Goal: Information Seeking & Learning: Compare options

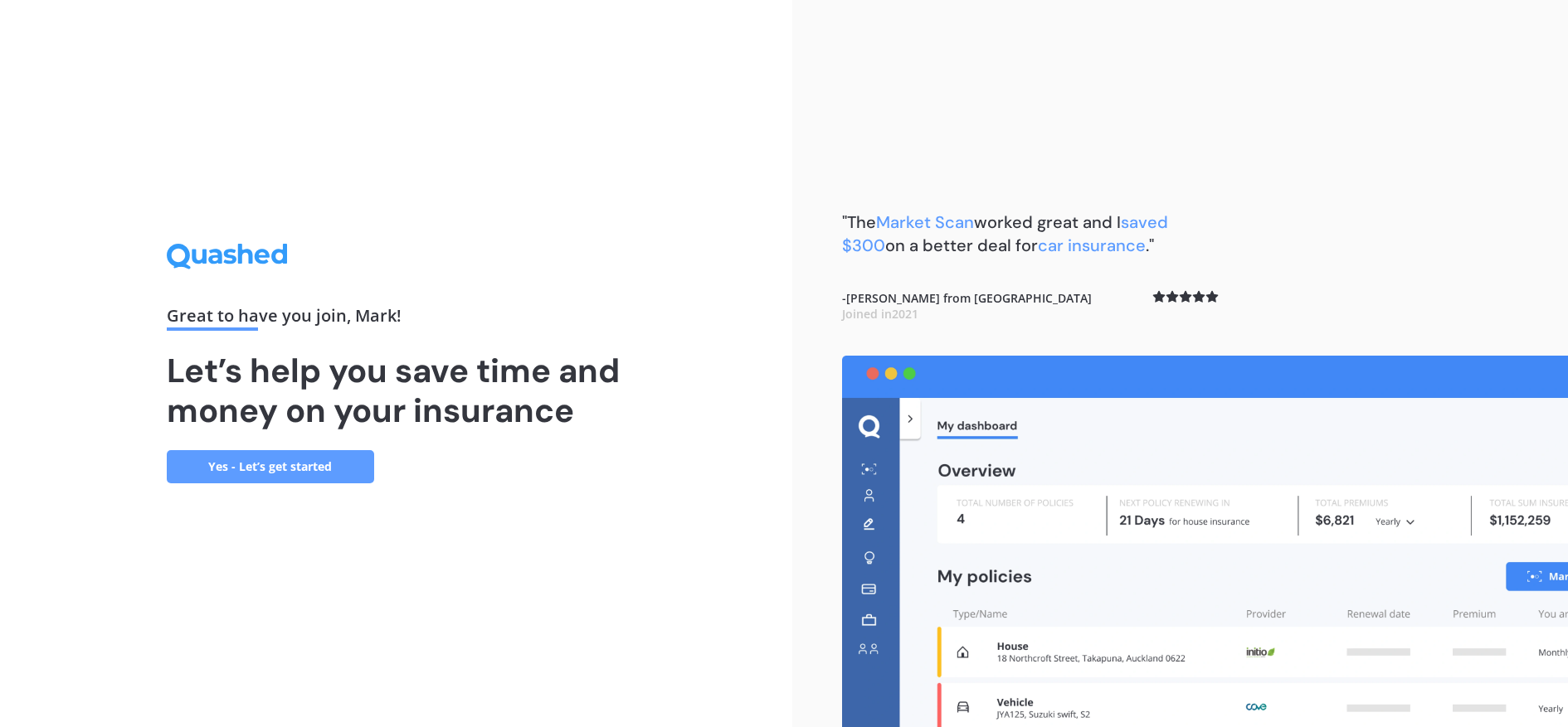
click at [262, 475] on link "Yes - Let’s get started" at bounding box center [270, 466] width 208 height 33
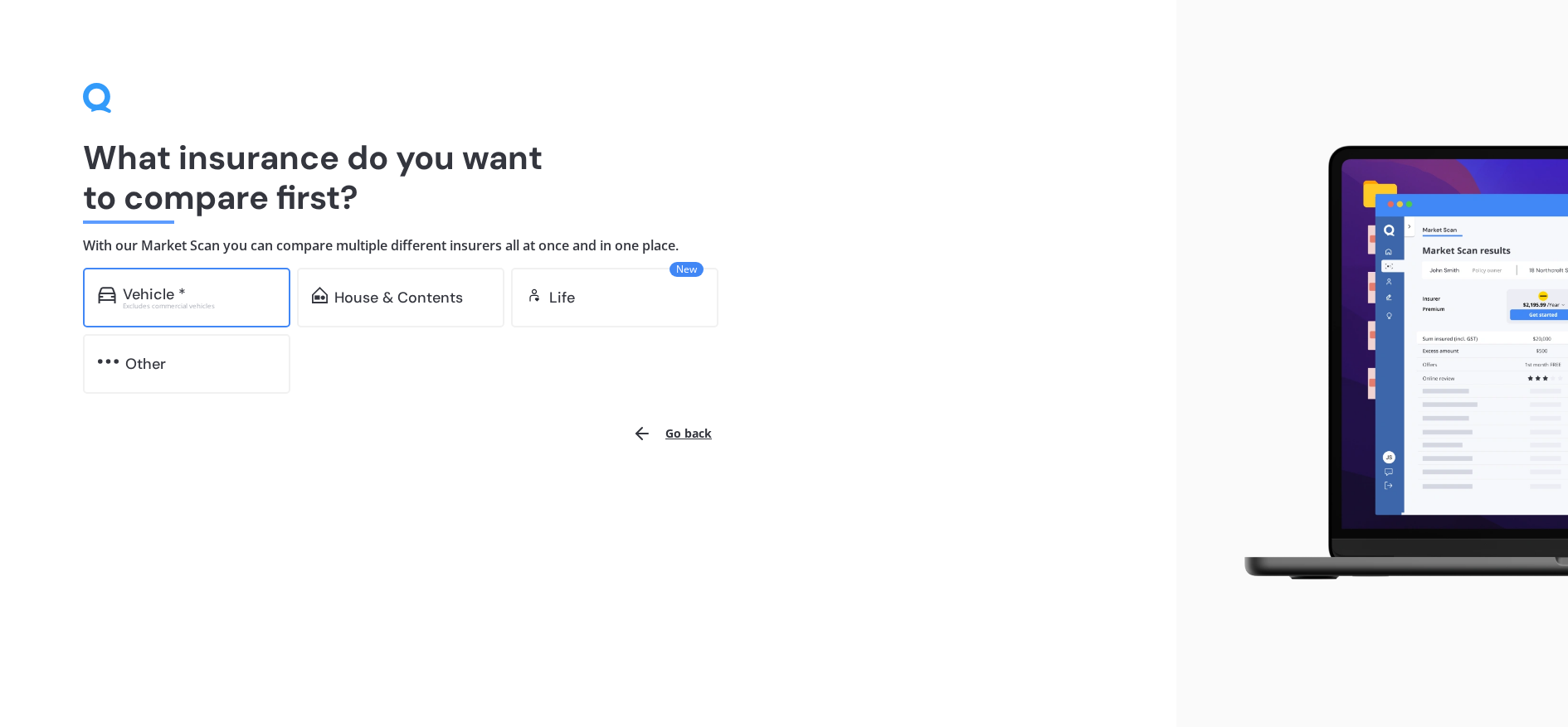
click at [228, 309] on div "Vehicle * Excludes commercial vehicles" at bounding box center [187, 298] width 208 height 60
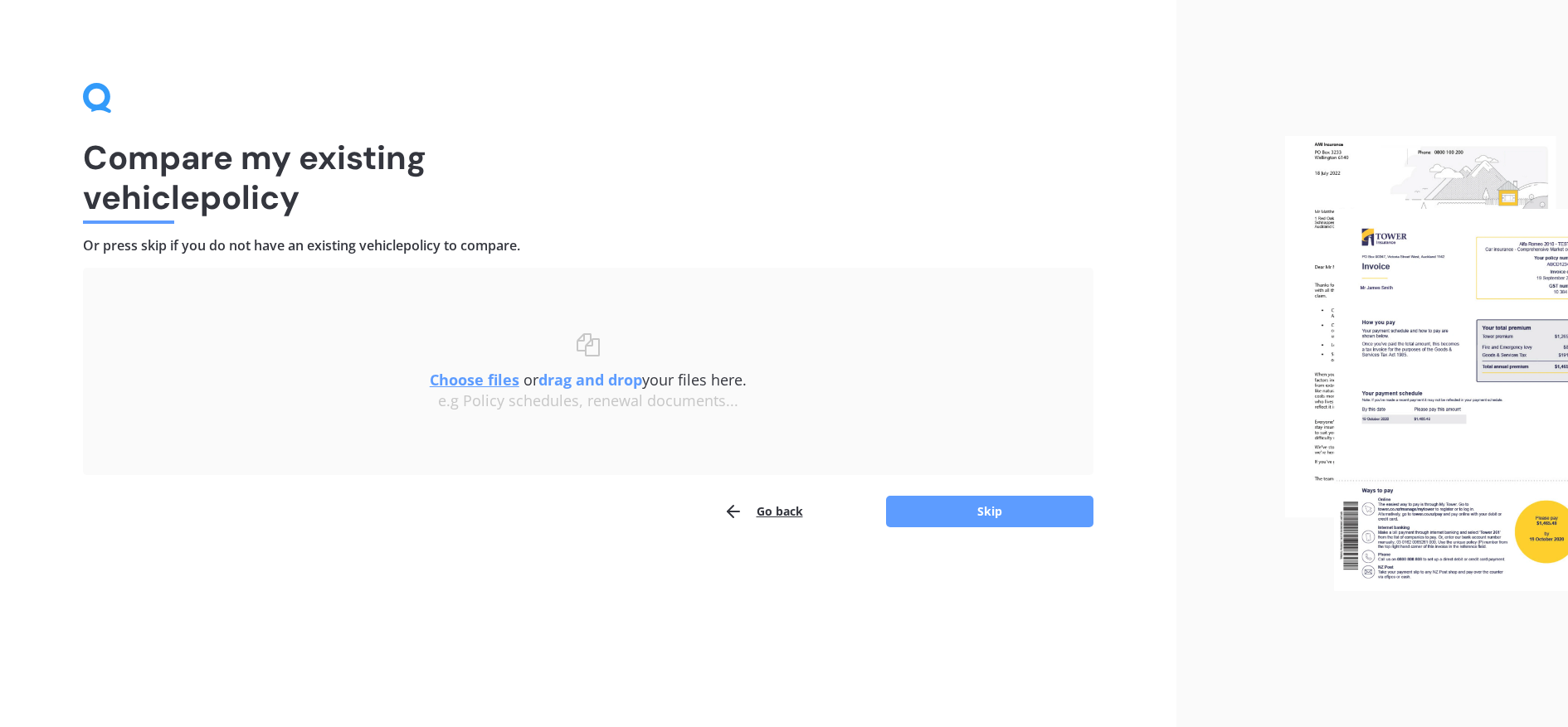
click at [472, 381] on u "Choose files" at bounding box center [475, 379] width 90 height 20
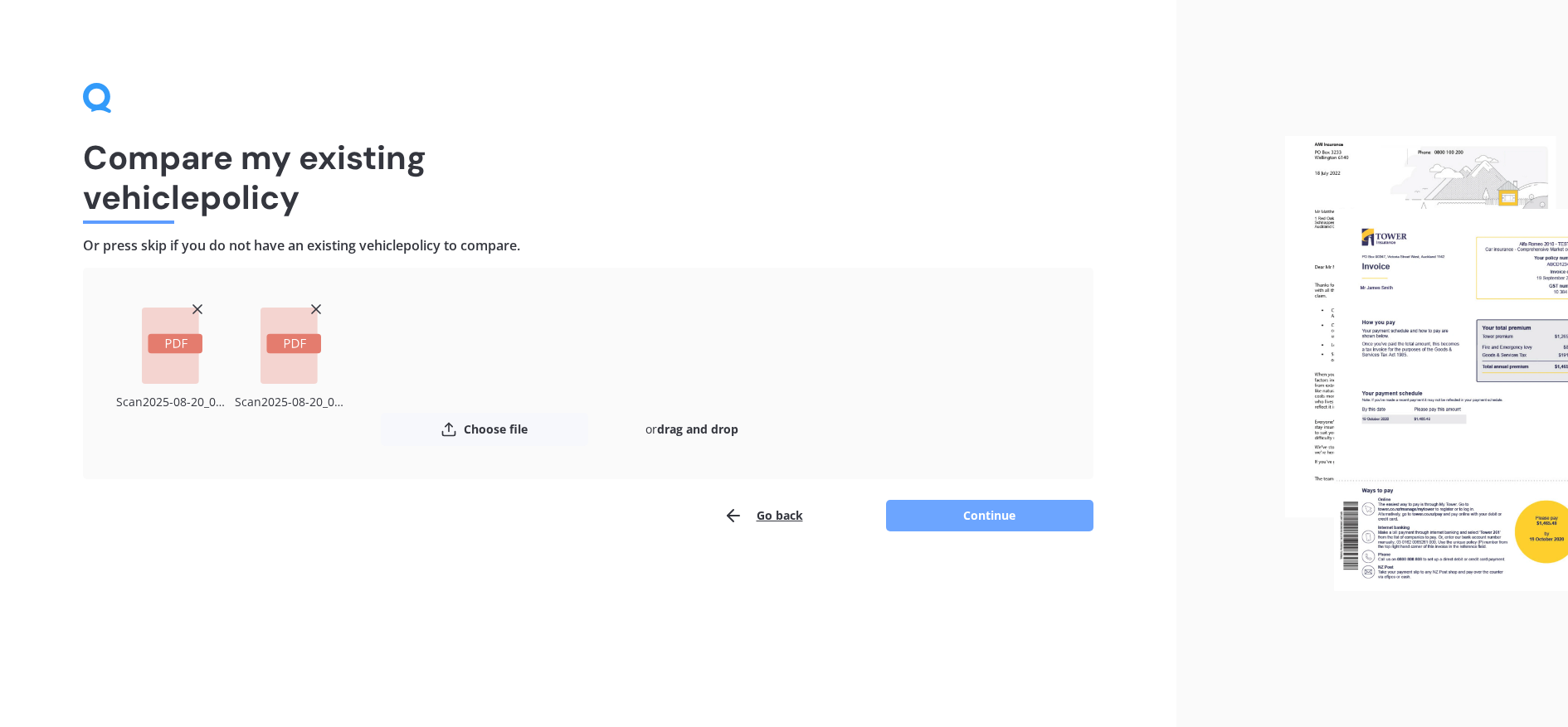
click at [978, 515] on button "Continue" at bounding box center [990, 516] width 208 height 32
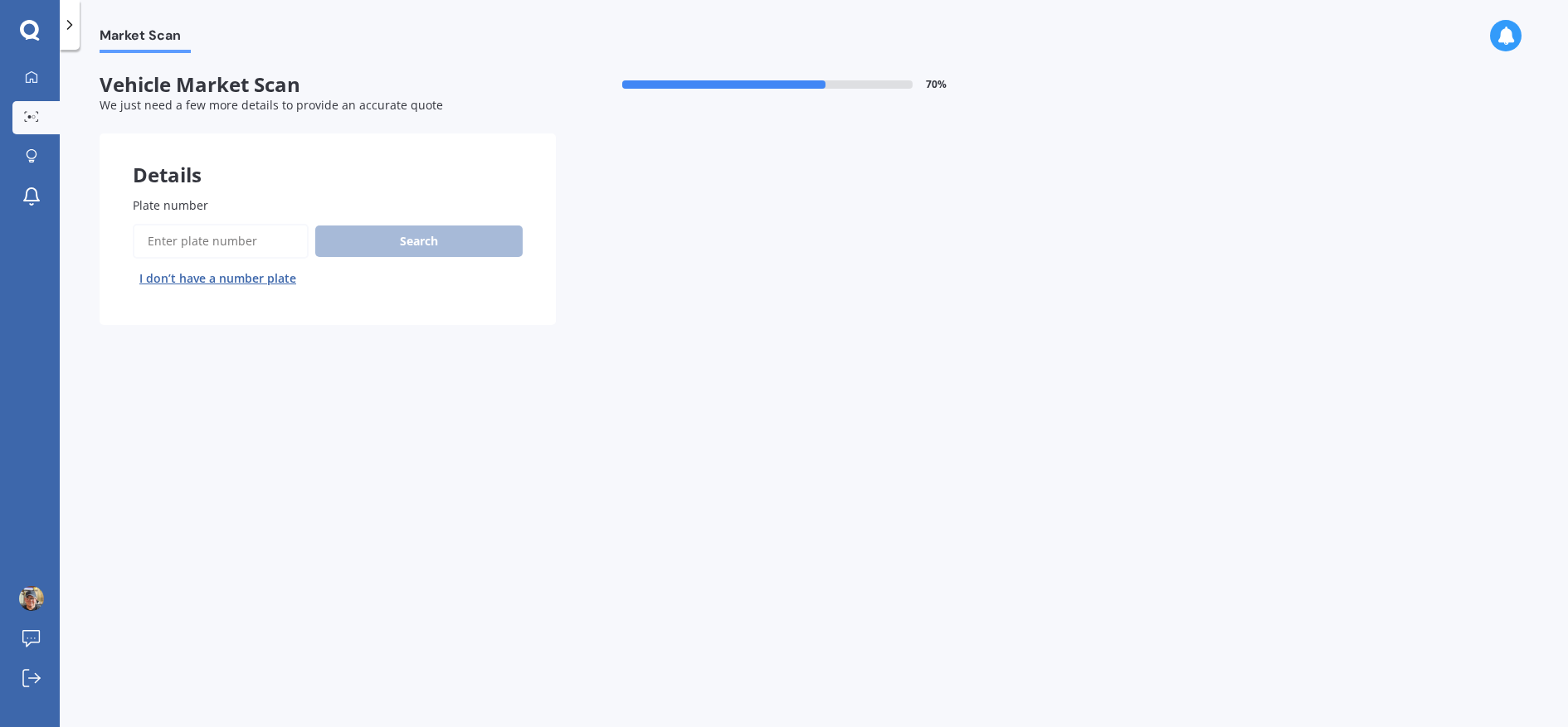
click at [172, 244] on input "Plate number" at bounding box center [221, 241] width 176 height 35
type input "IOSNUT"
click at [393, 244] on button "Search" at bounding box center [419, 241] width 208 height 32
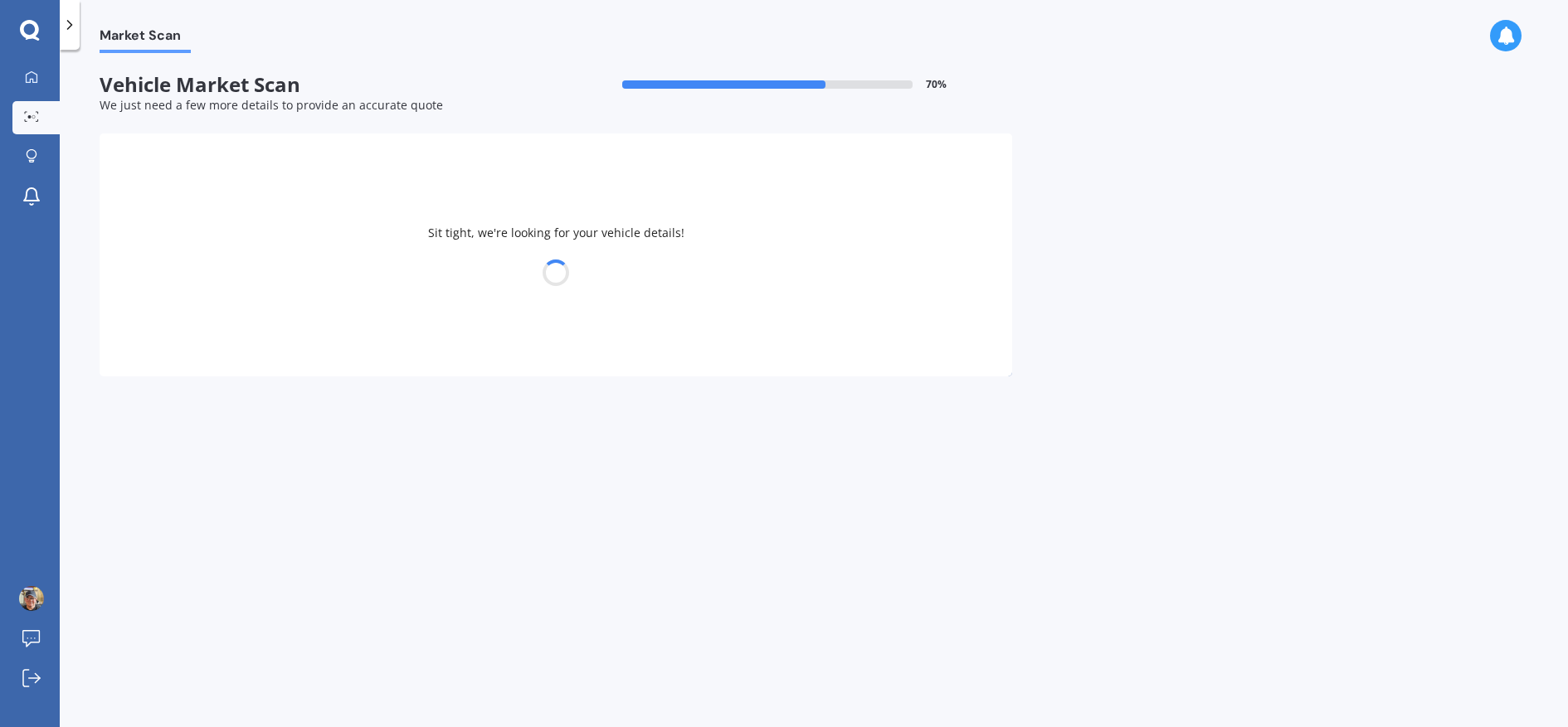
select select "HOLDEN"
select select "[US_STATE]"
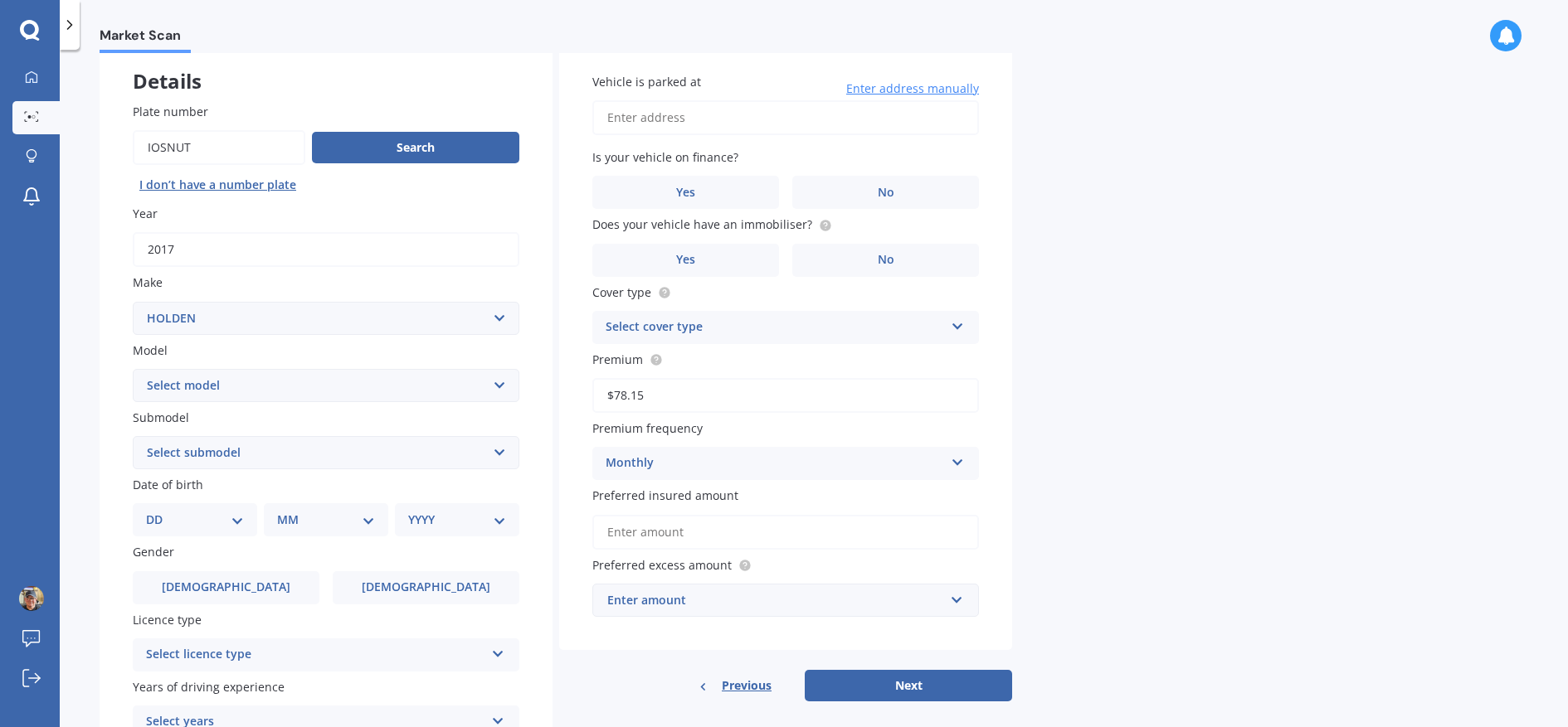
scroll to position [97, 0]
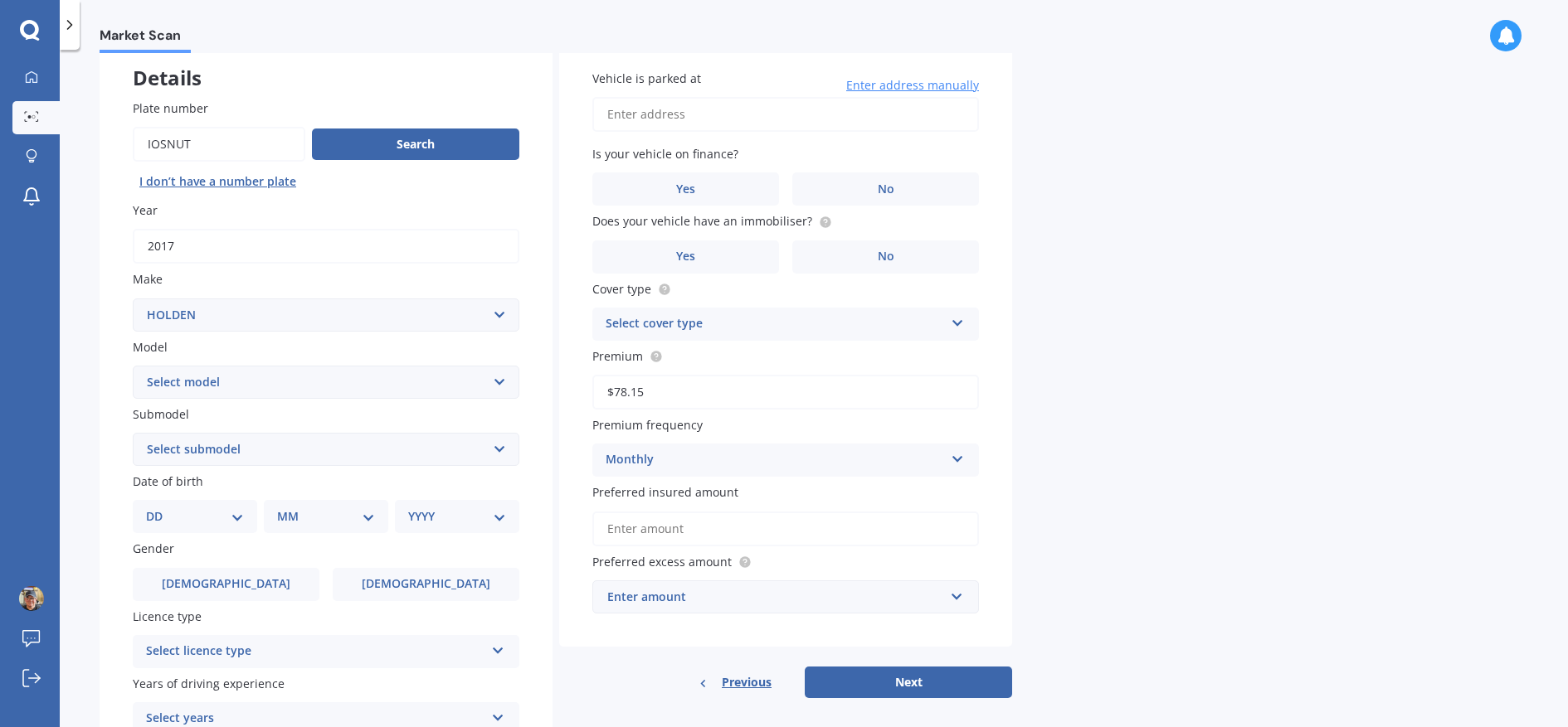
click at [489, 450] on select "Select submodel 2.8 Turbo Diesel 3.0 Turbo Diesel 2WD 3.0 Turbo Diesel 4WD LS L…" at bounding box center [326, 449] width 387 height 33
select select "LTZ"
click at [133, 435] on select "Select submodel 2.8 Turbo Diesel 3.0 Turbo Diesel 2WD 3.0 Turbo Diesel 4WD LS L…" at bounding box center [326, 449] width 387 height 33
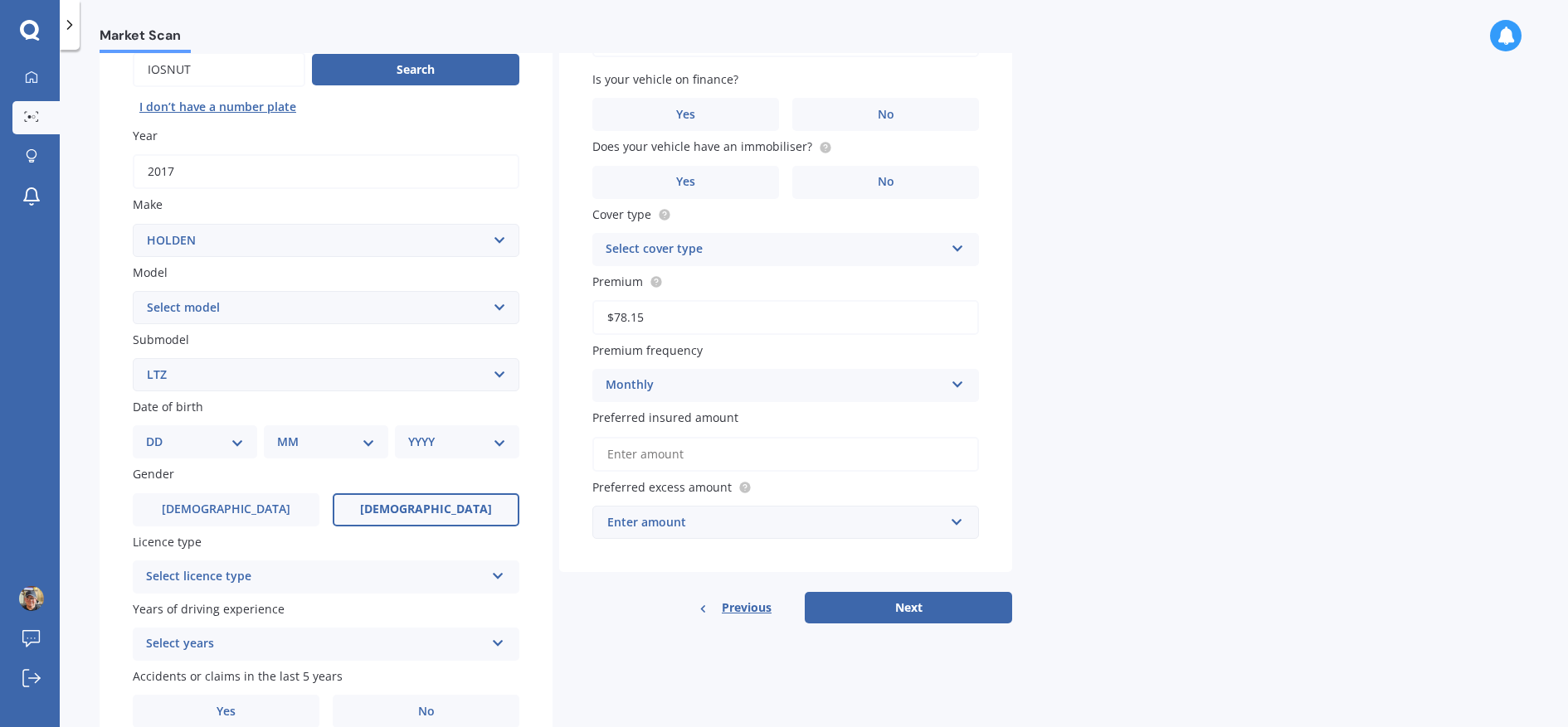
scroll to position [175, 0]
click at [487, 584] on div "Select licence type NZ Full NZ Restricted NZ Learners [GEOGRAPHIC_DATA] [GEOGRA…" at bounding box center [326, 573] width 387 height 33
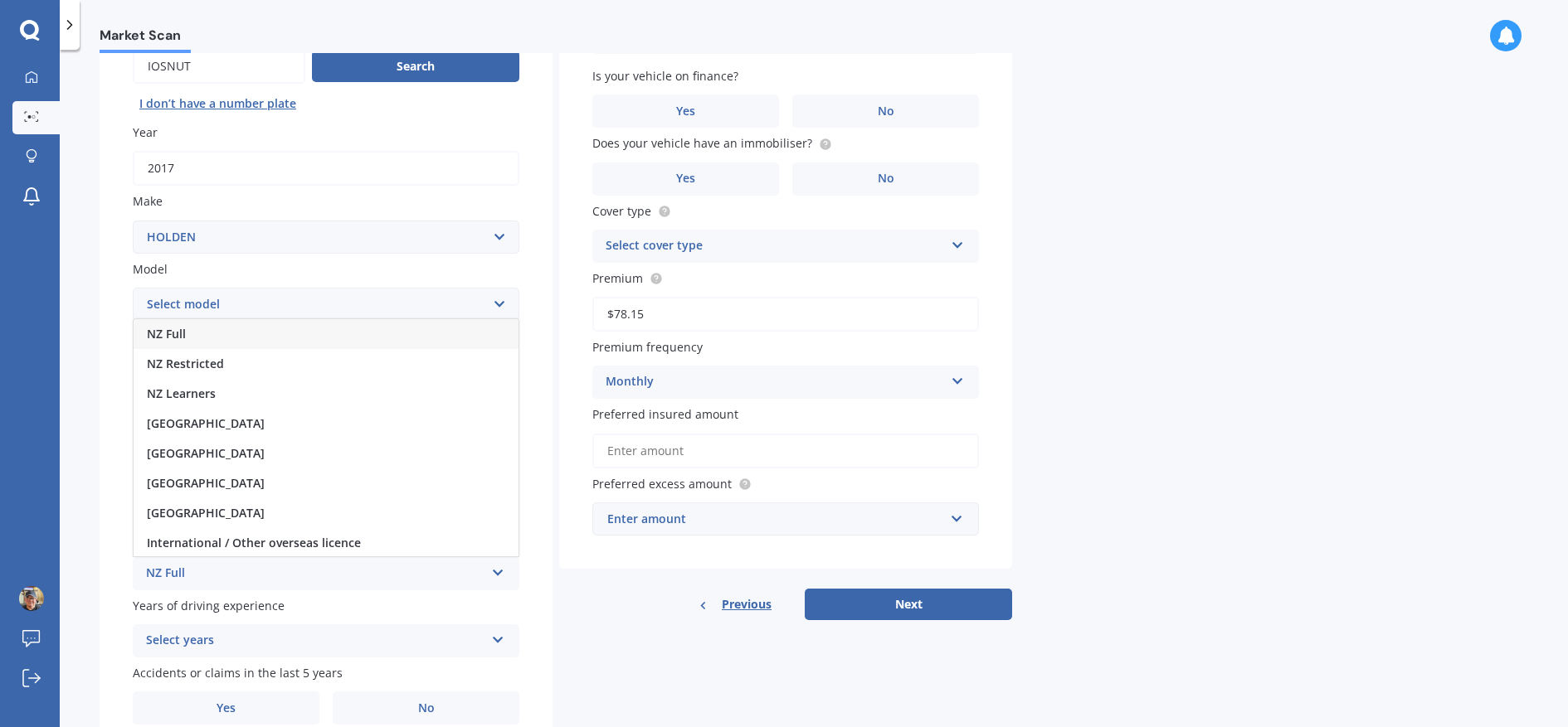
click at [462, 337] on div "NZ Full" at bounding box center [326, 335] width 385 height 30
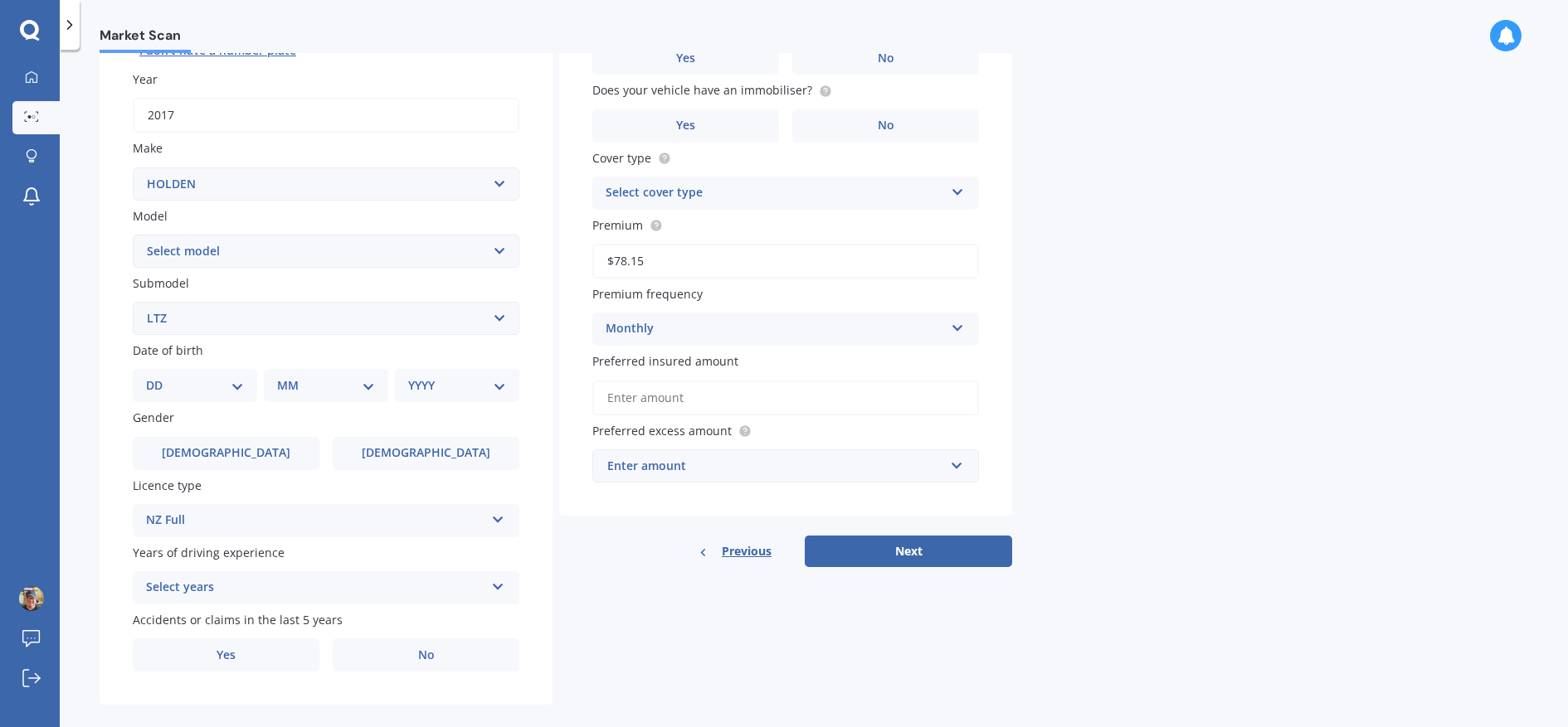
scroll to position [253, 0]
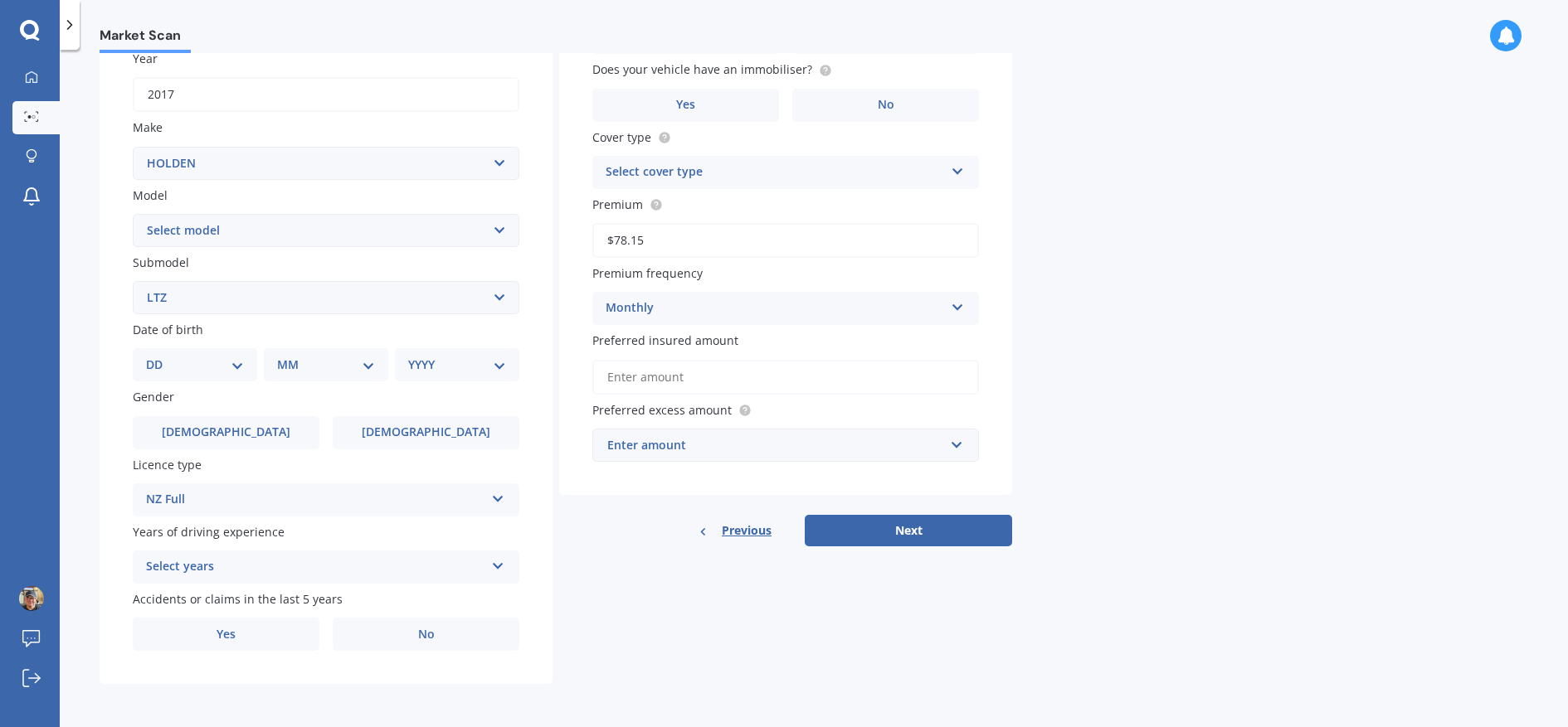
click at [485, 565] on div "Select years 5 or more years 4 years 3 years 2 years 1 year" at bounding box center [326, 566] width 387 height 33
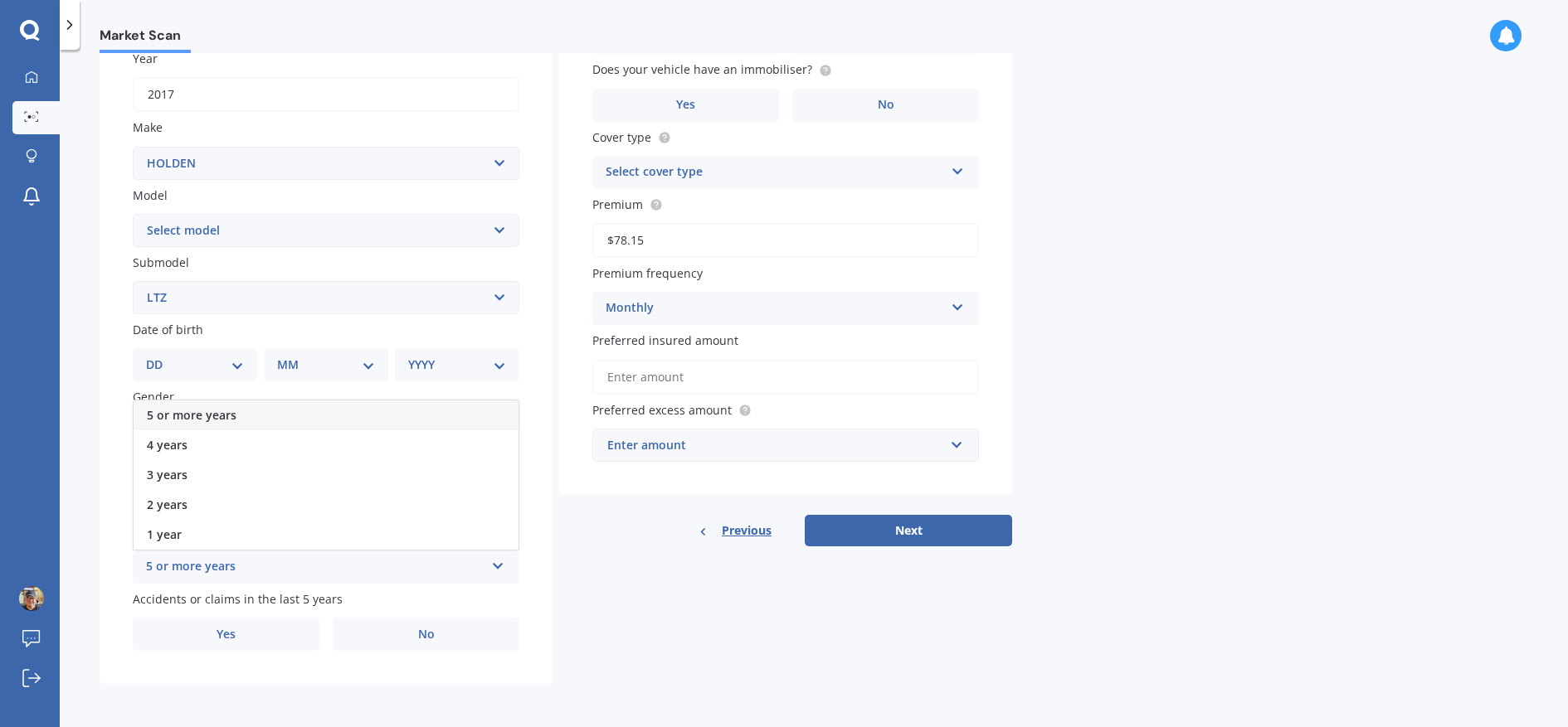
click at [439, 421] on div "5 or more years" at bounding box center [326, 416] width 385 height 30
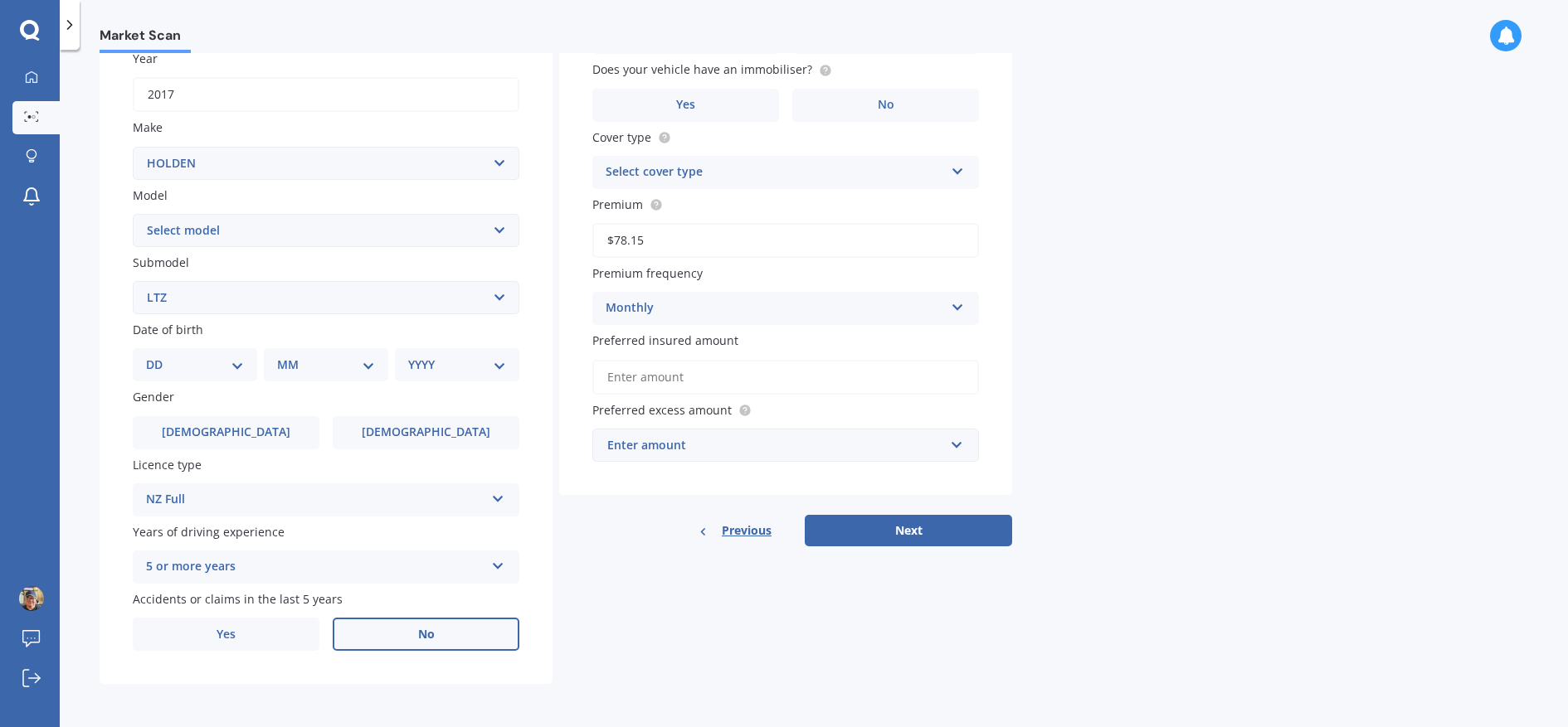
click at [417, 637] on label "No" at bounding box center [426, 634] width 187 height 33
click at [0, 0] on input "No" at bounding box center [0, 0] width 0 height 0
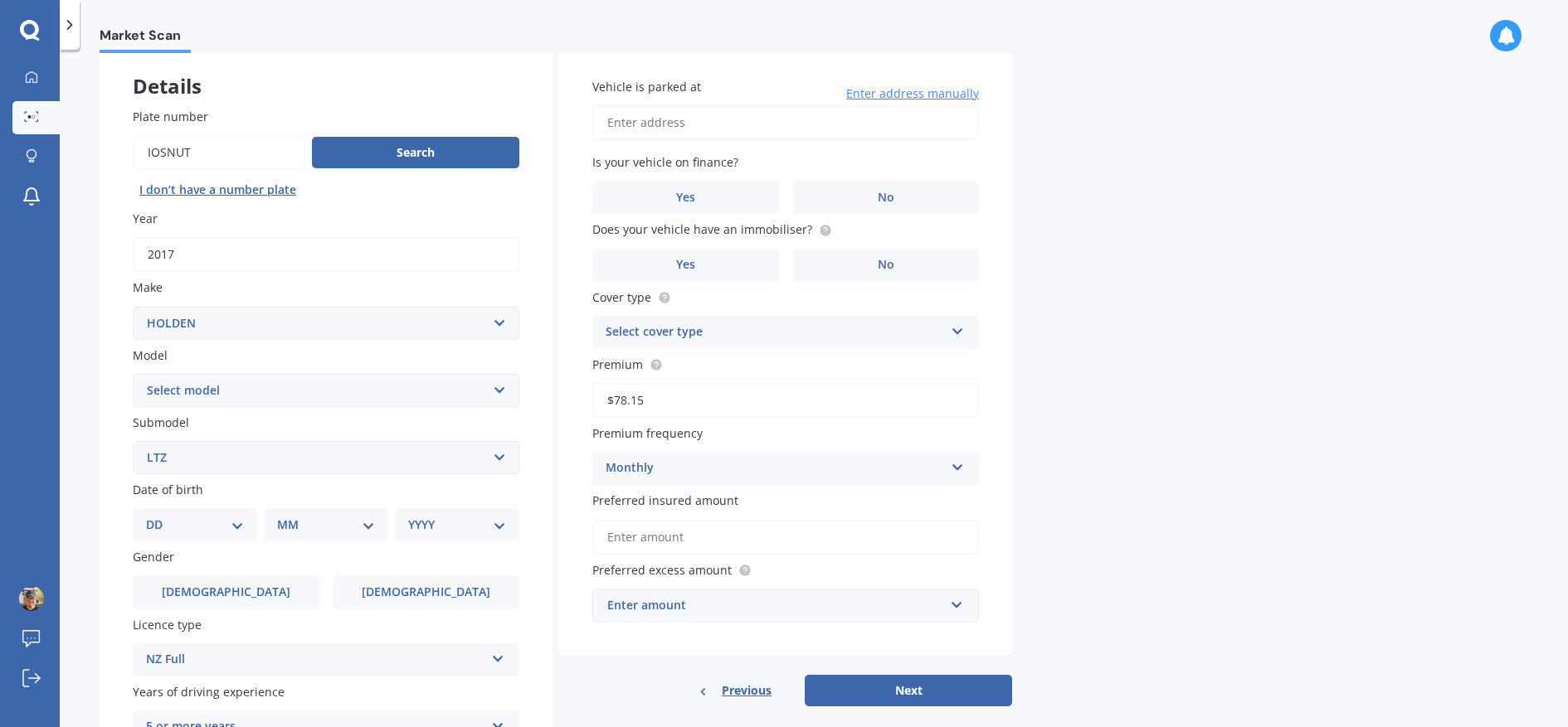
scroll to position [0, 0]
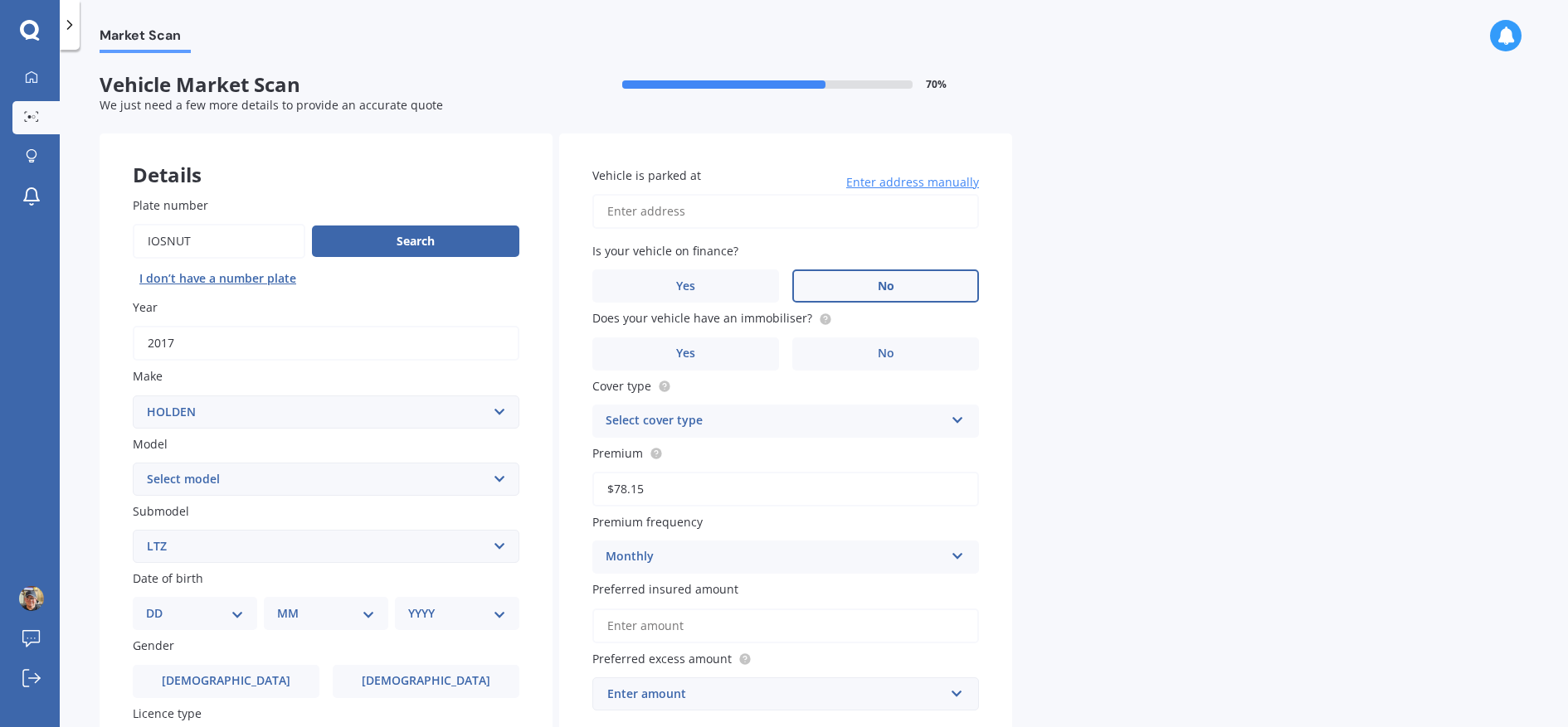
click at [859, 303] on label "No" at bounding box center [886, 285] width 187 height 33
click at [0, 0] on input "No" at bounding box center [0, 0] width 0 height 0
click at [925, 188] on span "Enter address manually" at bounding box center [913, 182] width 133 height 17
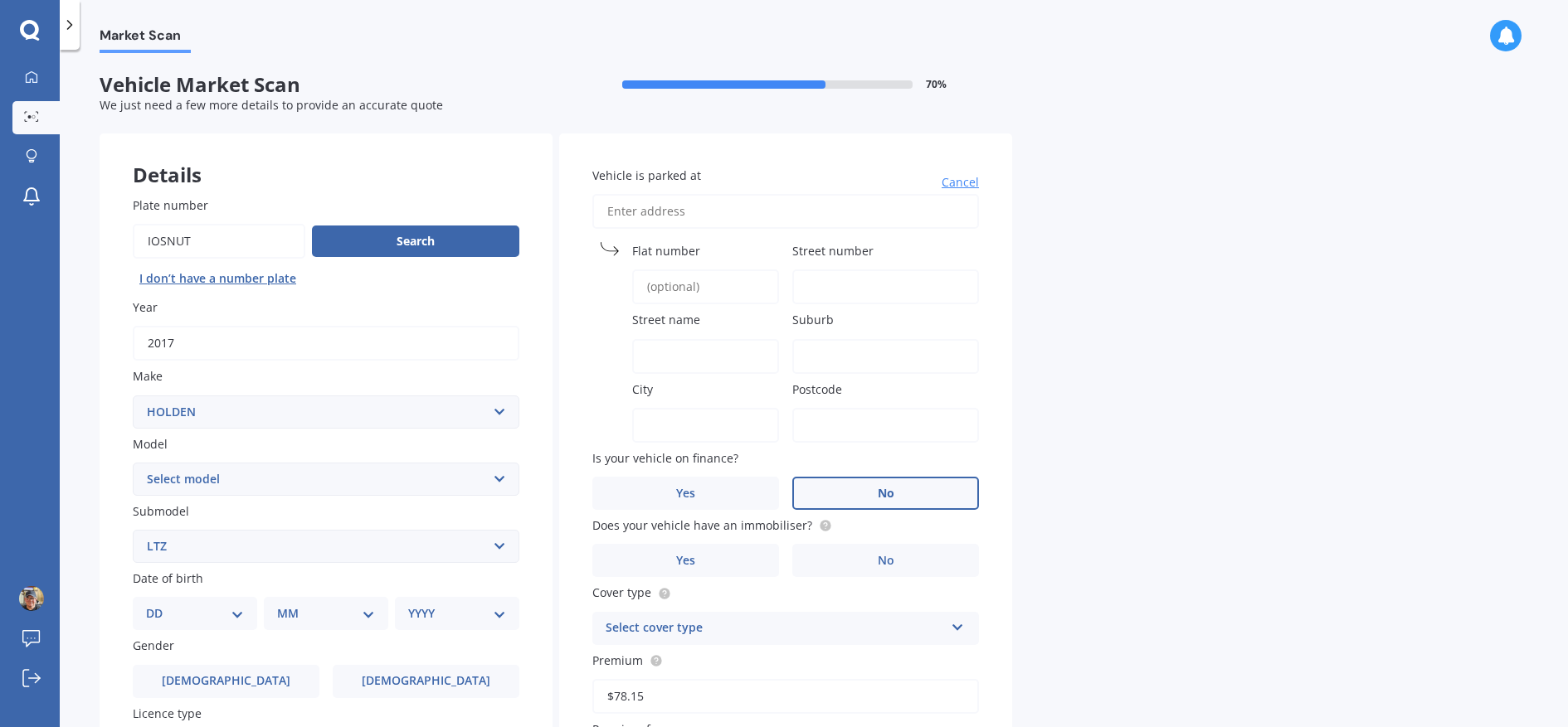
click at [858, 206] on input "Vehicle is parked at" at bounding box center [786, 211] width 387 height 35
type input "[STREET_ADDRESS]"
type input "RD1 Onerahi"
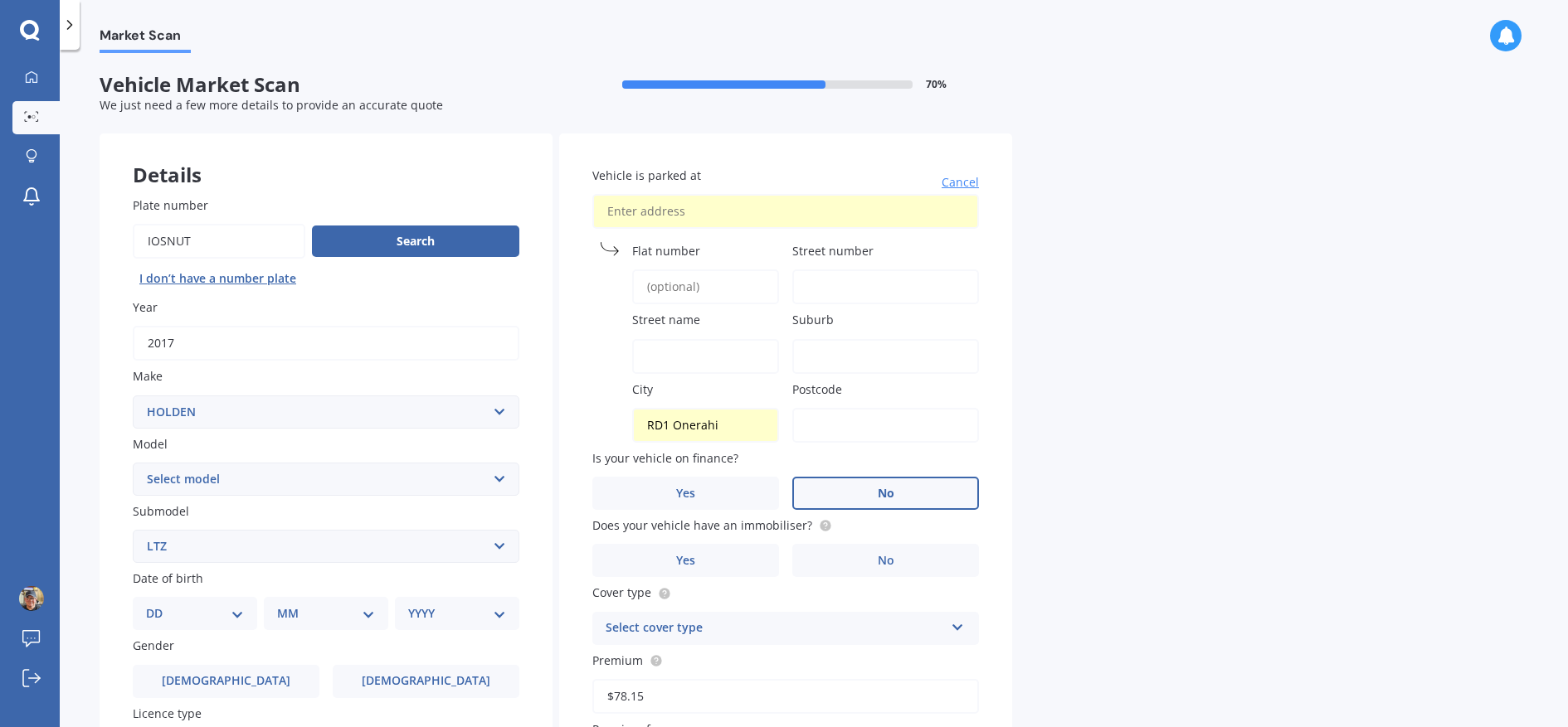
drag, startPoint x: 1100, startPoint y: 390, endPoint x: 1093, endPoint y: 402, distance: 13.9
click at [1100, 390] on div "Market Scan Vehicle Market Scan 70 % We just need a few more details to provide…" at bounding box center [813, 392] width 1508 height 677
click at [837, 290] on input "Street number" at bounding box center [886, 286] width 187 height 35
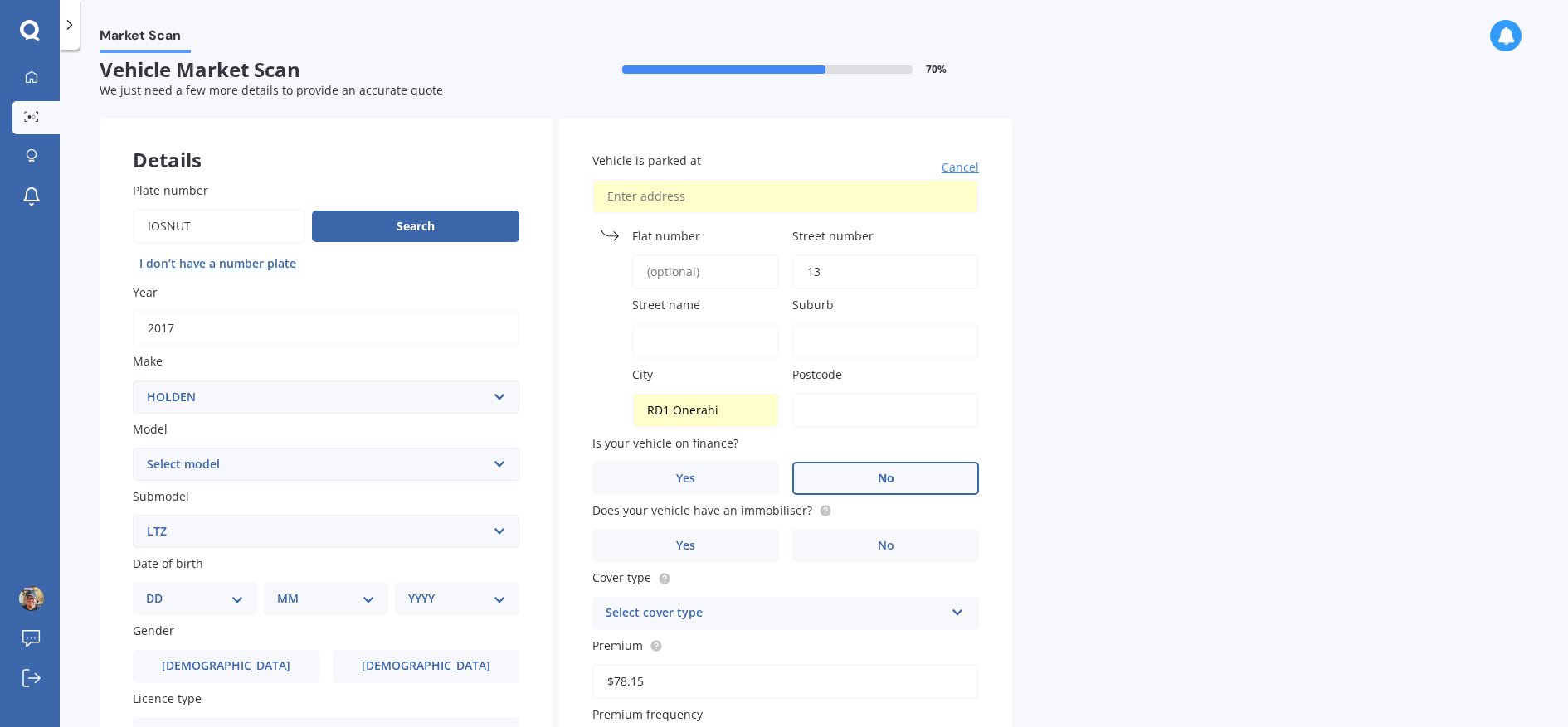
scroll to position [23, 0]
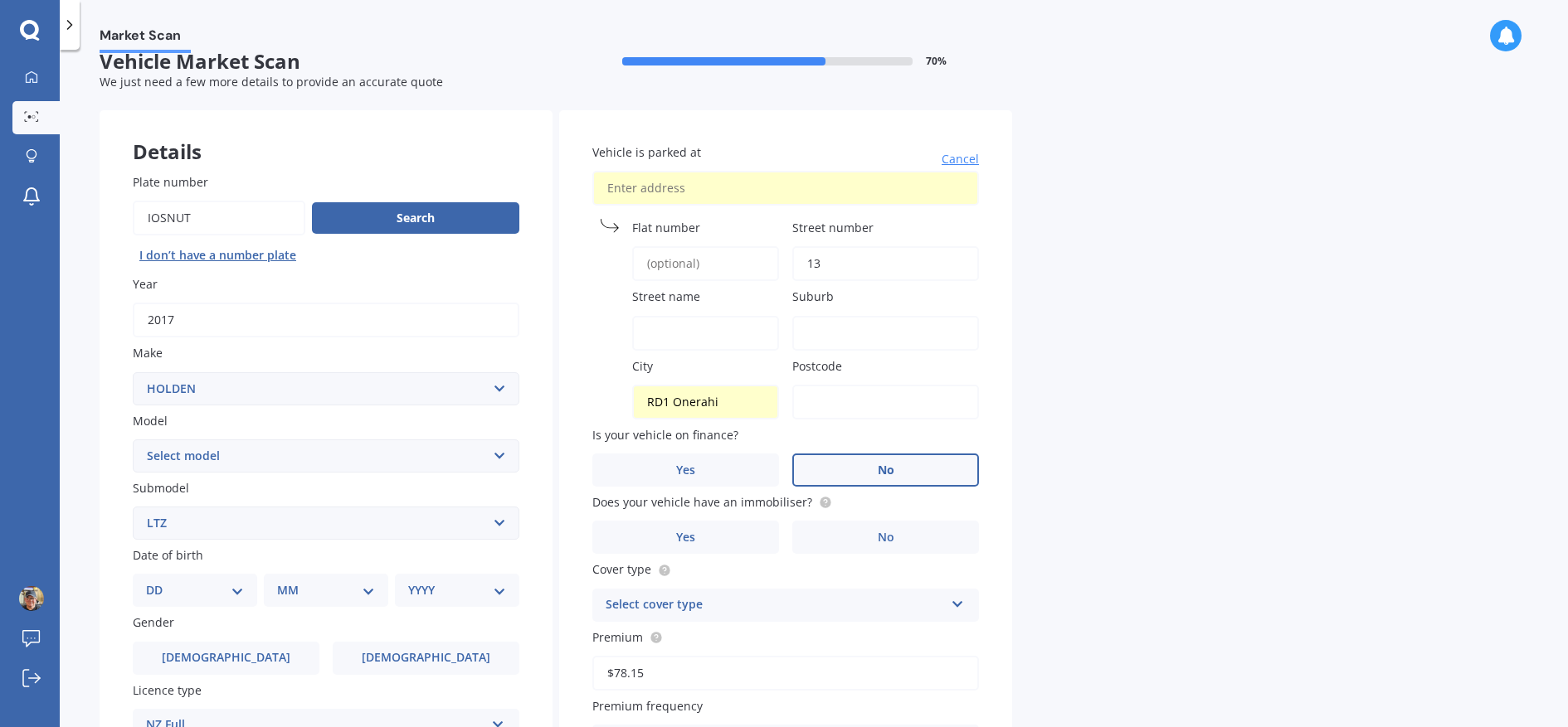
type input "13"
click at [713, 340] on input "Street name" at bounding box center [705, 333] width 147 height 35
drag, startPoint x: 955, startPoint y: 337, endPoint x: 943, endPoint y: 338, distance: 12.0
click at [955, 337] on input "Suburb" at bounding box center [886, 333] width 187 height 35
click at [713, 335] on input "Street name" at bounding box center [705, 333] width 147 height 35
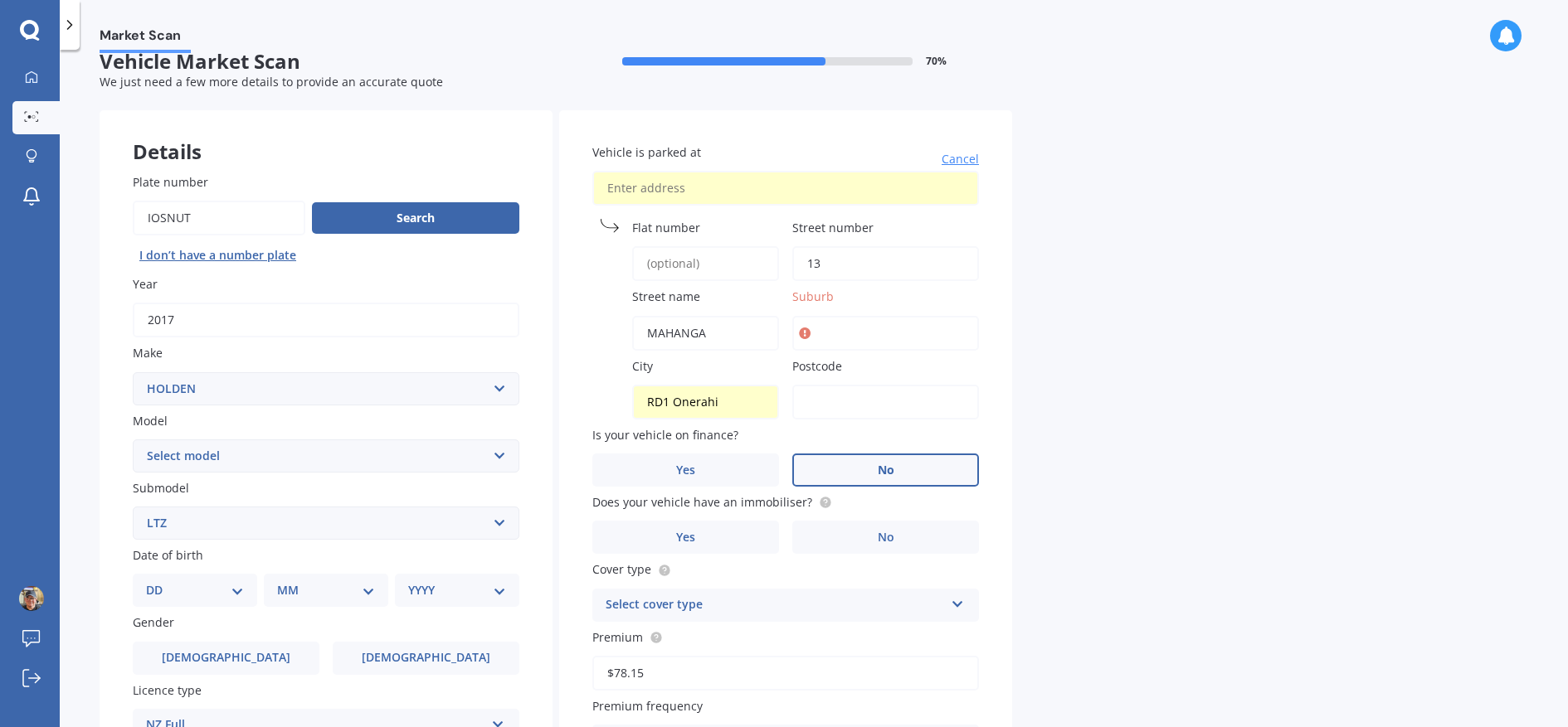
drag, startPoint x: 716, startPoint y: 341, endPoint x: 660, endPoint y: 337, distance: 56.1
click at [660, 337] on input "MAHANGA" at bounding box center [705, 333] width 147 height 35
click at [683, 337] on input "[GEOGRAPHIC_DATA]" at bounding box center [705, 333] width 147 height 35
click at [689, 336] on input "[GEOGRAPHIC_DATA]" at bounding box center [705, 333] width 147 height 35
type input "[GEOGRAPHIC_DATA]"
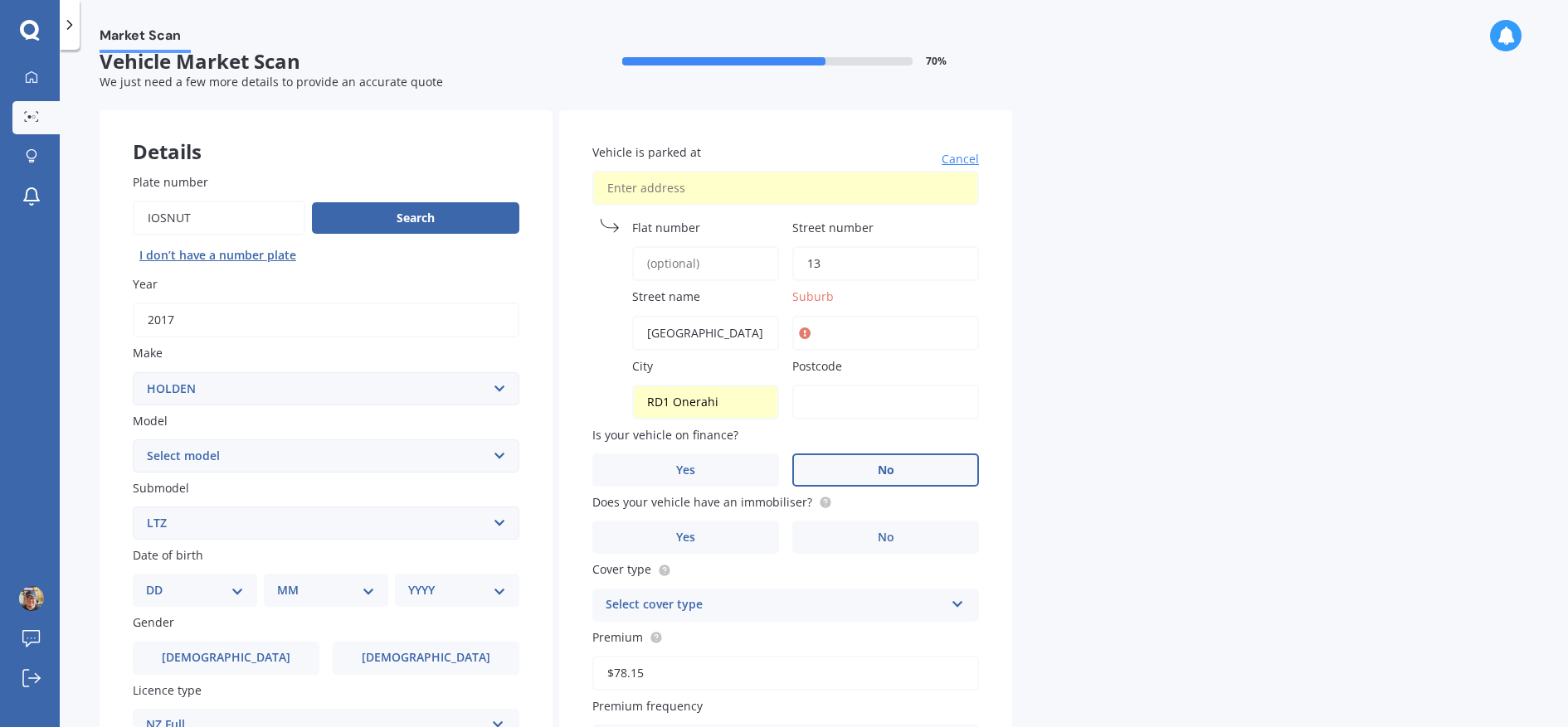
click at [849, 398] on input "Postcode" at bounding box center [886, 402] width 187 height 35
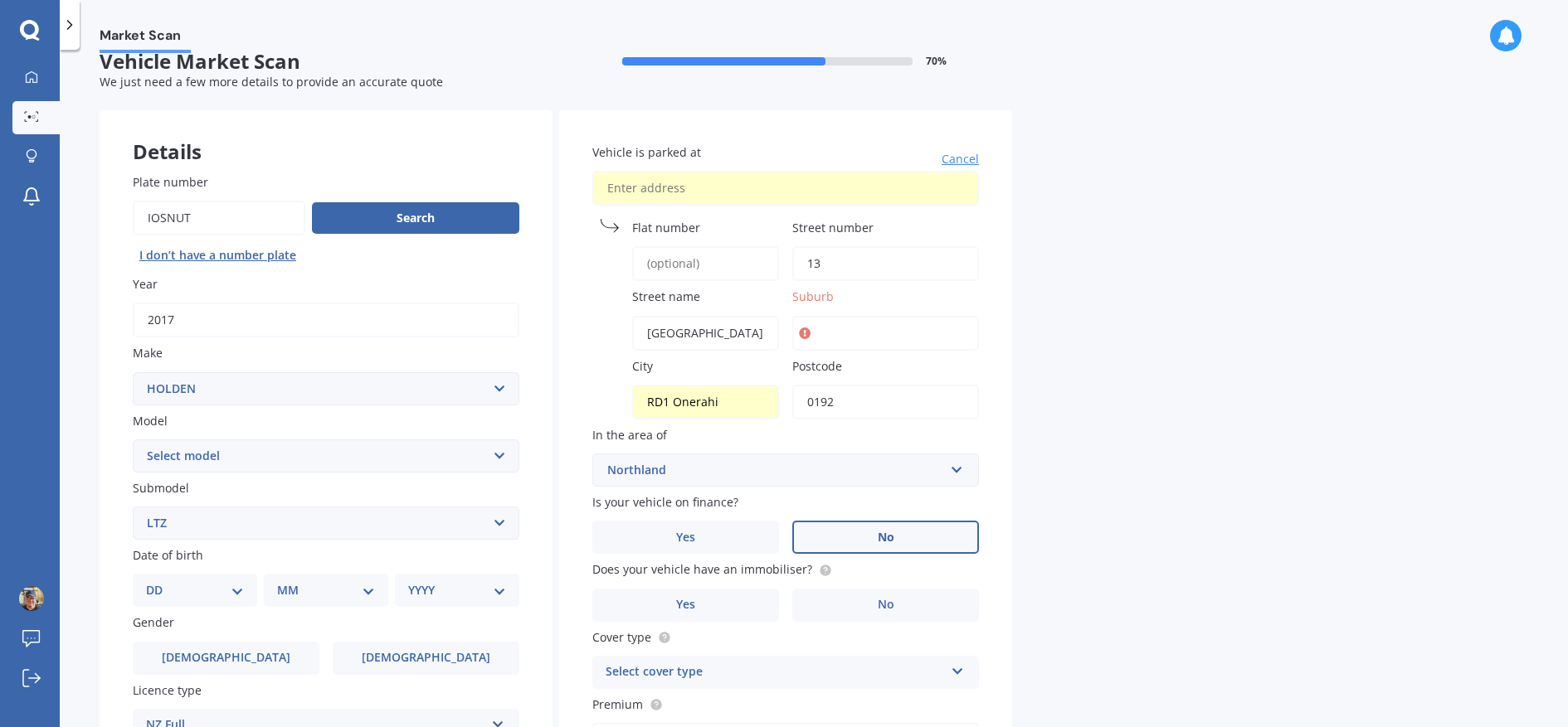
type input "0192"
drag, startPoint x: 753, startPoint y: 414, endPoint x: 736, endPoint y: 411, distance: 17.3
click at [751, 414] on input "RD1 Onerahi" at bounding box center [705, 402] width 147 height 35
click at [831, 336] on input "Suburb" at bounding box center [886, 333] width 187 height 35
type input "Pataua South"
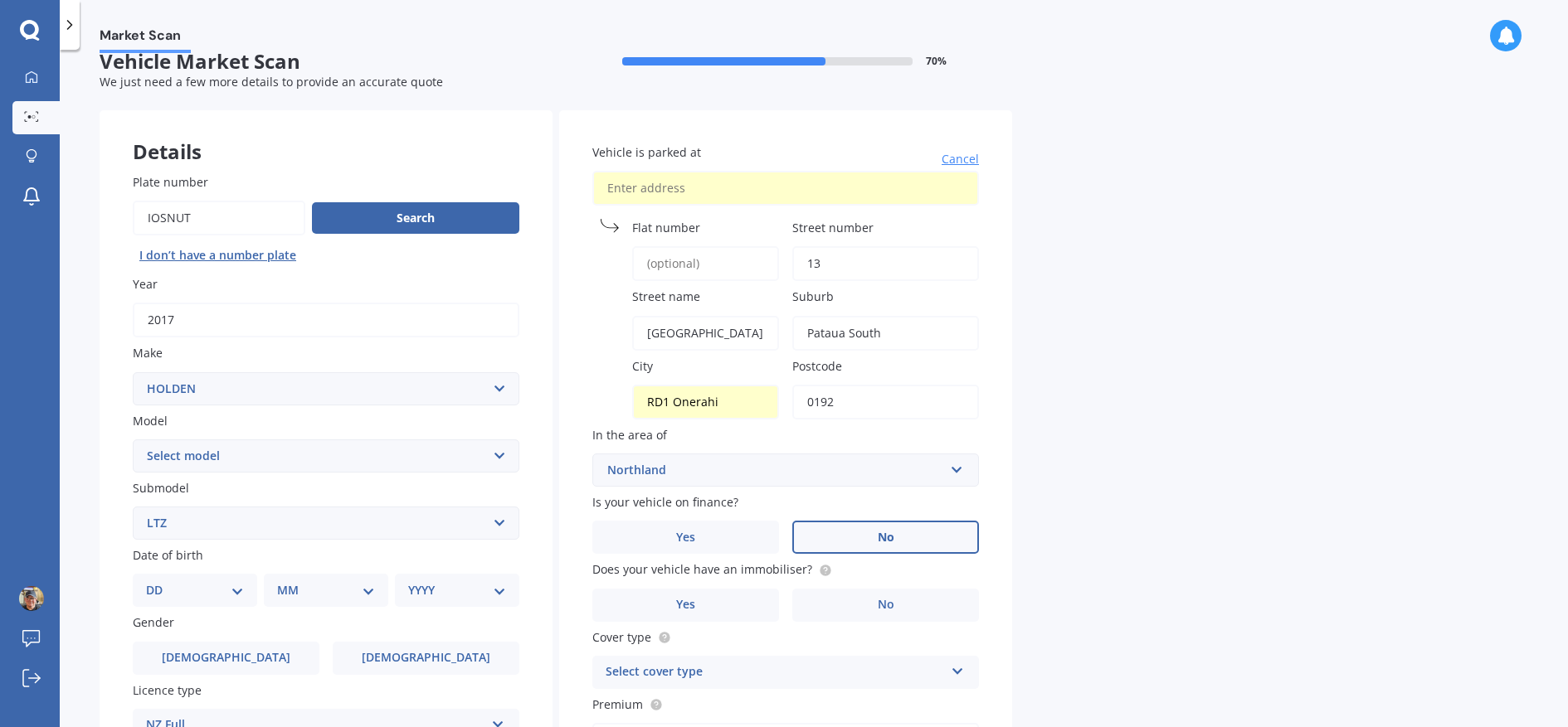
click at [686, 398] on input "RD1 Onerahi" at bounding box center [705, 402] width 147 height 35
drag, startPoint x: 721, startPoint y: 404, endPoint x: 617, endPoint y: 401, distance: 104.0
click at [617, 401] on div "City RD1 Onerahi" at bounding box center [686, 389] width 187 height 63
type input "W"
click at [689, 405] on input "Parua bay" at bounding box center [705, 402] width 147 height 35
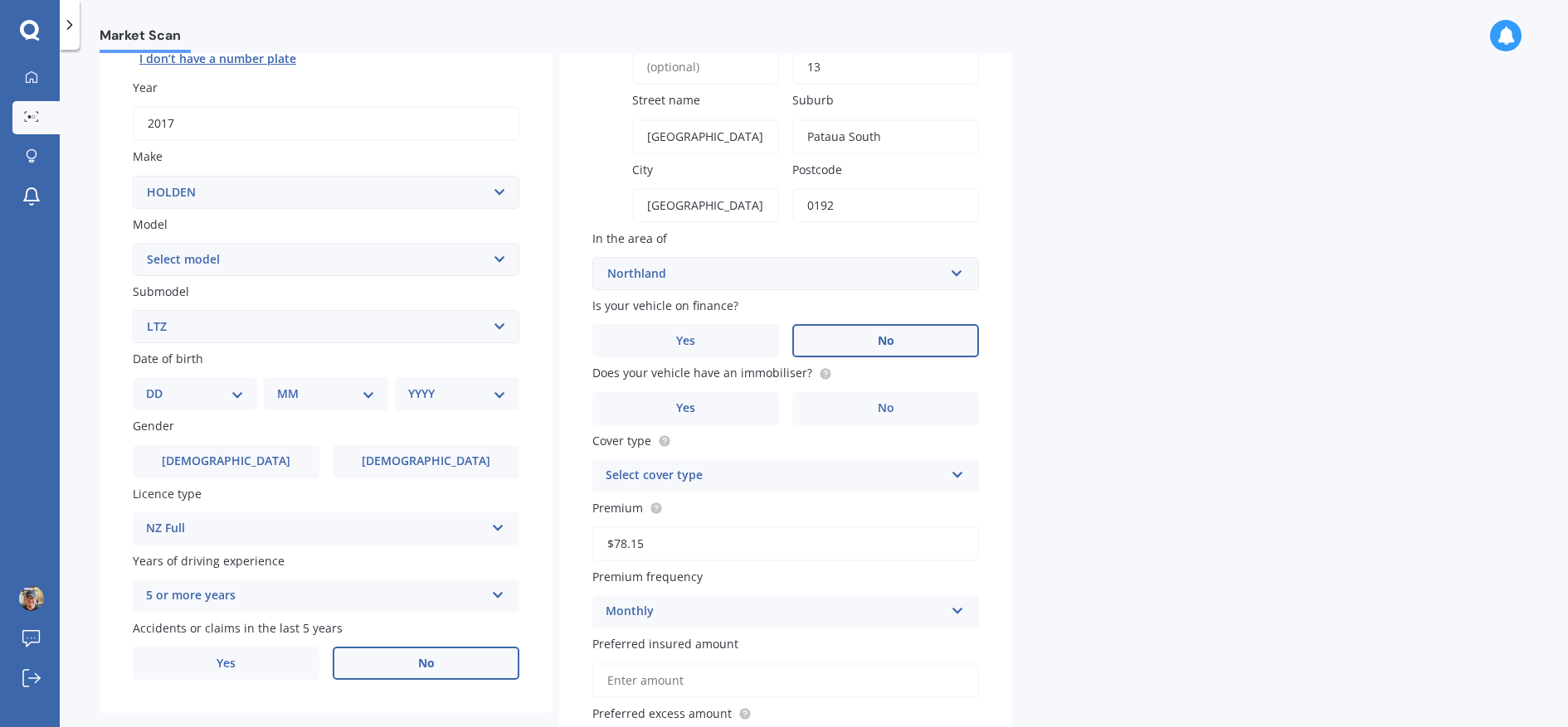
scroll to position [222, 0]
type input "[GEOGRAPHIC_DATA]"
click at [914, 405] on label "No" at bounding box center [886, 406] width 187 height 33
click at [0, 0] on input "No" at bounding box center [0, 0] width 0 height 0
click at [728, 409] on label "Yes" at bounding box center [686, 406] width 187 height 33
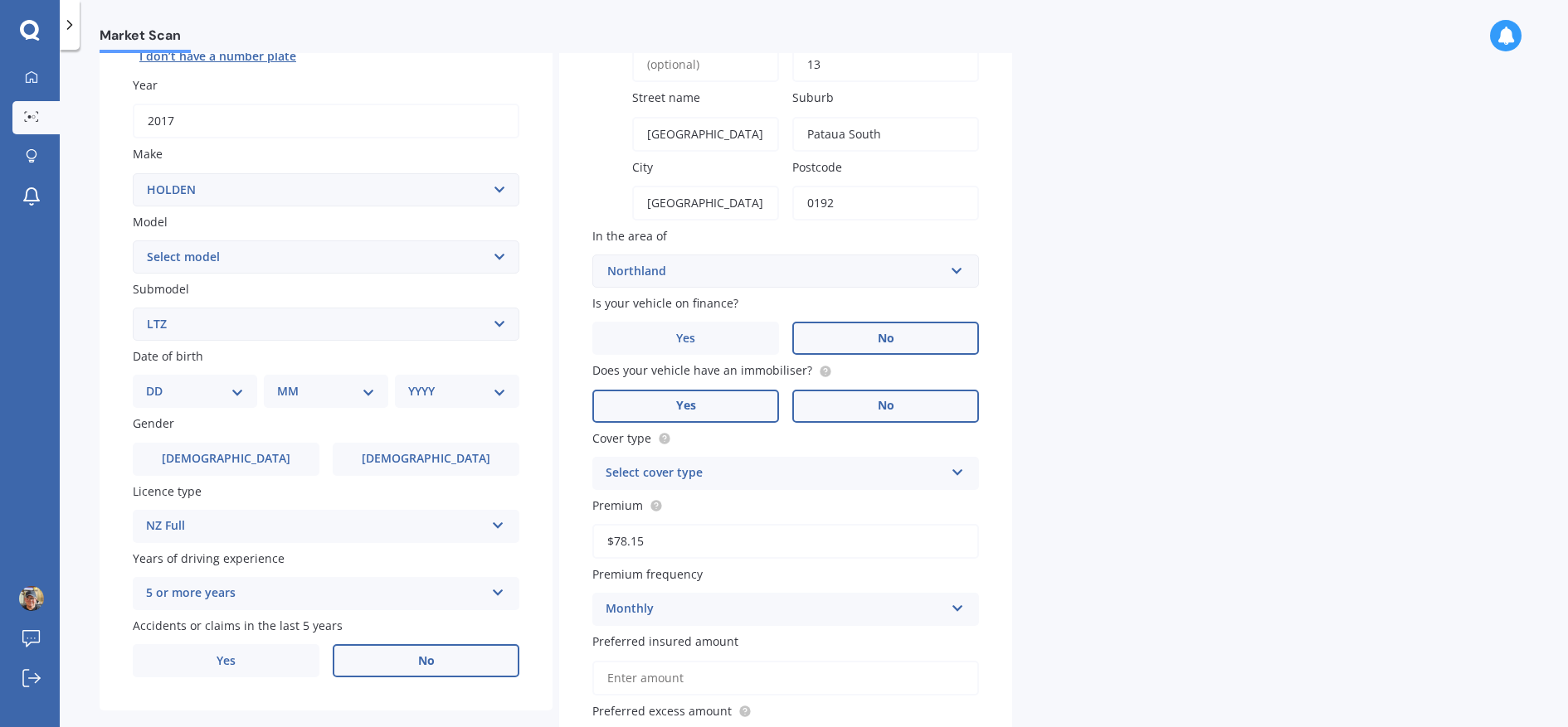
click at [0, 0] on input "Yes" at bounding box center [0, 0] width 0 height 0
click at [722, 470] on div "Select cover type" at bounding box center [775, 473] width 338 height 20
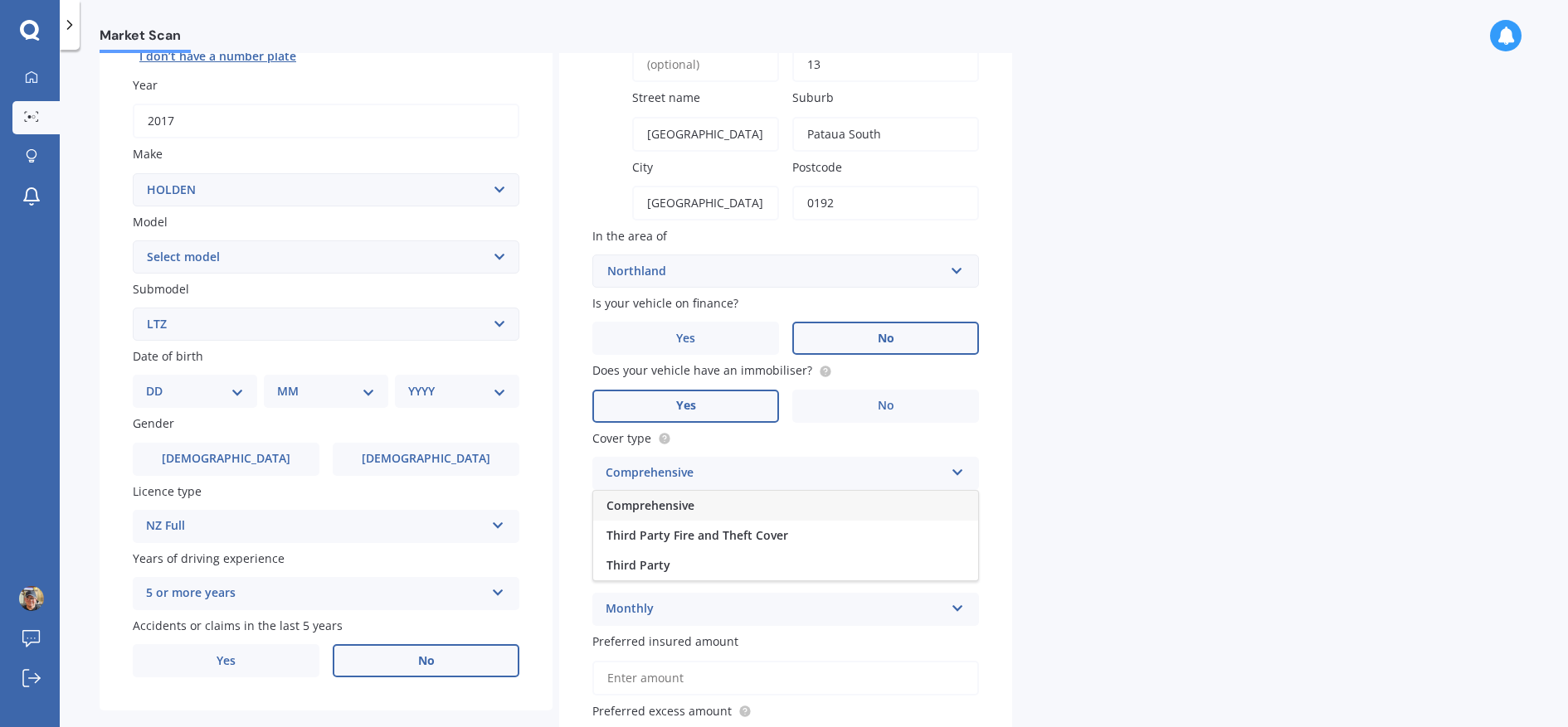
click at [734, 517] on div "Comprehensive" at bounding box center [786, 506] width 385 height 30
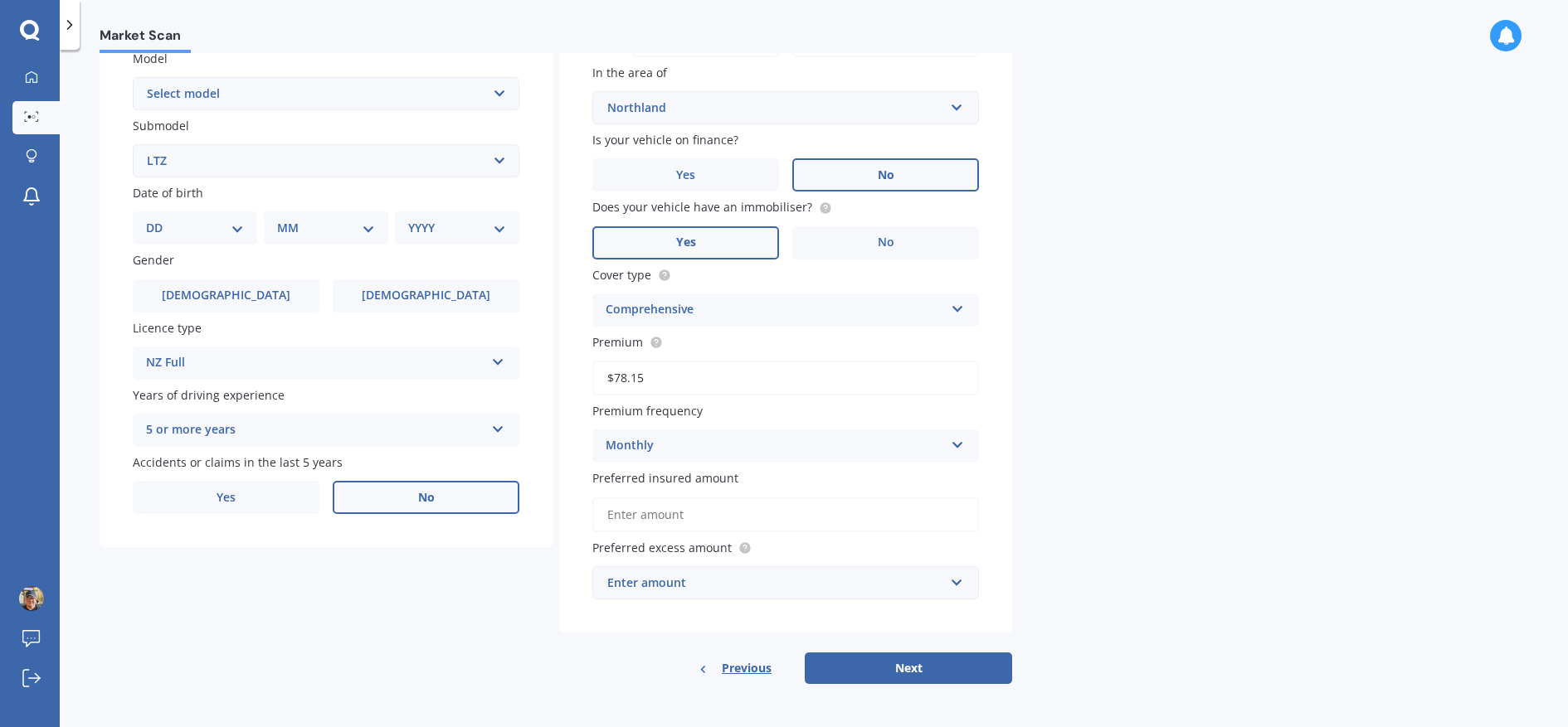
scroll to position [388, 0]
click at [709, 523] on input "Preferred insured amount" at bounding box center [786, 514] width 387 height 35
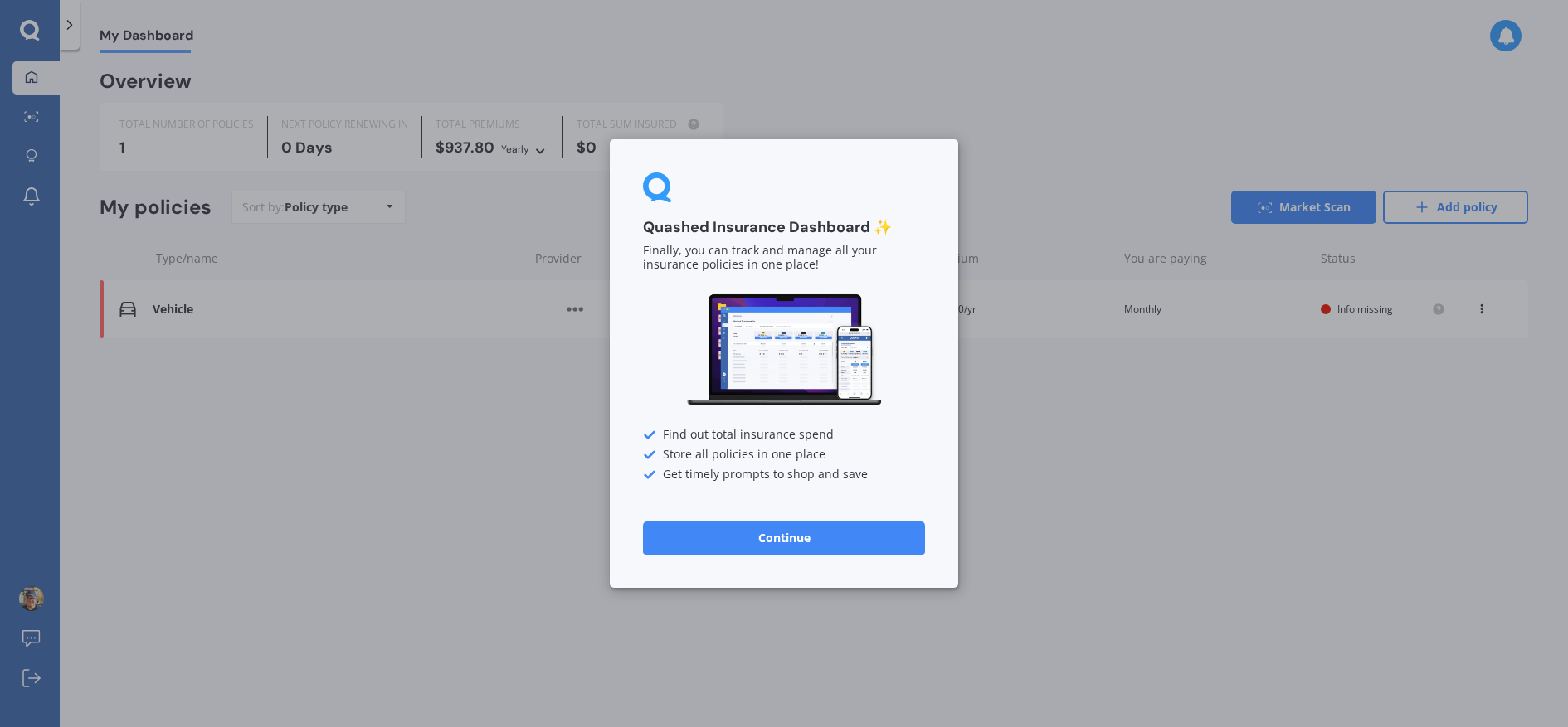
click at [759, 546] on button "Continue" at bounding box center [784, 537] width 282 height 33
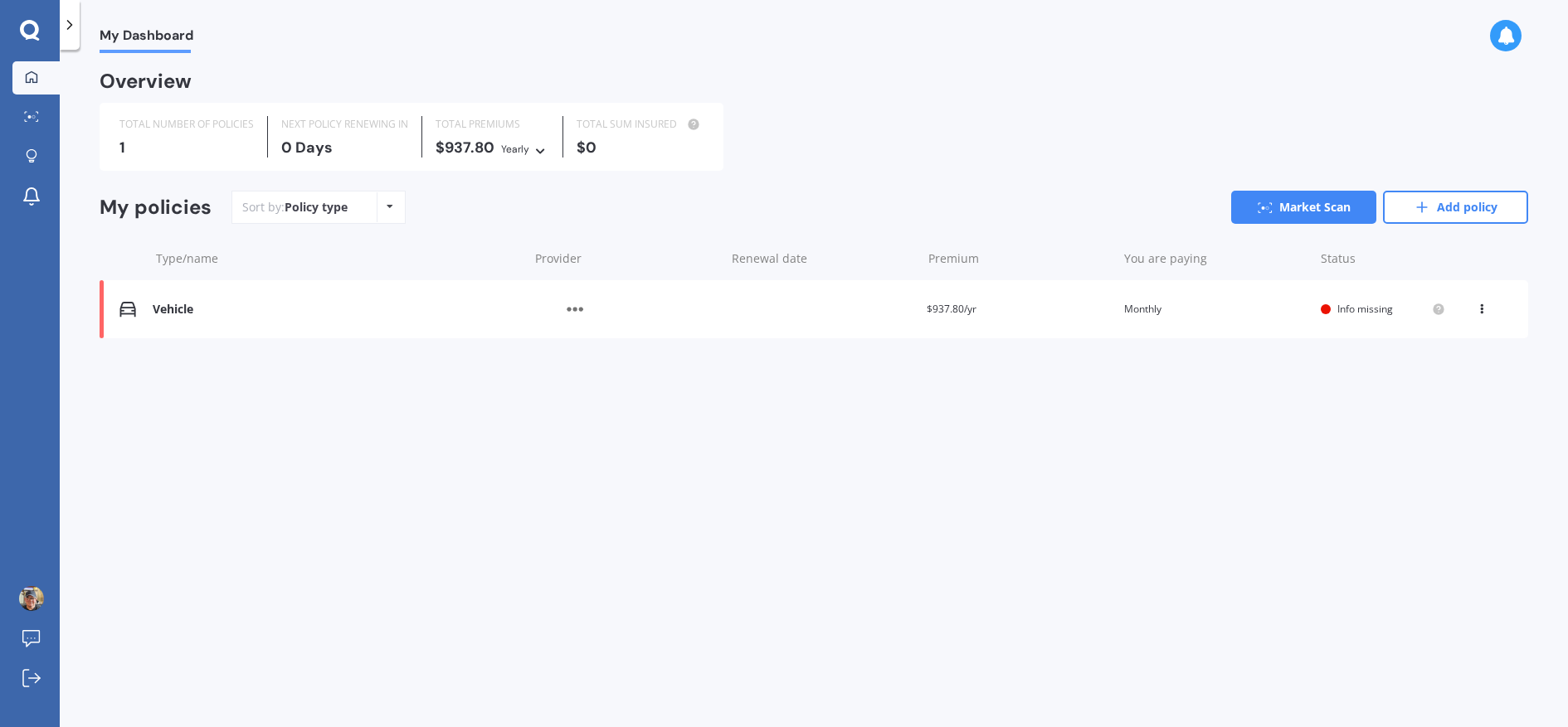
click at [165, 316] on div "Vehicle" at bounding box center [336, 309] width 367 height 14
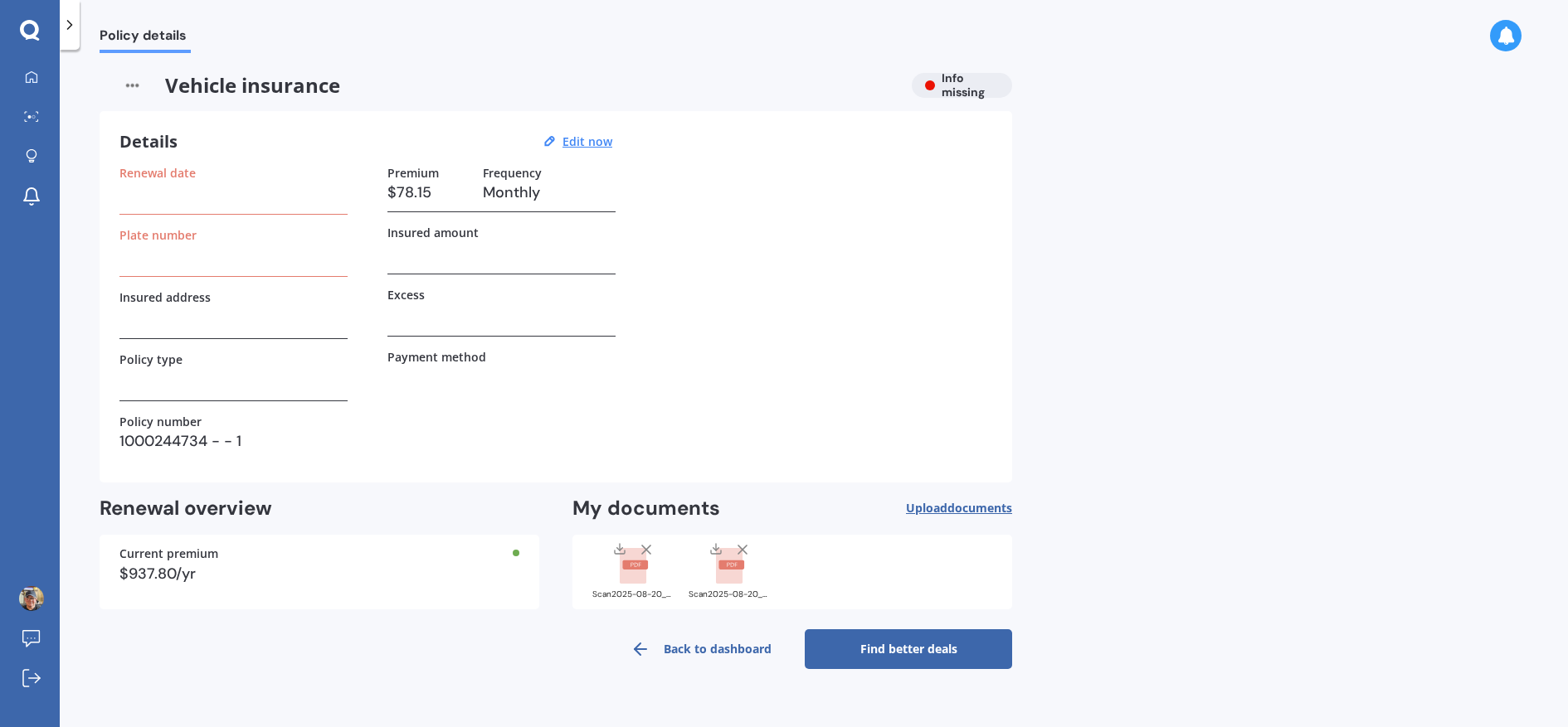
click at [223, 260] on h3 at bounding box center [234, 254] width 228 height 25
click at [199, 196] on h3 at bounding box center [234, 192] width 228 height 25
click at [165, 175] on label "Renewal date" at bounding box center [158, 172] width 77 height 14
click at [165, 189] on h3 at bounding box center [234, 192] width 228 height 25
drag, startPoint x: 162, startPoint y: 242, endPoint x: 162, endPoint y: 252, distance: 10.0
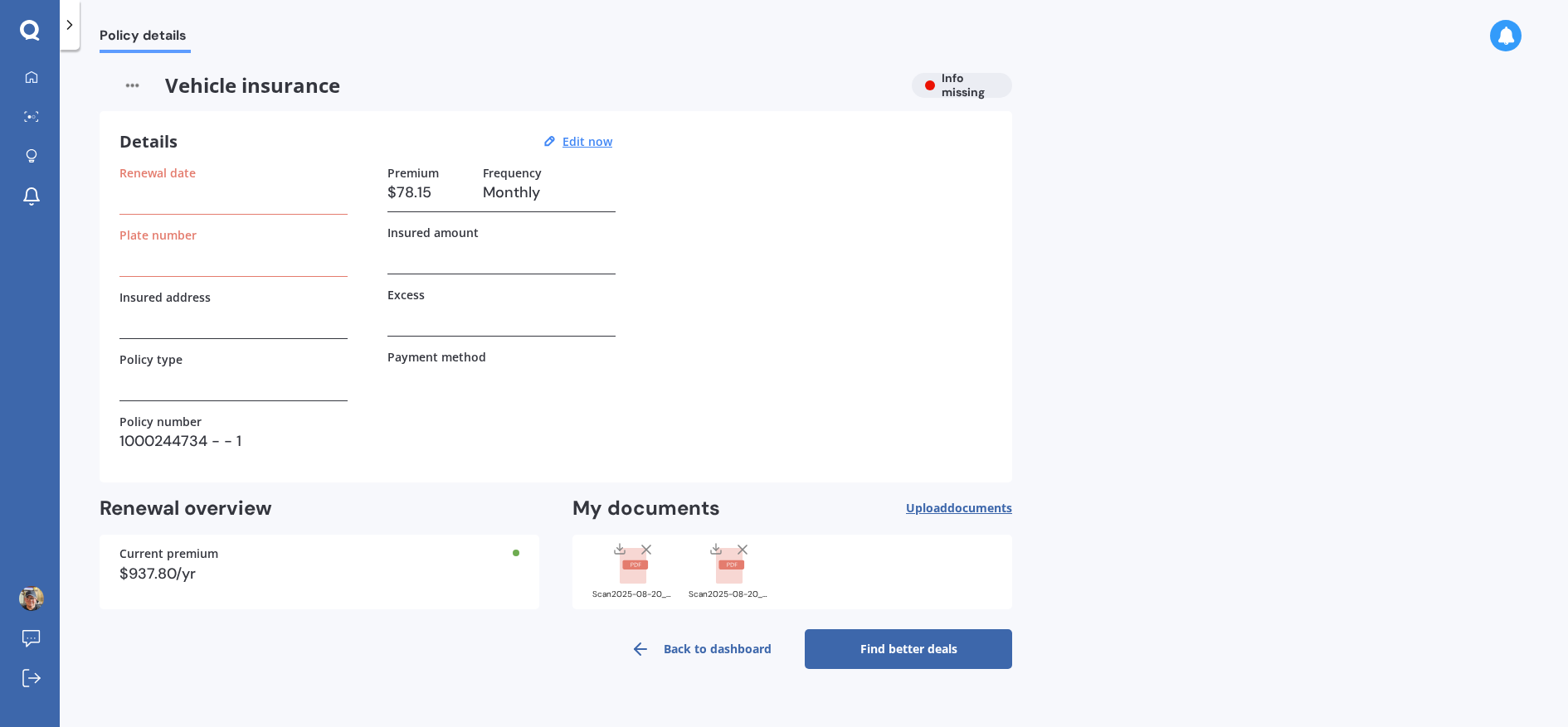
click at [162, 243] on h3 at bounding box center [234, 254] width 228 height 25
click at [66, 24] on icon at bounding box center [70, 25] width 17 height 17
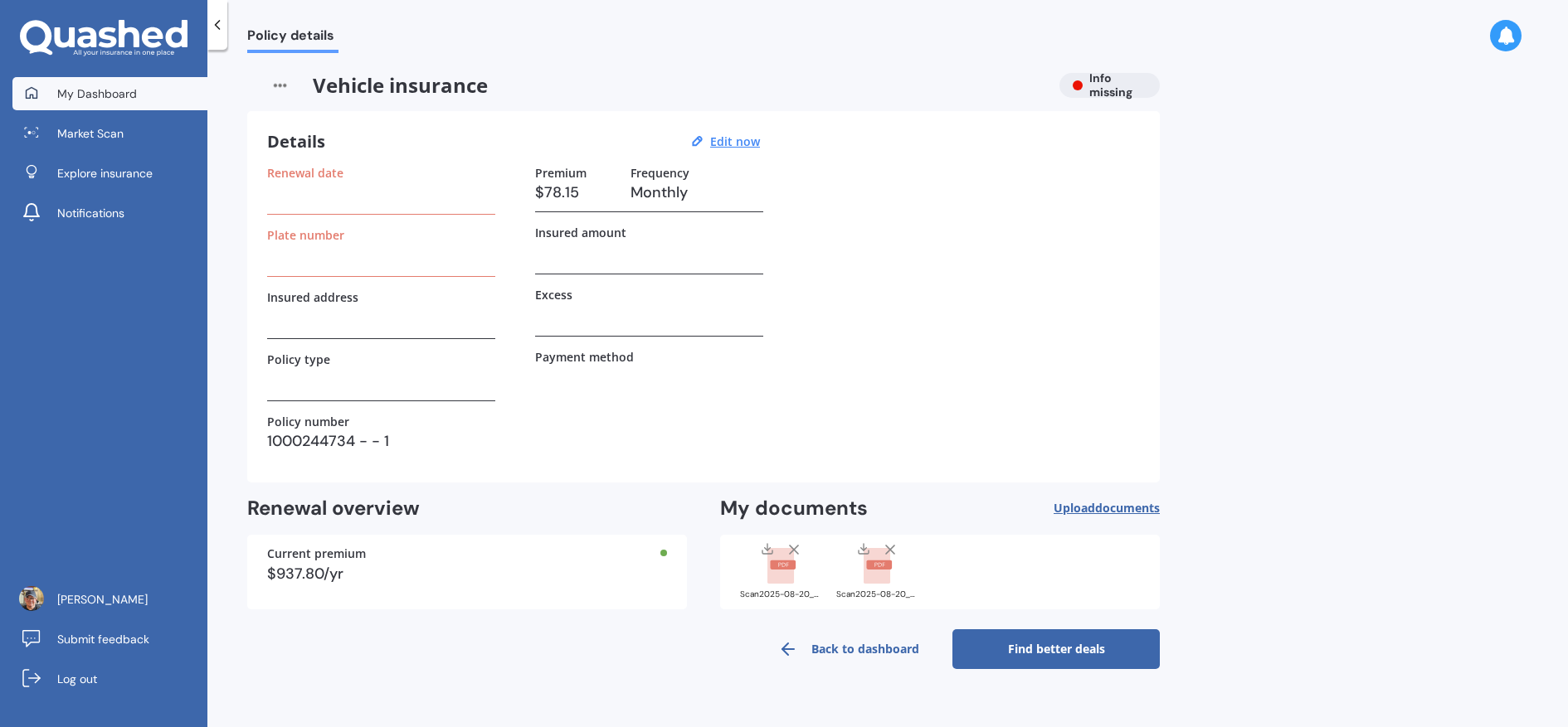
click at [89, 93] on span "My Dashboard" at bounding box center [96, 93] width 79 height 17
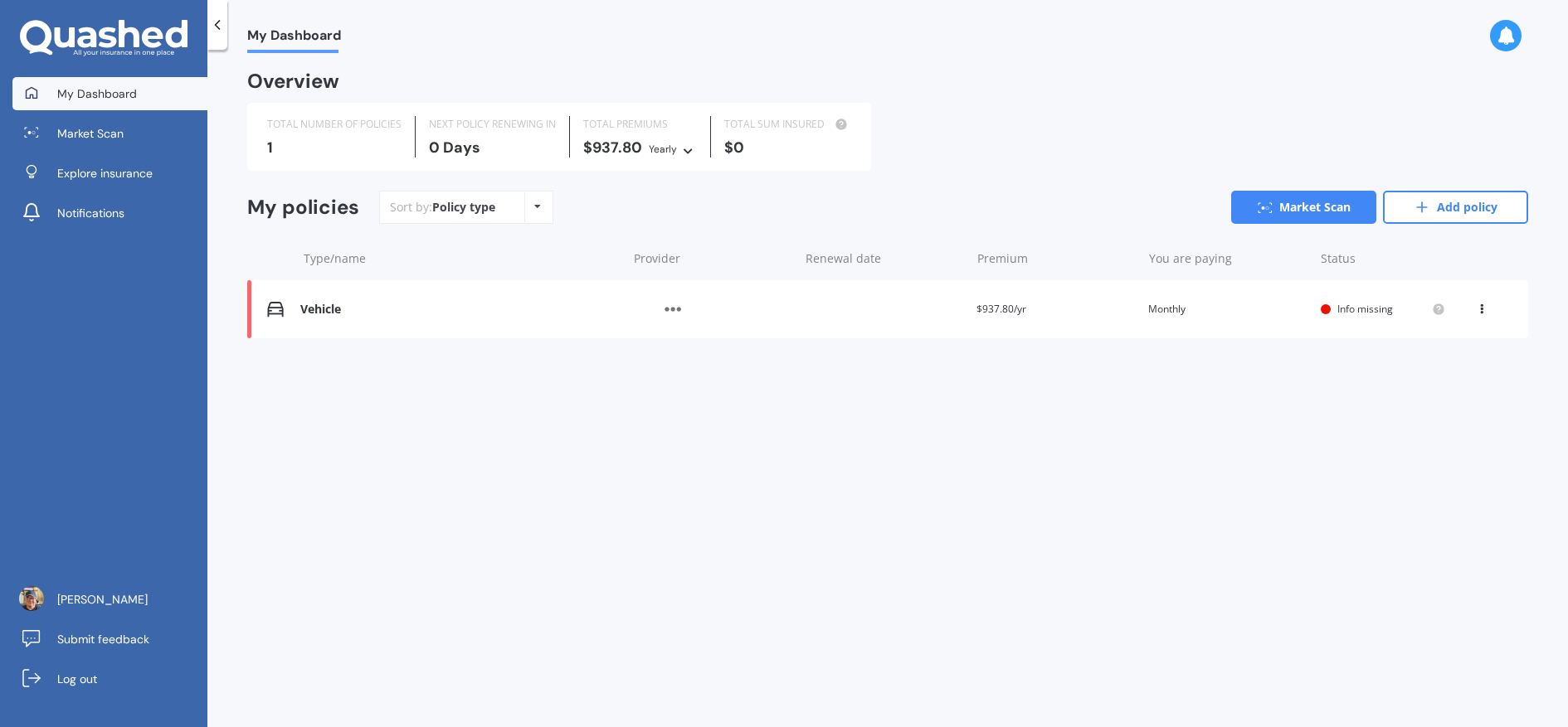
click at [1489, 317] on div "View option View policy Delete" at bounding box center [1484, 309] width 15 height 17
click at [1460, 350] on div "View policy" at bounding box center [1446, 340] width 165 height 33
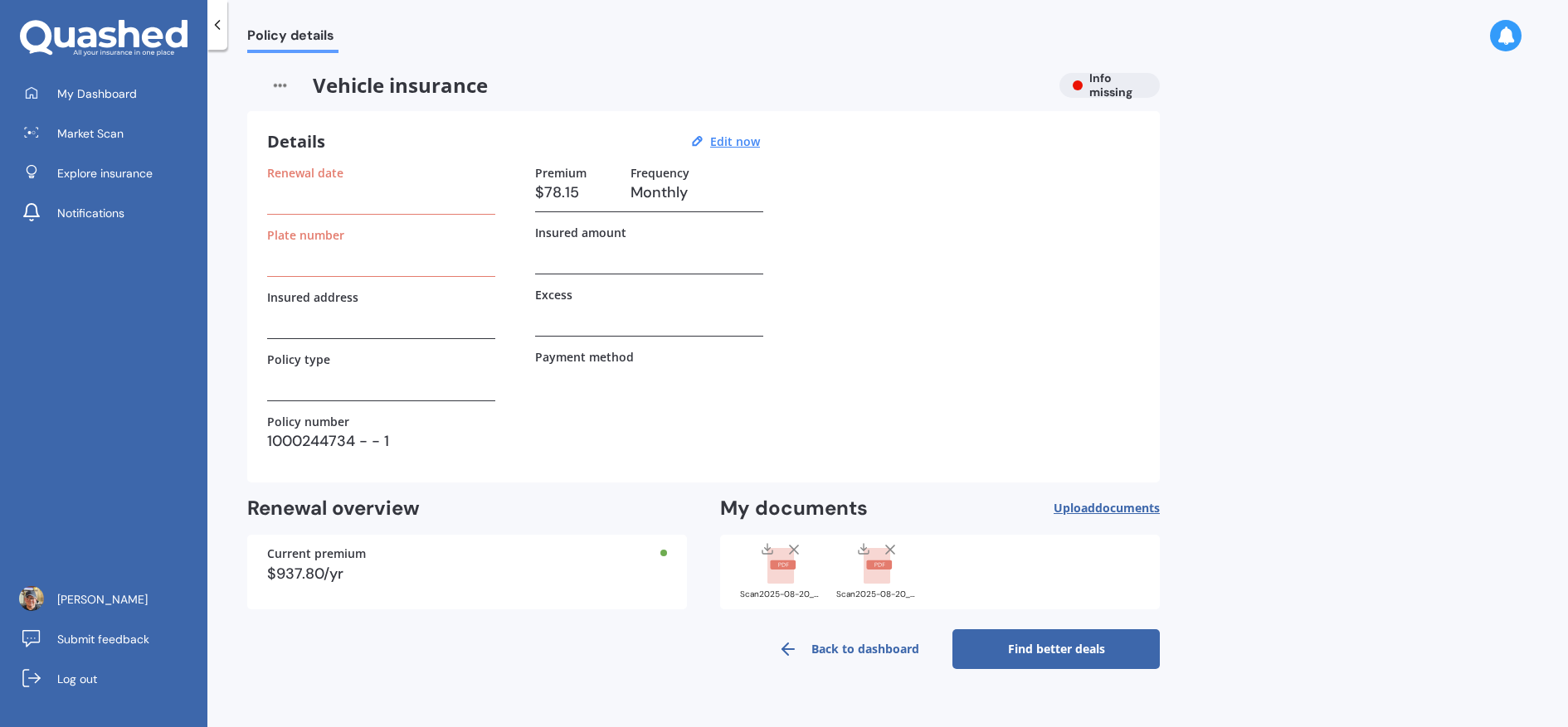
click at [590, 321] on h3 at bounding box center [649, 314] width 228 height 25
click at [1097, 88] on div "Vehicle insurance Info missing" at bounding box center [703, 85] width 913 height 25
click at [599, 249] on h3 at bounding box center [649, 251] width 228 height 25
click at [734, 142] on u "Edit now" at bounding box center [735, 141] width 50 height 16
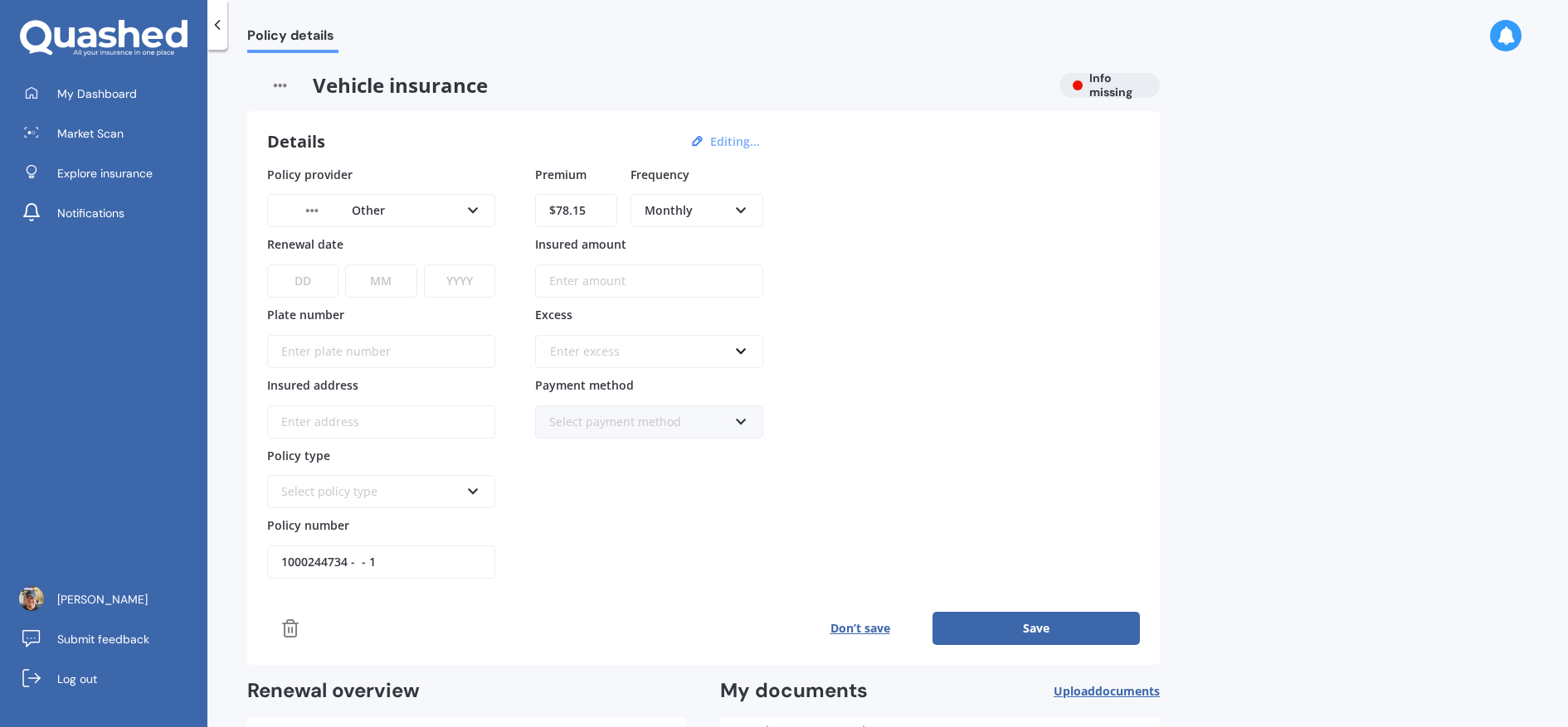
click at [609, 281] on input "Insured amount" at bounding box center [649, 280] width 228 height 33
type input "$33,000"
click at [431, 343] on input "Plate number" at bounding box center [381, 351] width 228 height 33
type input "IOSNUT"
click at [487, 210] on div "Other AA AMI AMP ANZ ASB Aioi Nissay Dowa Ando Assurant Autosure BNZ Co-Operati…" at bounding box center [381, 210] width 228 height 33
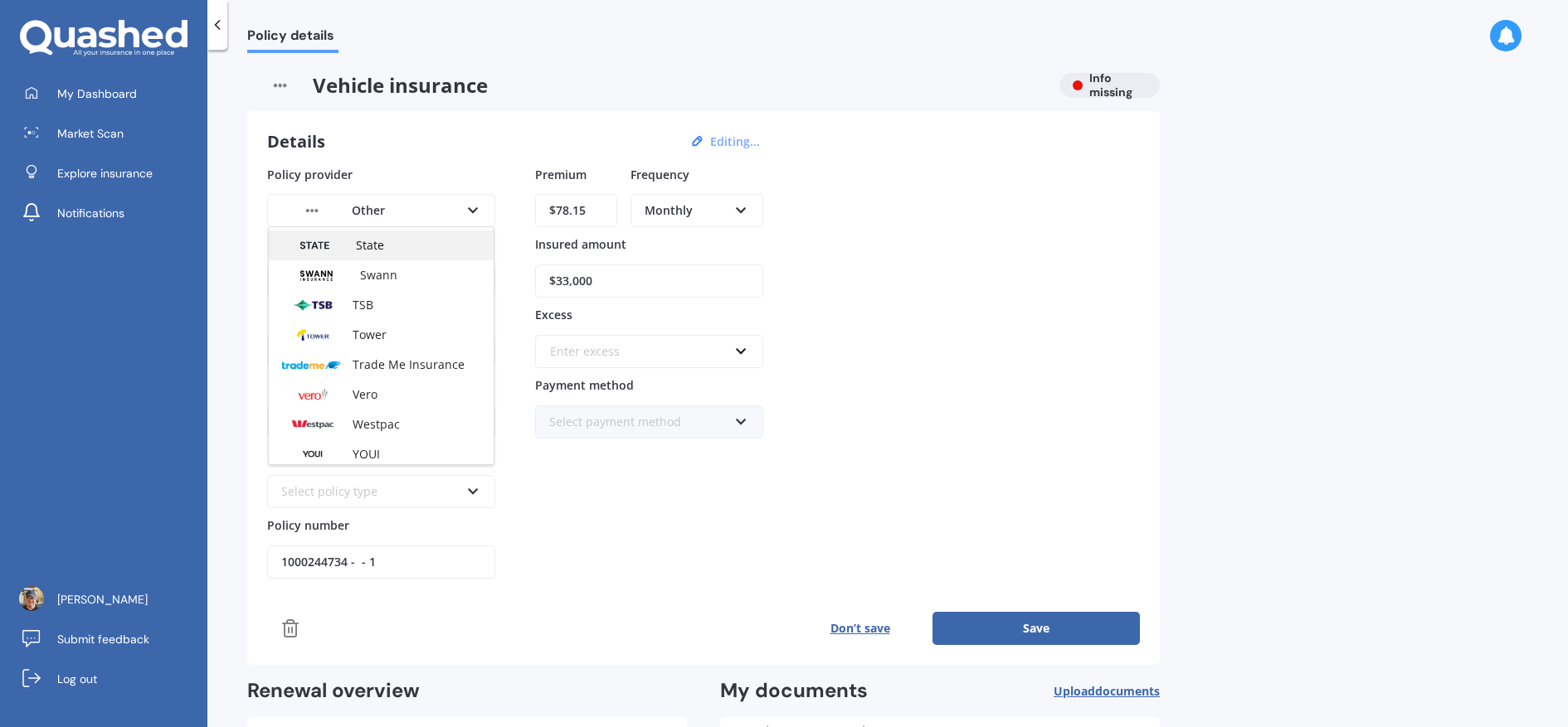
scroll to position [719, 0]
click at [387, 418] on span "Westpac" at bounding box center [376, 419] width 48 height 16
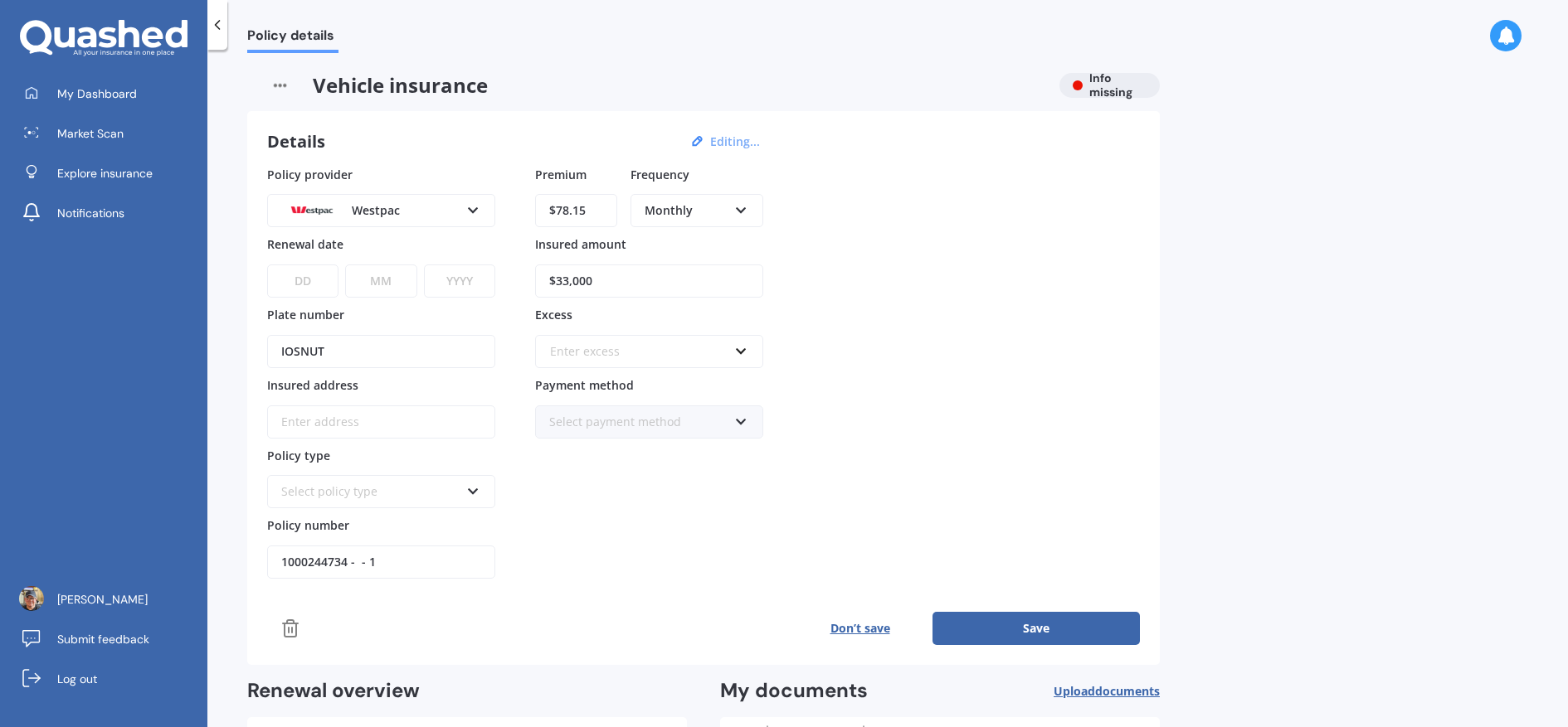
click at [310, 278] on select "DD 01 02 03 04 05 06 07 08 09 10 11 12 13 14 15 16 17 18 19 20 21 22 23 24 25 2…" at bounding box center [303, 280] width 71 height 33
select select "11"
click at [267, 264] on select "DD 01 02 03 04 05 06 07 08 09 10 11 12 13 14 15 16 17 18 19 20 21 22 23 24 25 2…" at bounding box center [303, 280] width 71 height 33
click at [395, 292] on select "MM 01 02 03 04 05 06 07 08 09 10 11 12" at bounding box center [381, 280] width 71 height 33
select select "09"
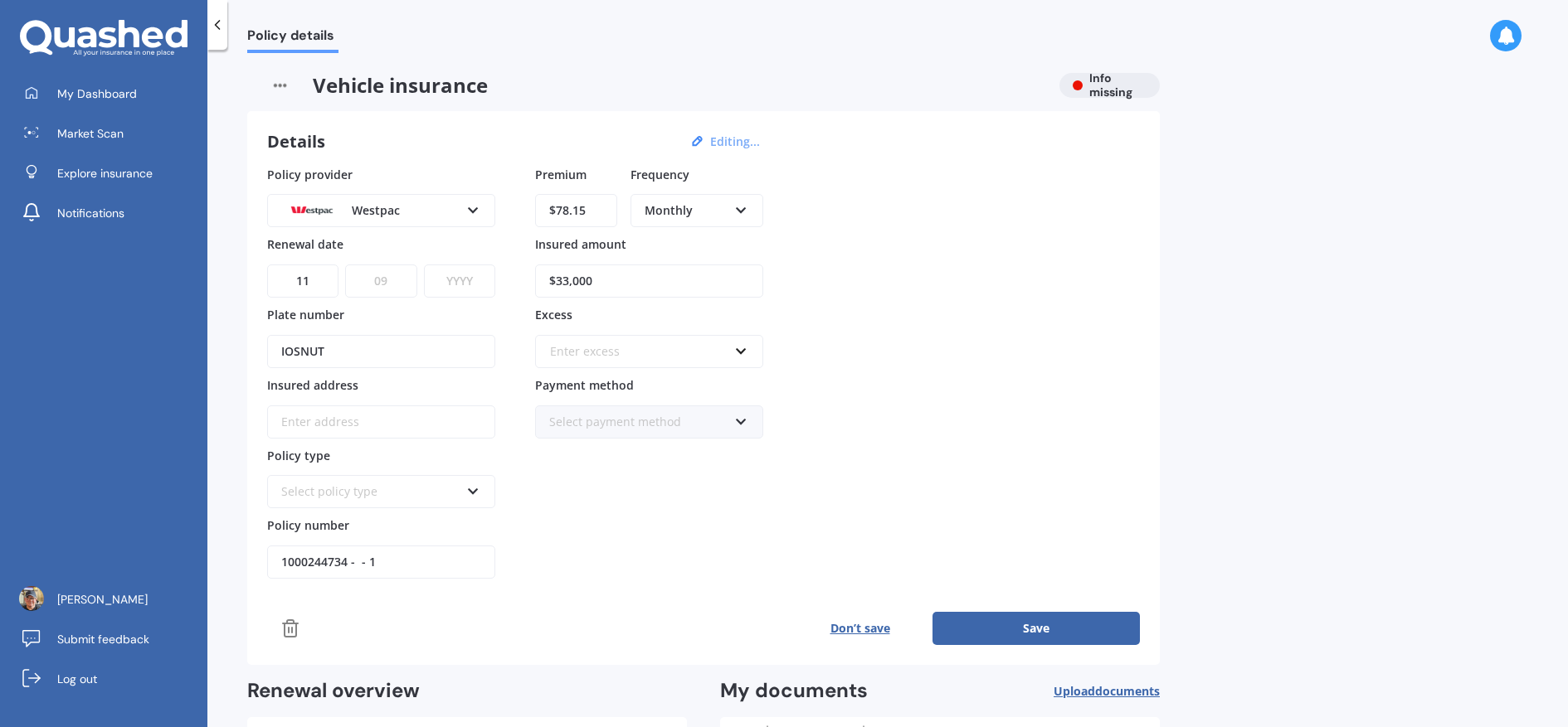
click at [345, 264] on select "MM 01 02 03 04 05 06 07 08 09 10 11 12" at bounding box center [381, 280] width 71 height 33
click at [487, 286] on select "YYYY 2027 2026 2025 2024 2023 2022 2021 2020 2019 2018 2017 2016 2015 2014 2013…" at bounding box center [460, 280] width 71 height 33
select select "2025"
click at [424, 264] on select "YYYY 2027 2026 2025 2024 2023 2022 2021 2020 2019 2018 2017 2016 2015 2014 2013…" at bounding box center [460, 280] width 71 height 33
click at [583, 354] on div "Enter excess" at bounding box center [639, 352] width 179 height 19
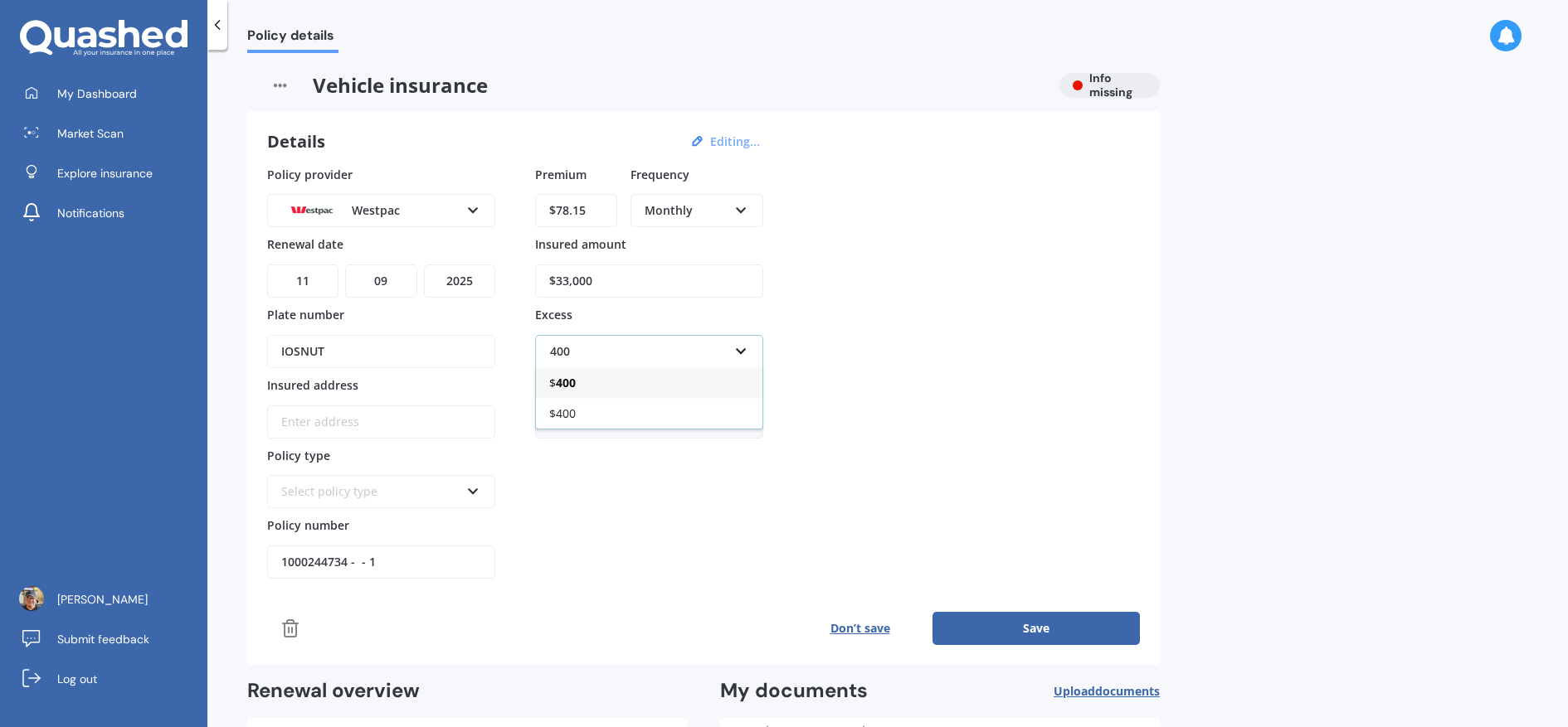
type input "400"
click at [564, 385] on b "400" at bounding box center [566, 382] width 20 height 16
click at [362, 416] on input "Insured address" at bounding box center [381, 421] width 228 height 33
type input "[STREET_ADDRESS]"
select select "19"
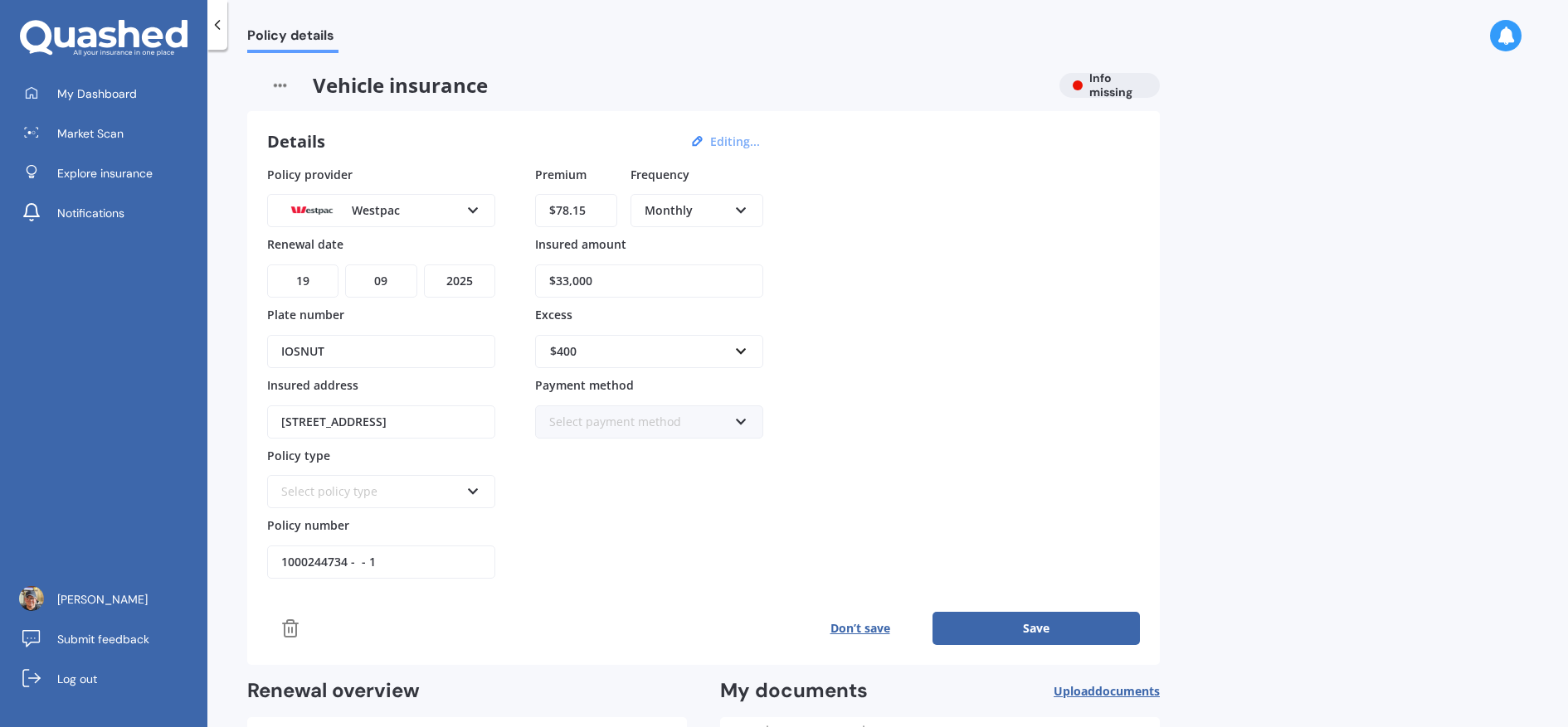
select select "08"
select select "1957"
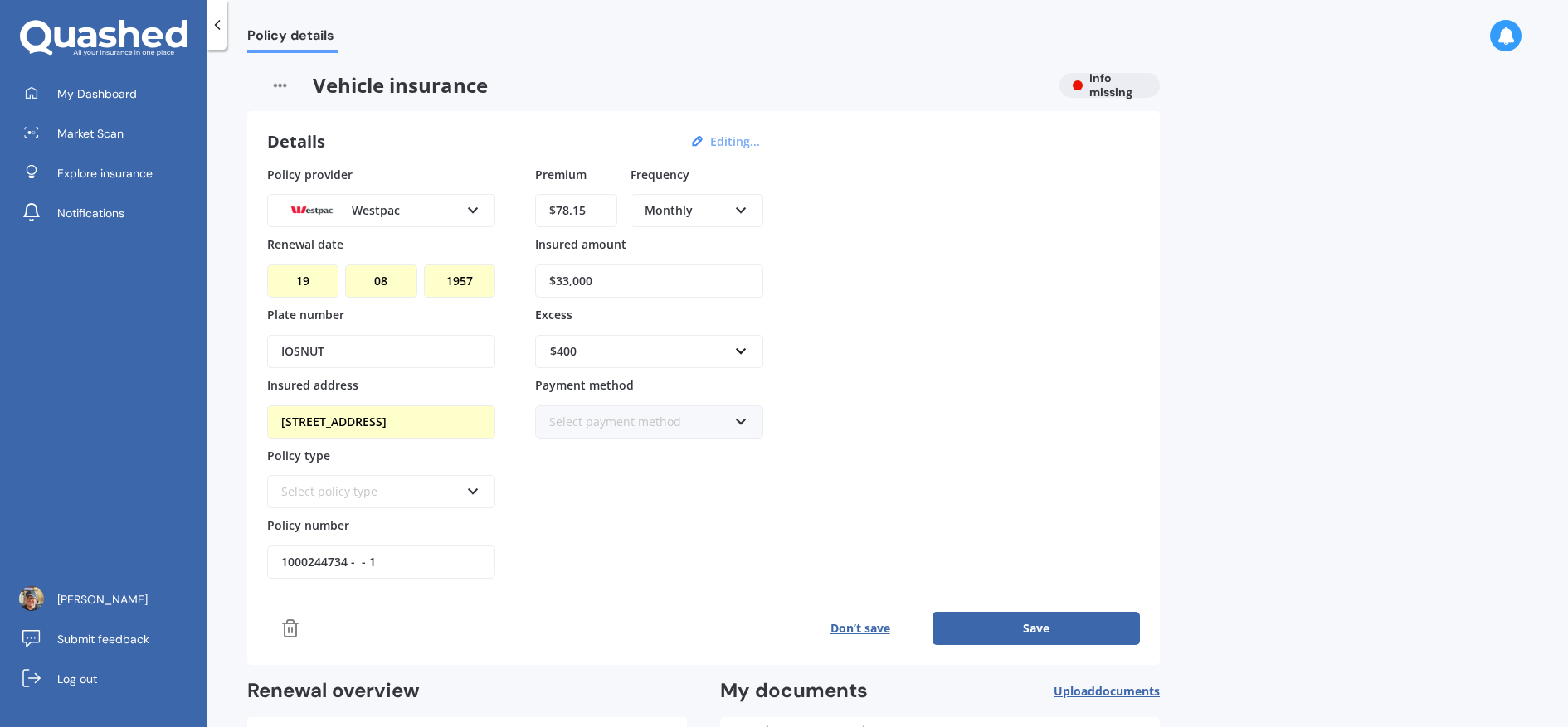
click at [615, 427] on div "Select payment method" at bounding box center [639, 422] width 179 height 19
click at [609, 460] on span "Direct debit - bank account" at bounding box center [626, 453] width 151 height 16
click at [480, 486] on icon at bounding box center [473, 489] width 14 height 11
click at [437, 578] on div "Comprehensive" at bounding box center [381, 583] width 225 height 30
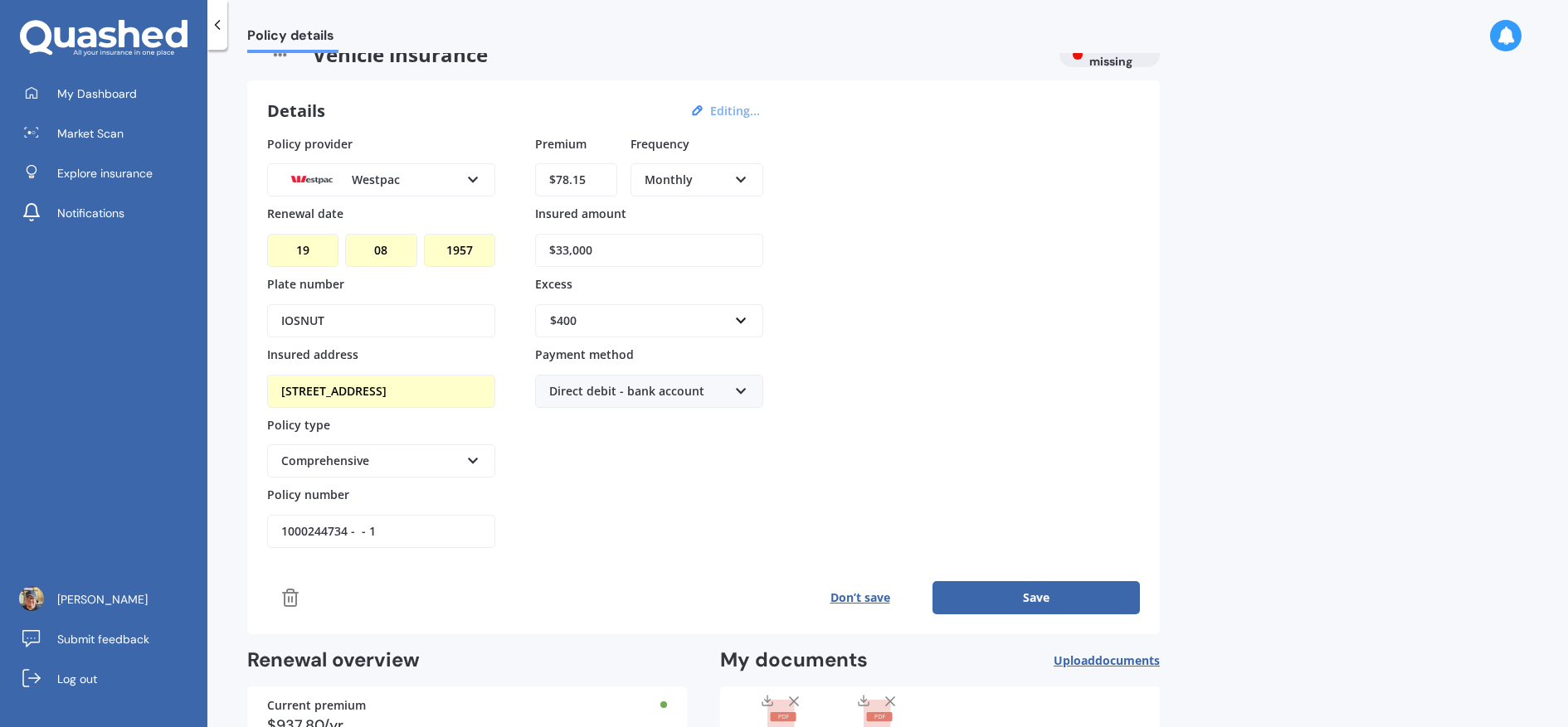
scroll to position [45, 0]
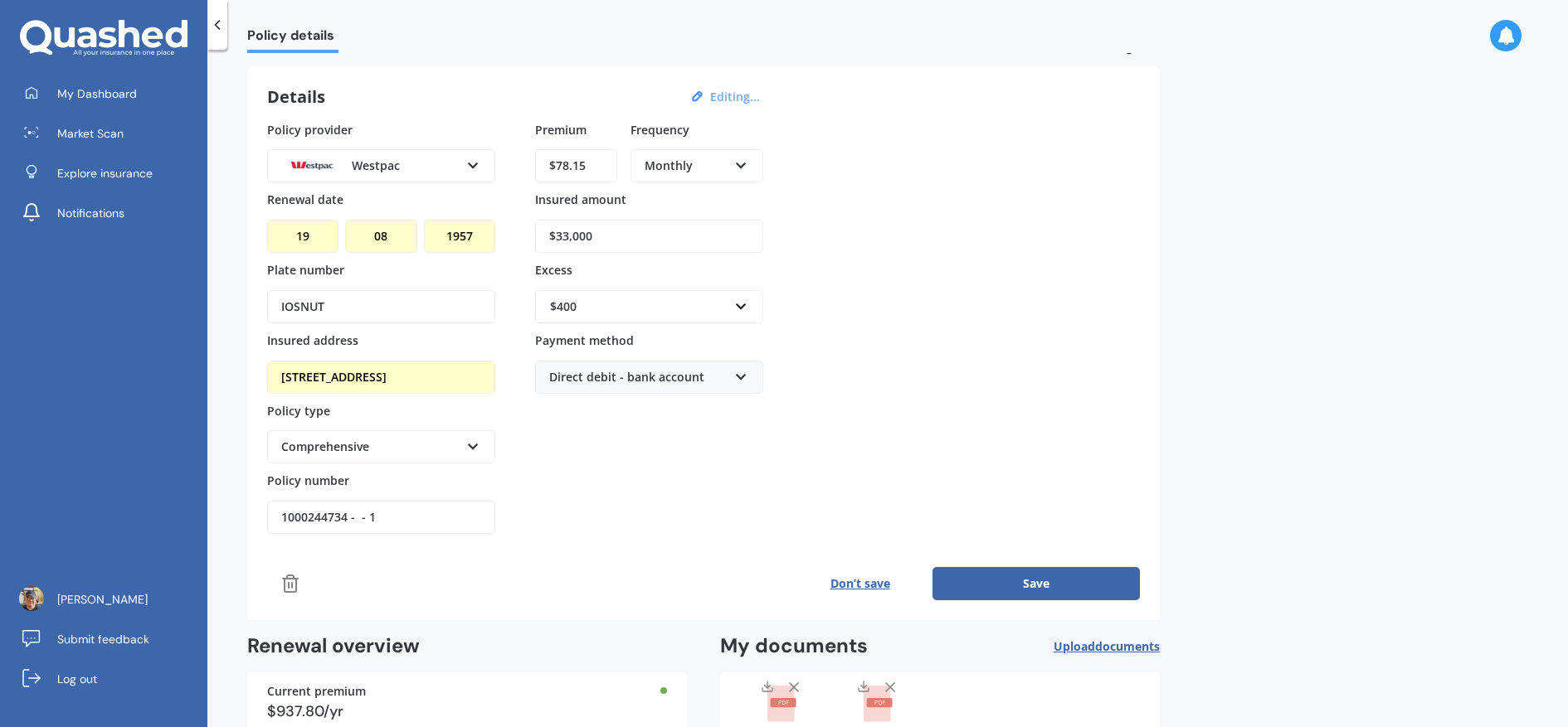
click at [1020, 575] on button "Save" at bounding box center [1037, 583] width 208 height 33
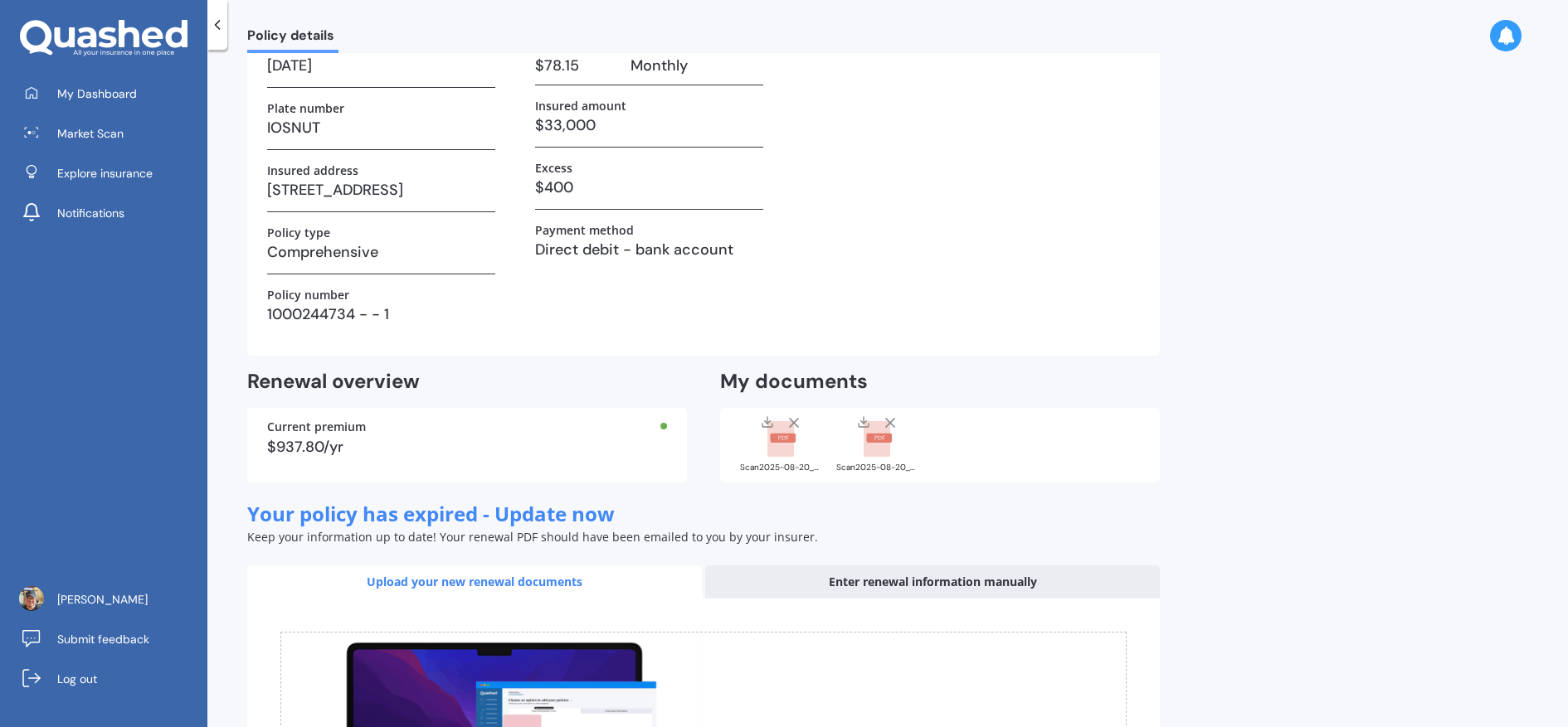
scroll to position [0, 0]
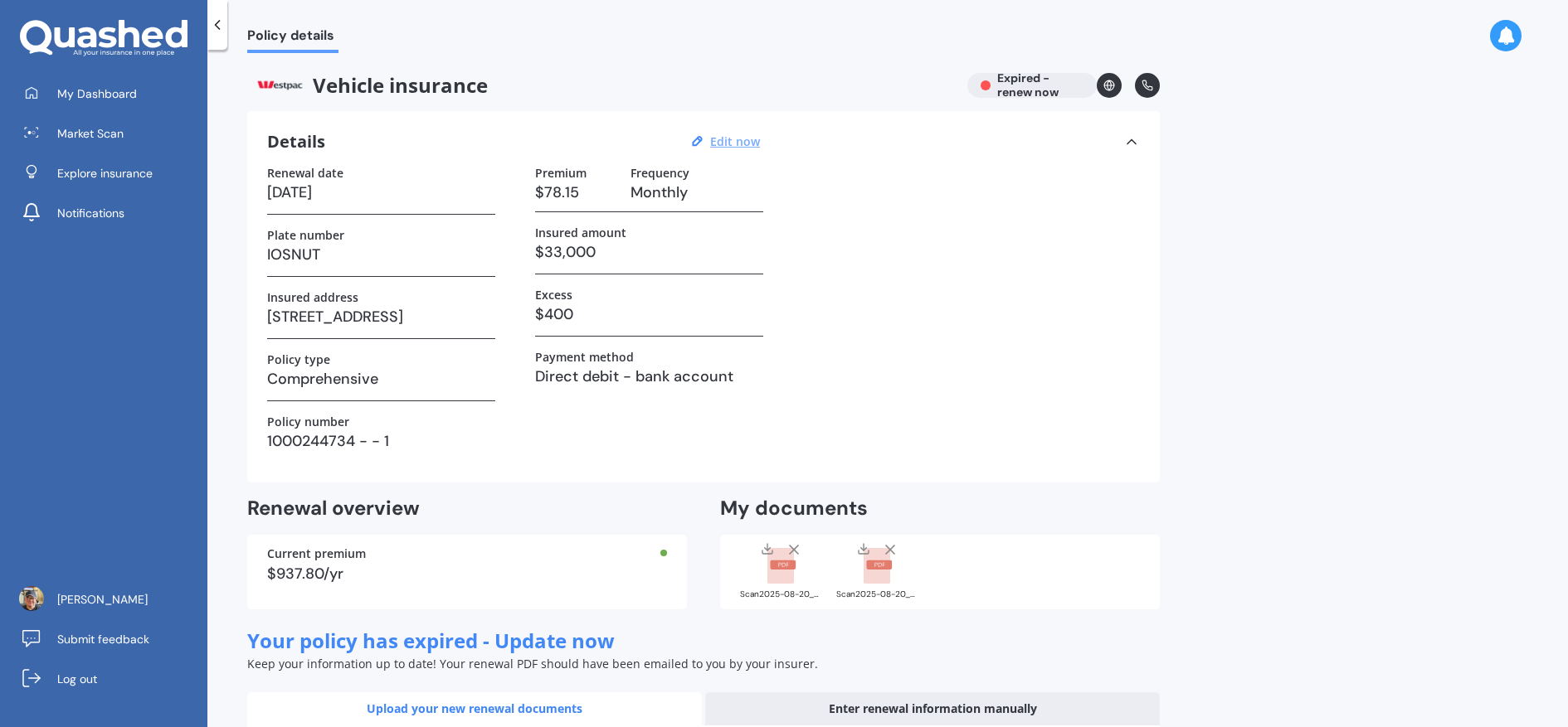
click at [731, 138] on u "Edit now" at bounding box center [735, 141] width 50 height 16
select select "19"
select select "08"
select select "1957"
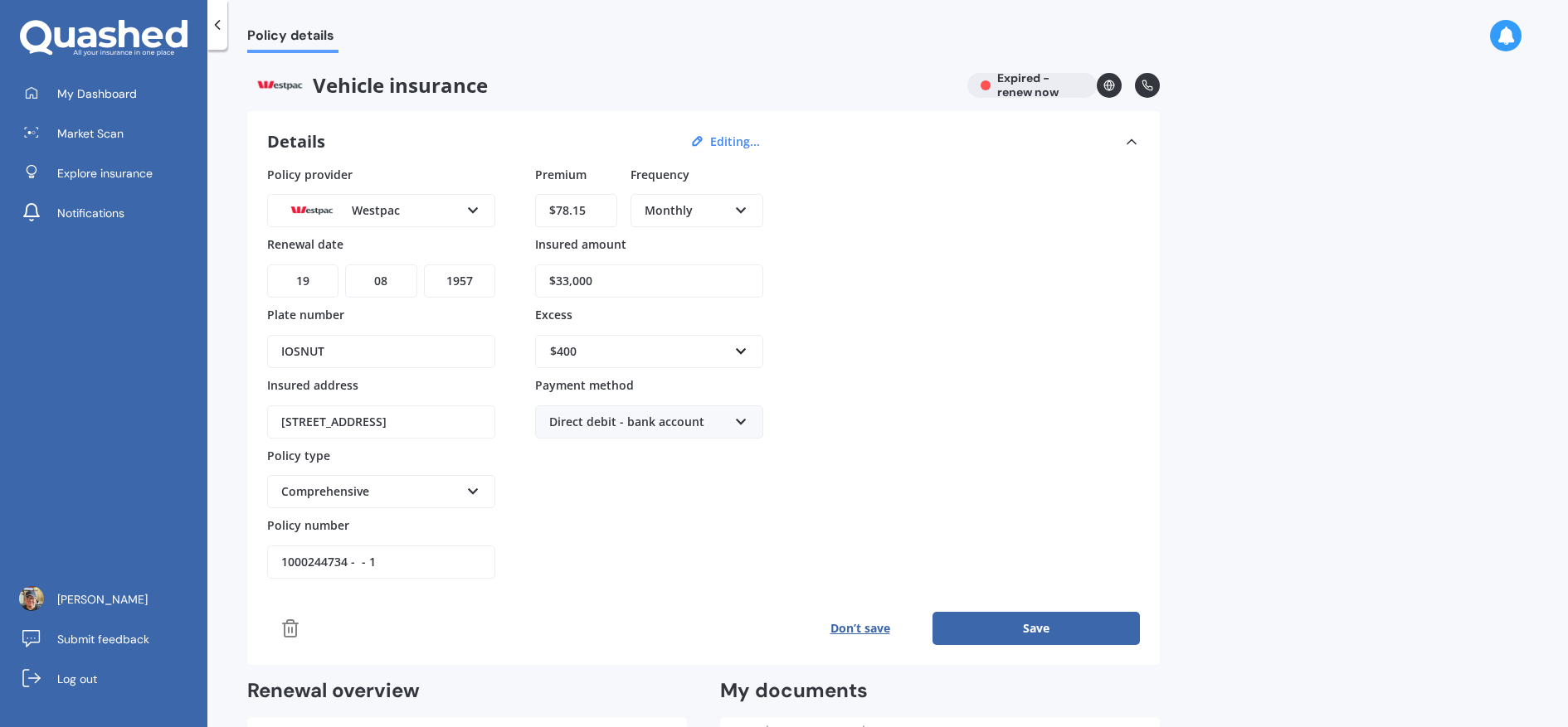
click at [328, 281] on select "DD 01 02 03 04 05 06 07 08 09 10 11 12 13 14 15 16 17 18 19 20 21 22 23 24 25 2…" at bounding box center [303, 280] width 71 height 33
select select "28"
click at [267, 264] on select "DD 01 02 03 04 05 06 07 08 09 10 11 12 13 14 15 16 17 18 19 20 21 22 23 24 25 2…" at bounding box center [303, 280] width 71 height 33
click at [385, 291] on select "MM 01 02 03 04 05 06 07 08 09 10 11 12" at bounding box center [381, 280] width 71 height 33
select select "04"
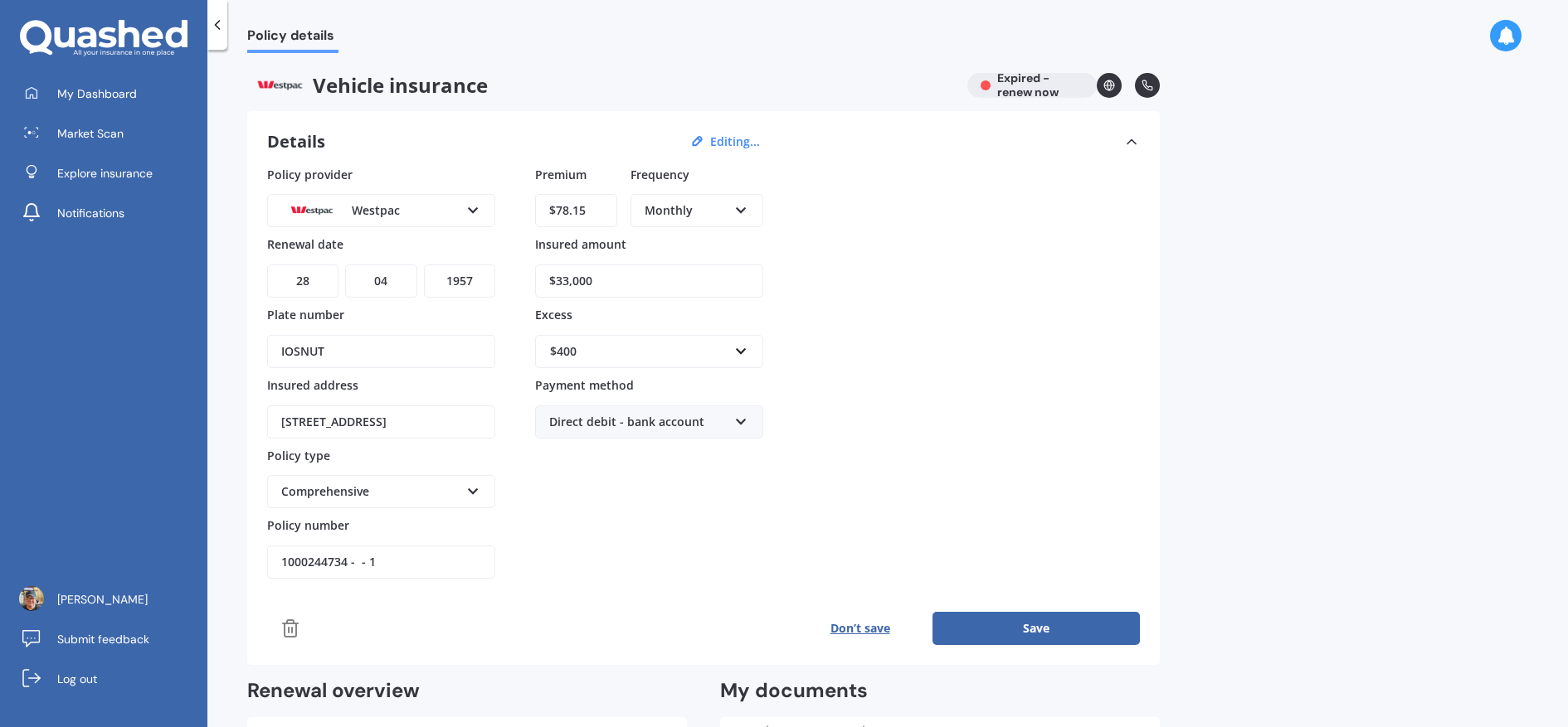
click at [345, 264] on select "MM 01 02 03 04 05 06 07 08 09 10 11 12" at bounding box center [381, 280] width 71 height 33
click at [464, 284] on select "YYYY 2027 2026 2025 2024 2023 2022 2021 2020 2019 2018 2017 2016 2015 2014 2013…" at bounding box center [460, 280] width 71 height 33
select select "2026"
click at [424, 264] on select "YYYY 2027 2026 2025 2024 2023 2022 2021 2020 2019 2018 2017 2016 2015 2014 2013…" at bounding box center [460, 280] width 71 height 33
drag, startPoint x: 1074, startPoint y: 620, endPoint x: 1062, endPoint y: 620, distance: 12.0
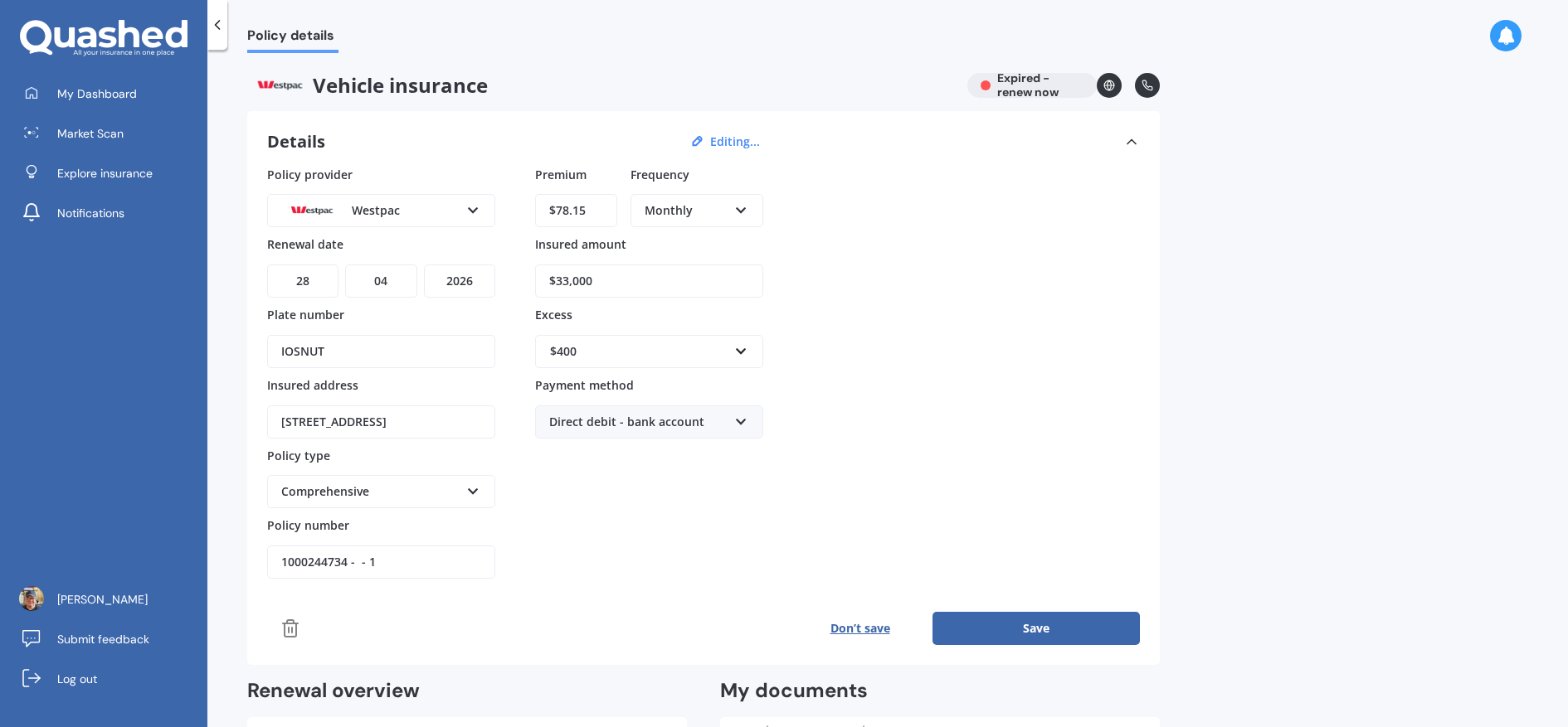
click at [1074, 620] on button "Save" at bounding box center [1037, 628] width 208 height 33
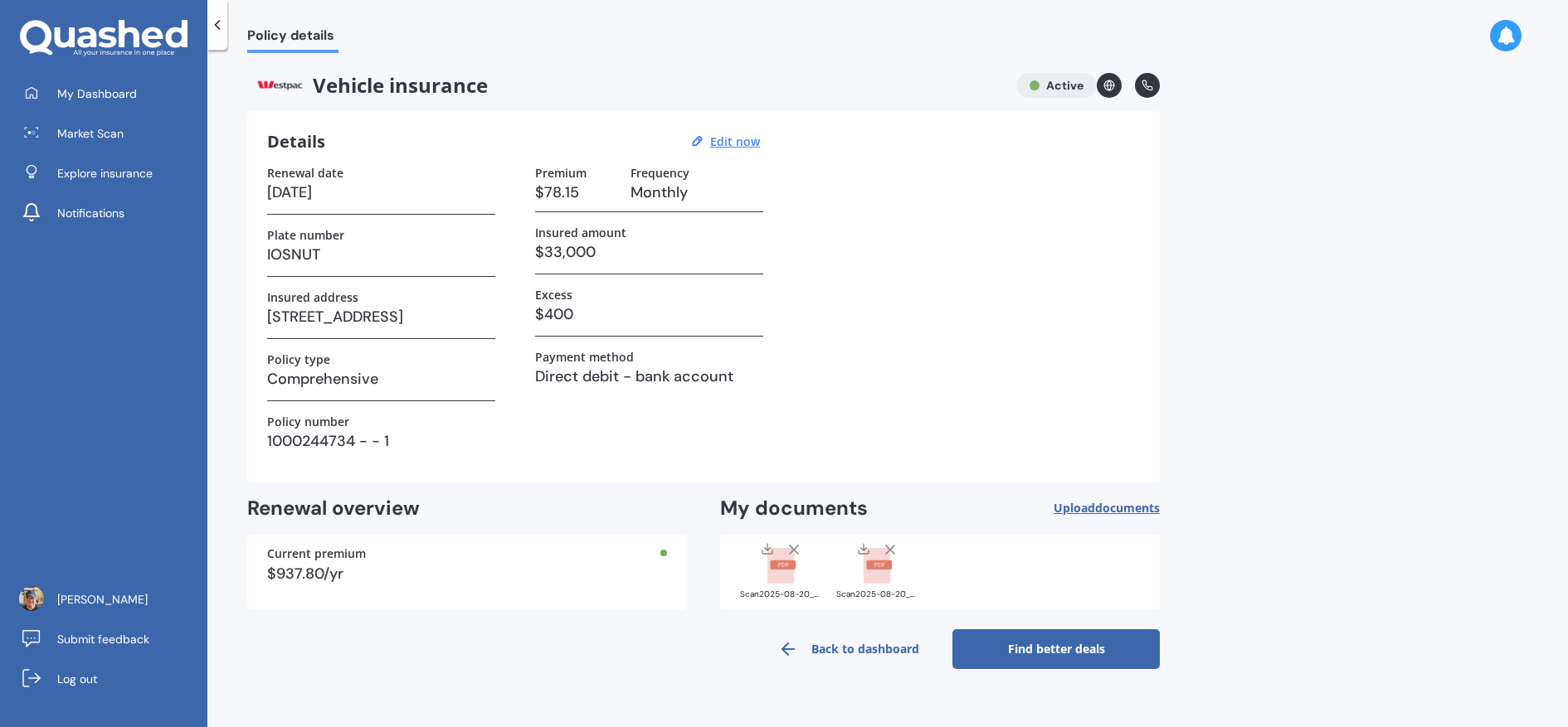
click at [1117, 658] on link "Find better deals" at bounding box center [1057, 649] width 208 height 40
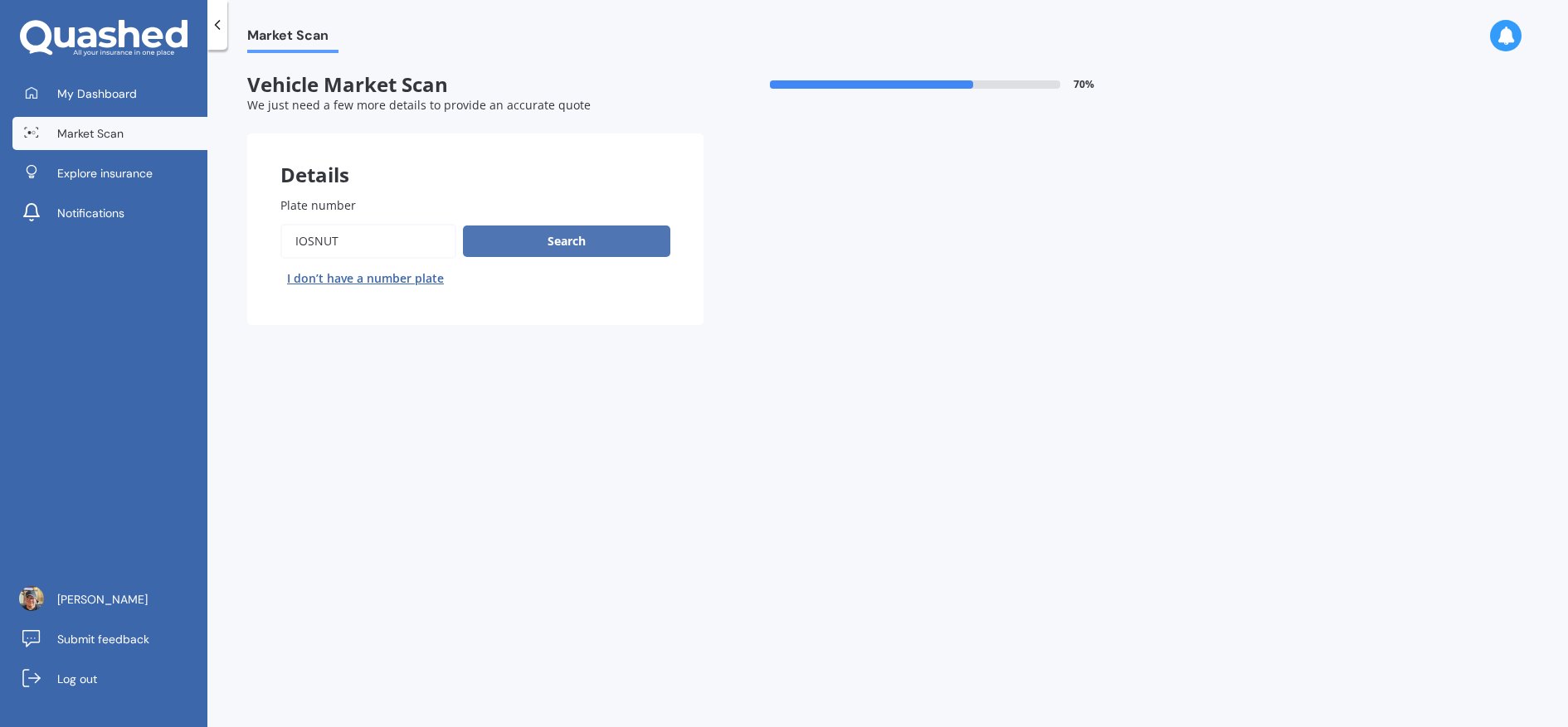
click at [567, 245] on button "Search" at bounding box center [567, 241] width 208 height 32
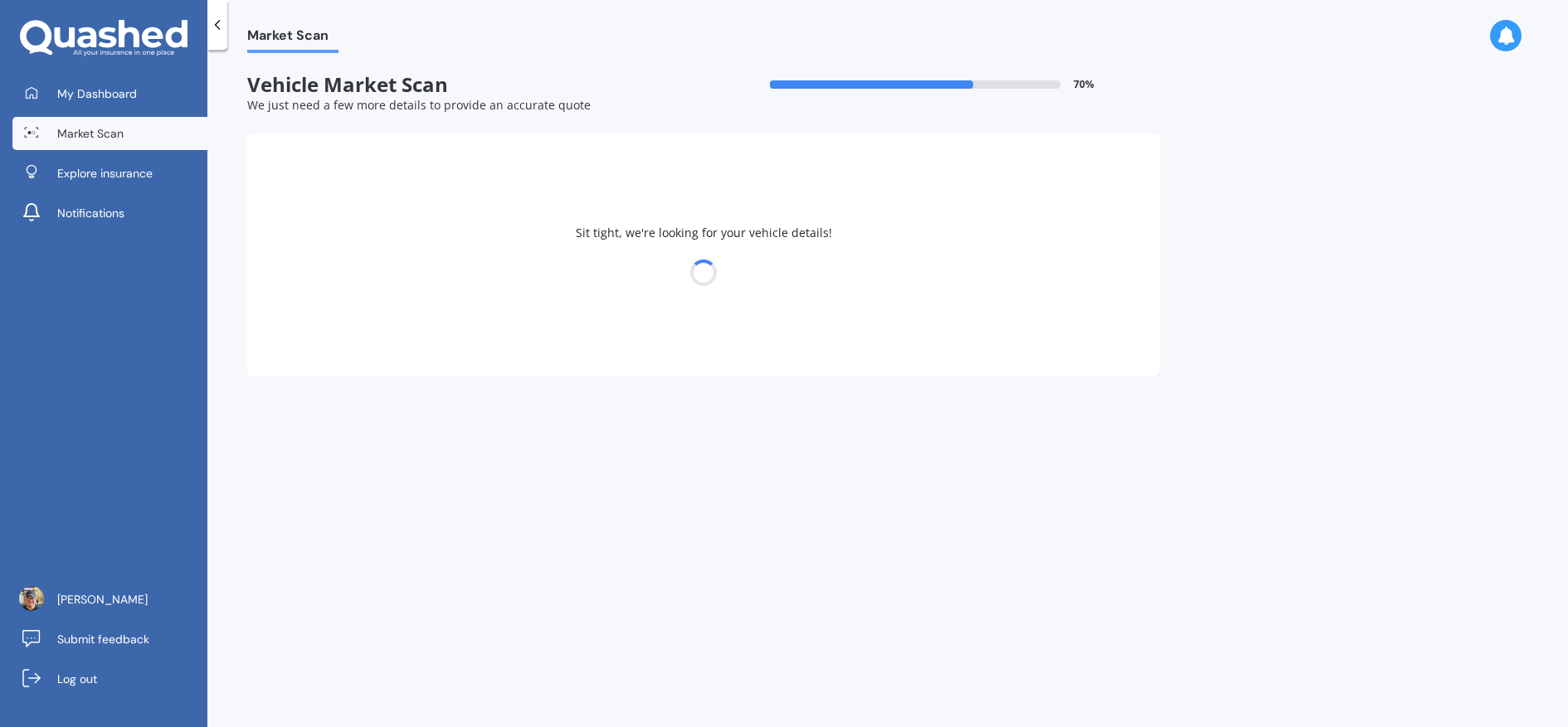
select select "HOLDEN"
select select "[US_STATE]"
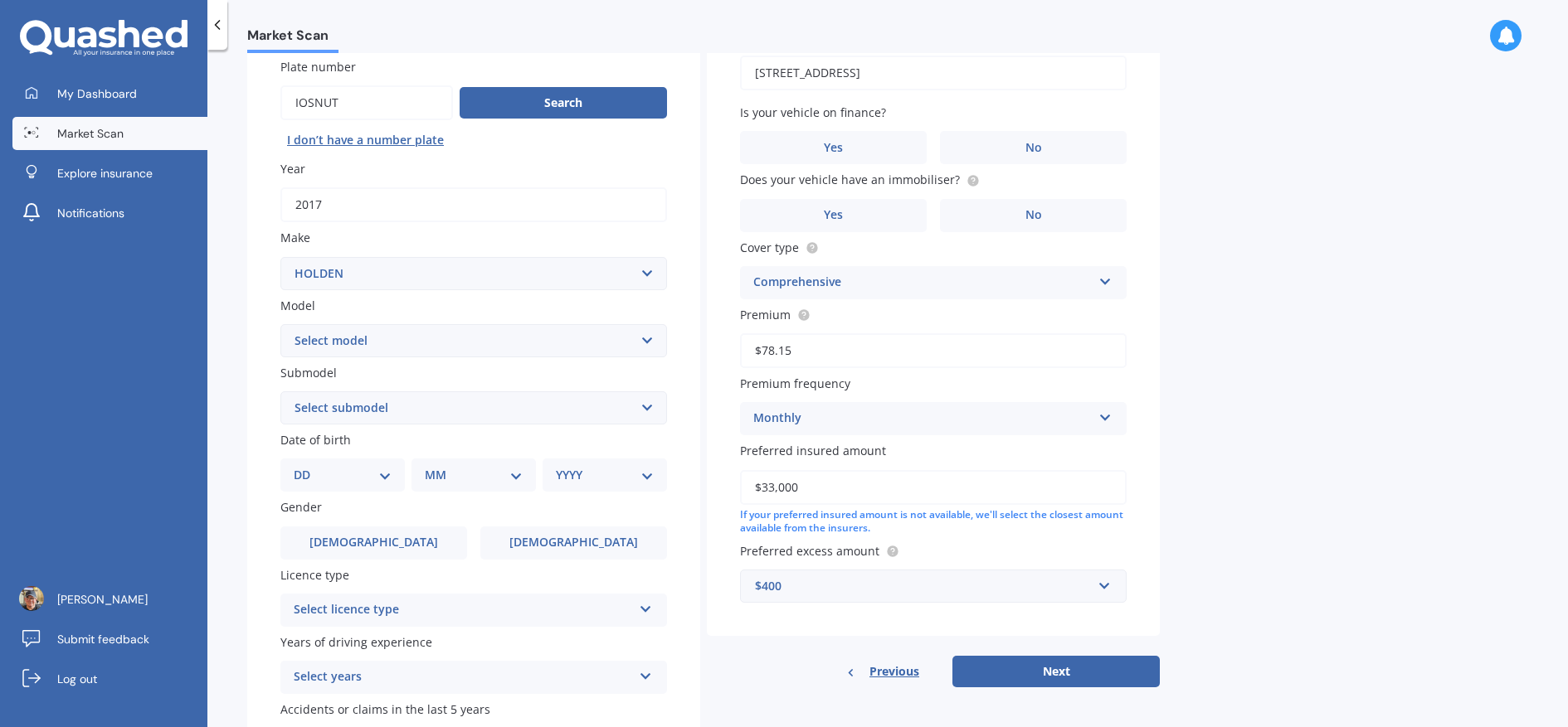
scroll to position [148, 0]
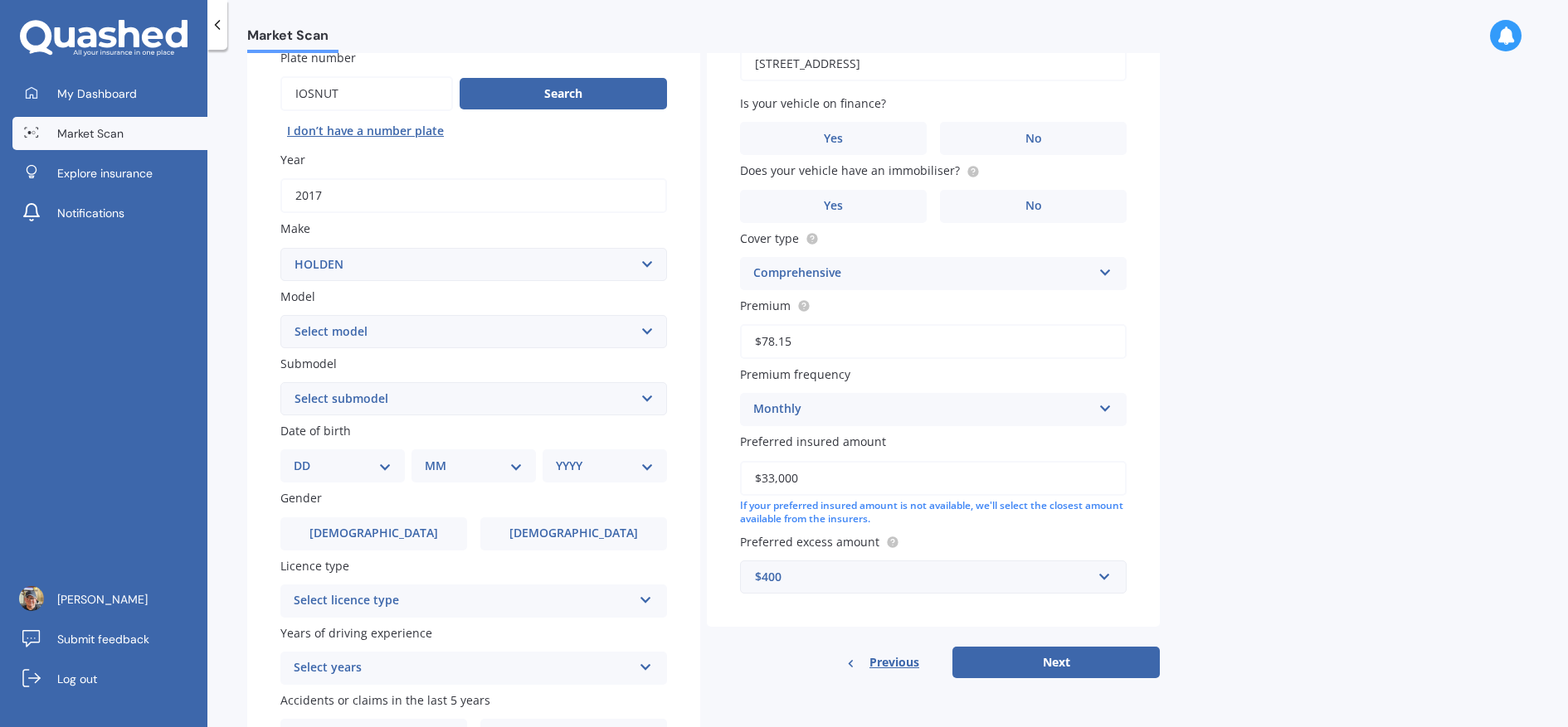
click at [653, 403] on select "Select submodel 2.8 Turbo Diesel 3.0 Turbo Diesel 2WD 3.0 Turbo Diesel 4WD LS L…" at bounding box center [474, 398] width 387 height 33
select select "LTZ"
click at [281, 384] on select "Select submodel 2.8 Turbo Diesel 3.0 Turbo Diesel 2WD 3.0 Turbo Diesel 4WD LS L…" at bounding box center [474, 398] width 387 height 33
click at [395, 462] on div "DD 01 02 03 04 05 06 07 08 09 10 11 12 13 14 15 16 17 18 19 20 21 22 23 24 25 2…" at bounding box center [342, 465] width 124 height 33
click at [389, 468] on select "DD 01 02 03 04 05 06 07 08 09 10 11 12 13 14 15 16 17 18 19 20 21 22 23 24 25 2…" at bounding box center [342, 466] width 98 height 19
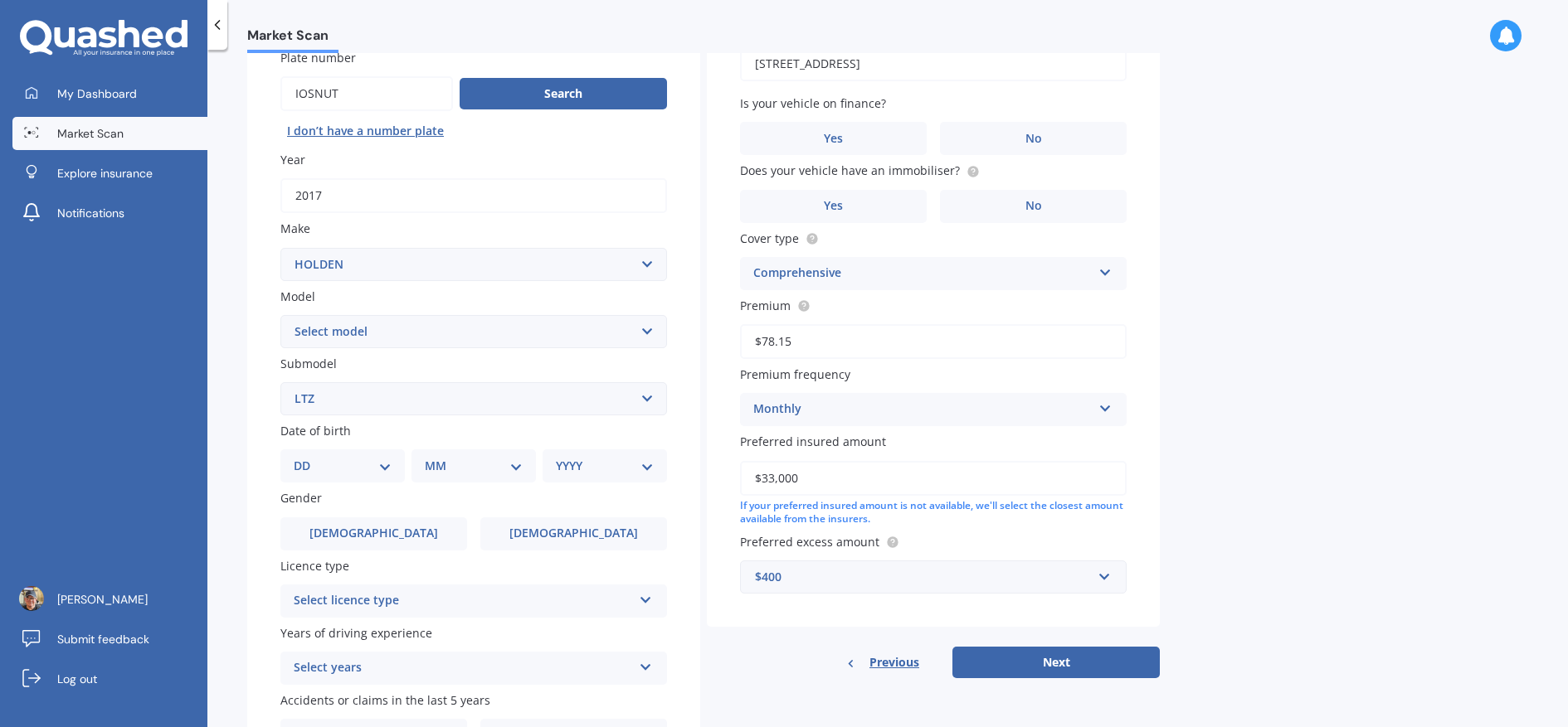
select select "19"
click at [307, 460] on select "DD 01 02 03 04 05 06 07 08 09 10 11 12 13 14 15 16 17 18 19 20 21 22 23 24 25 2…" at bounding box center [342, 466] width 98 height 19
click at [516, 474] on select "MM 01 02 03 04 05 06 07 08 09 10 11 12" at bounding box center [477, 466] width 92 height 19
select select "08"
click at [431, 460] on select "MM 01 02 03 04 05 06 07 08 09 10 11 12" at bounding box center [477, 466] width 92 height 19
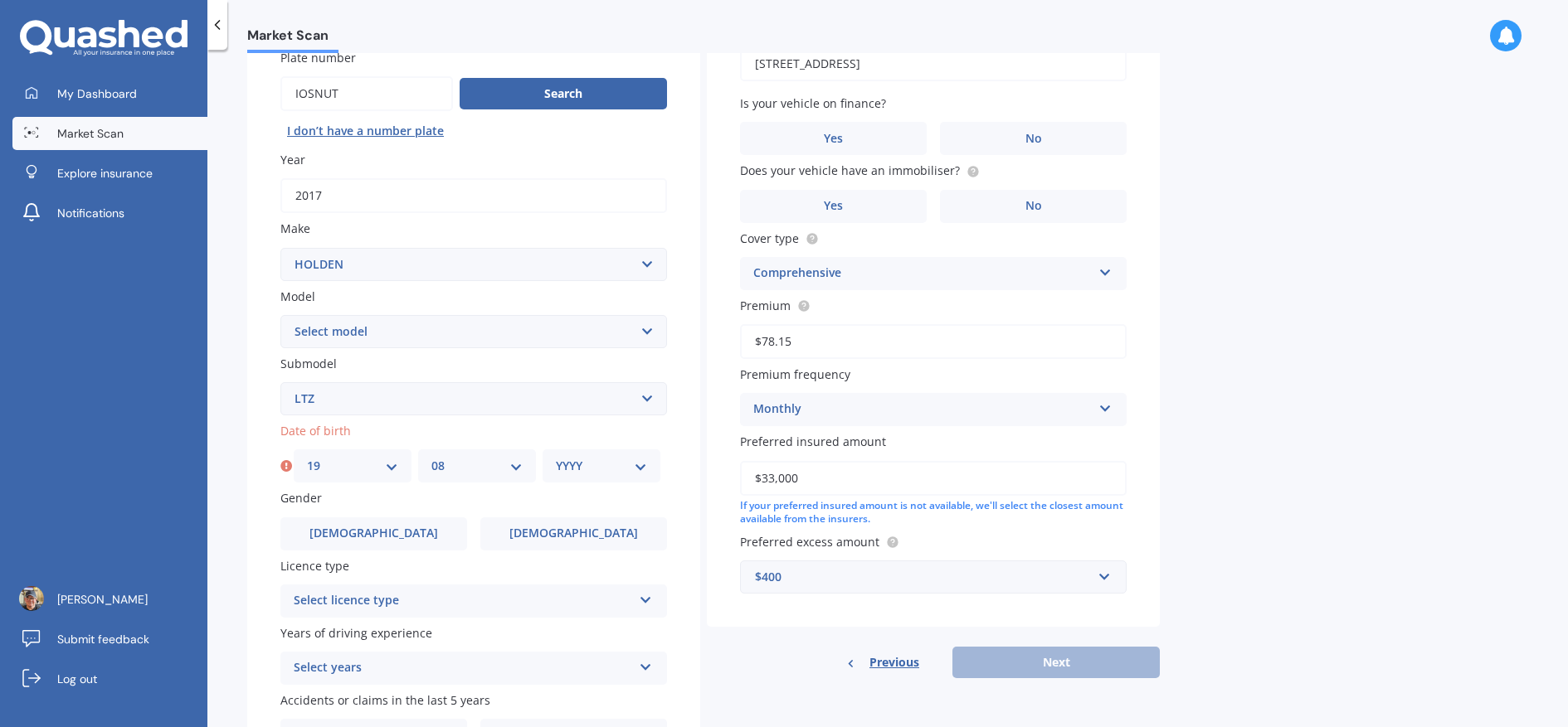
click at [635, 476] on select "YYYY 2025 2024 2023 2022 2021 2020 2019 2018 2017 2016 2015 2014 2013 2012 2011…" at bounding box center [602, 466] width 92 height 19
select select "1957"
click at [556, 460] on select "YYYY 2025 2024 2023 2022 2021 2020 2019 2018 2017 2016 2015 2014 2013 2012 2011…" at bounding box center [602, 466] width 92 height 19
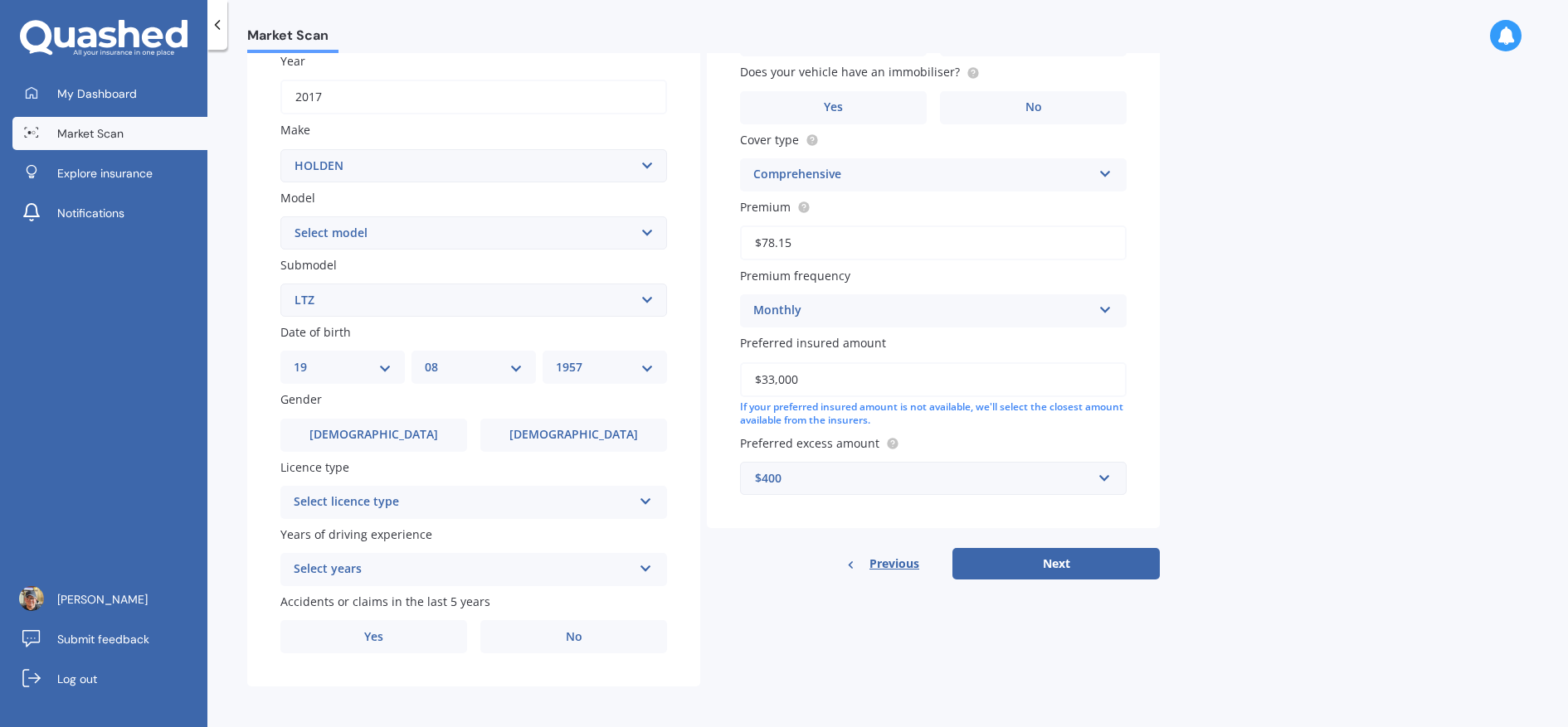
scroll to position [253, 0]
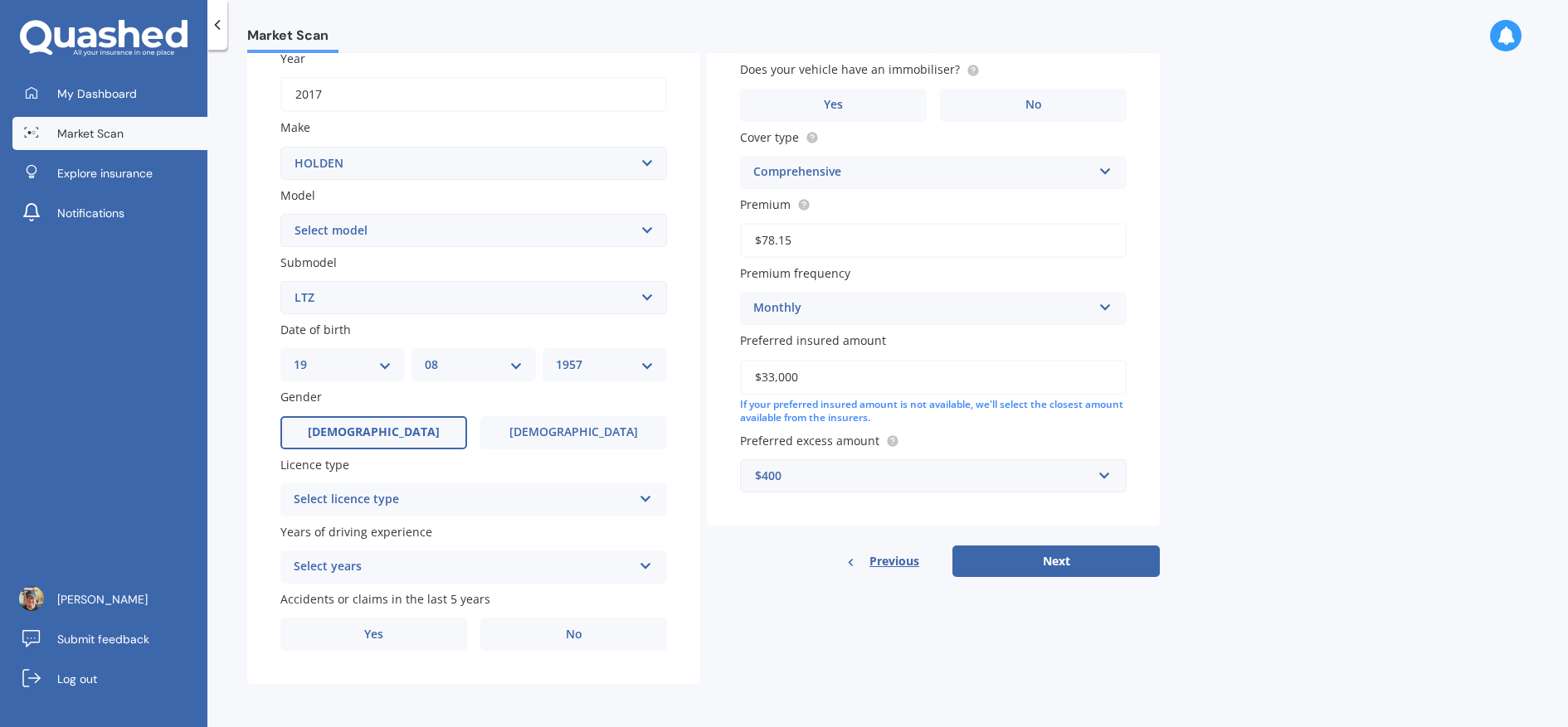
click at [412, 423] on label "[DEMOGRAPHIC_DATA]" at bounding box center [374, 433] width 187 height 33
click at [0, 0] on input "[DEMOGRAPHIC_DATA]" at bounding box center [0, 0] width 0 height 0
click at [442, 493] on div "Select licence type" at bounding box center [463, 500] width 338 height 20
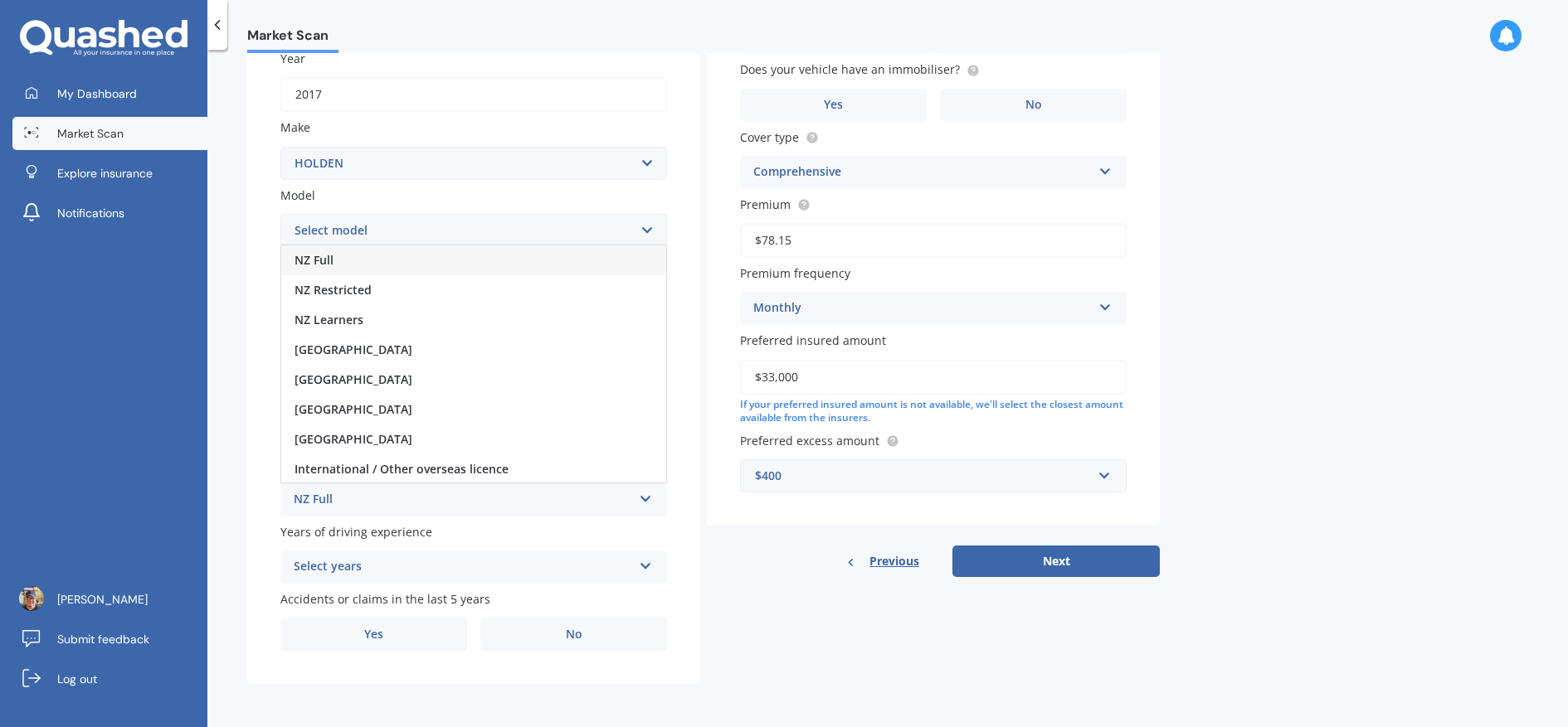
click at [375, 260] on div "NZ Full" at bounding box center [474, 261] width 385 height 30
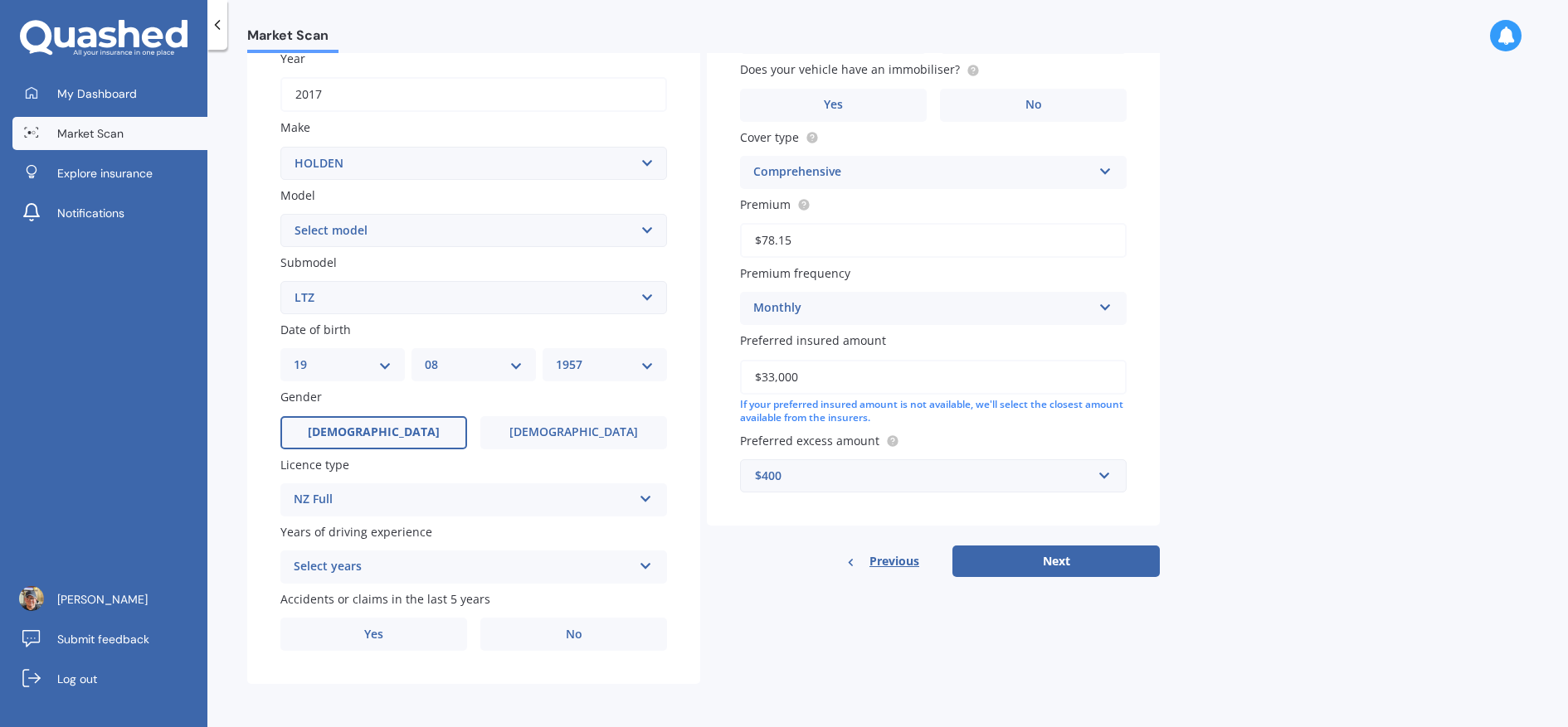
click at [453, 586] on div "Plate number Search I don’t have a number plate Year [DATE] Make Select make AC…" at bounding box center [473, 300] width 453 height 770
click at [448, 571] on div "Select years" at bounding box center [463, 566] width 338 height 20
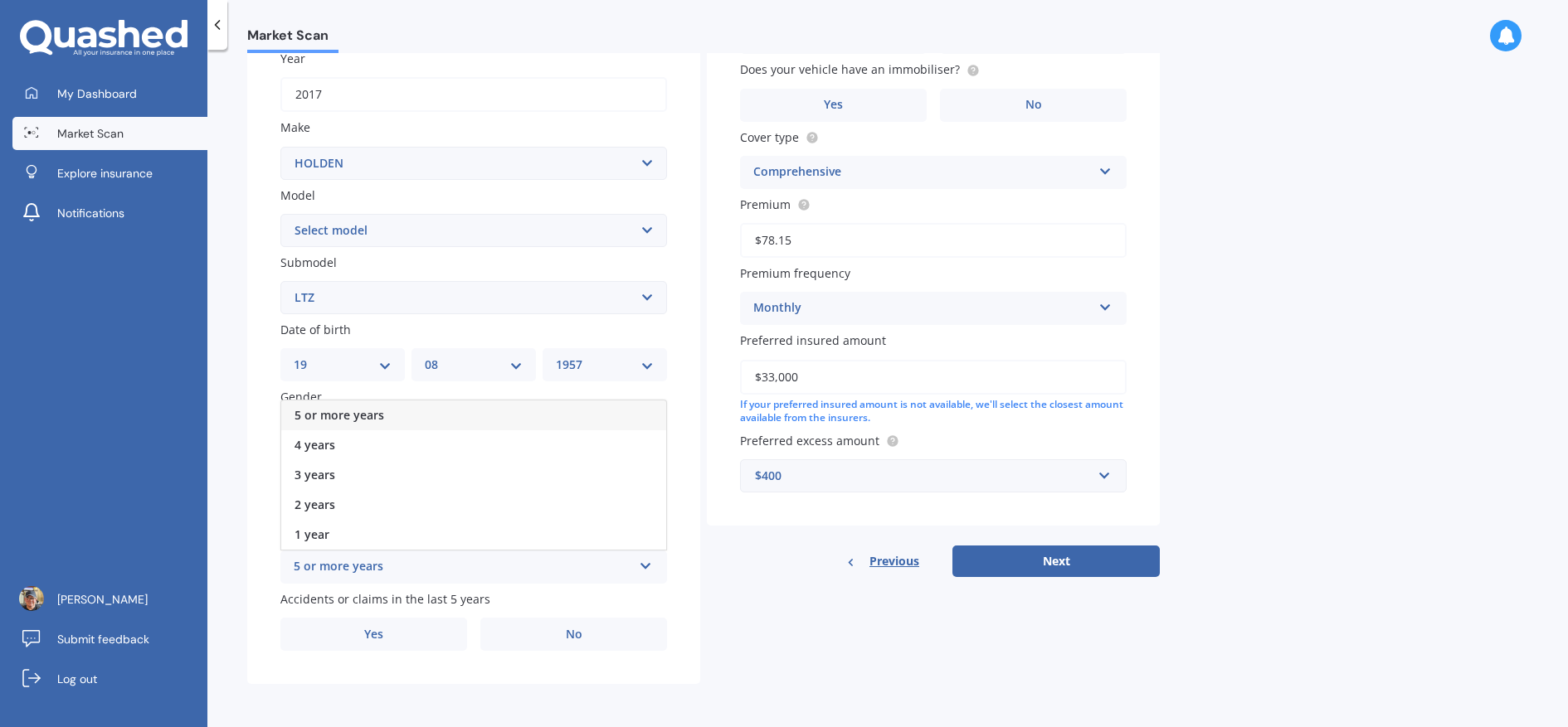
click at [374, 562] on div "5 or more years" at bounding box center [463, 566] width 338 height 20
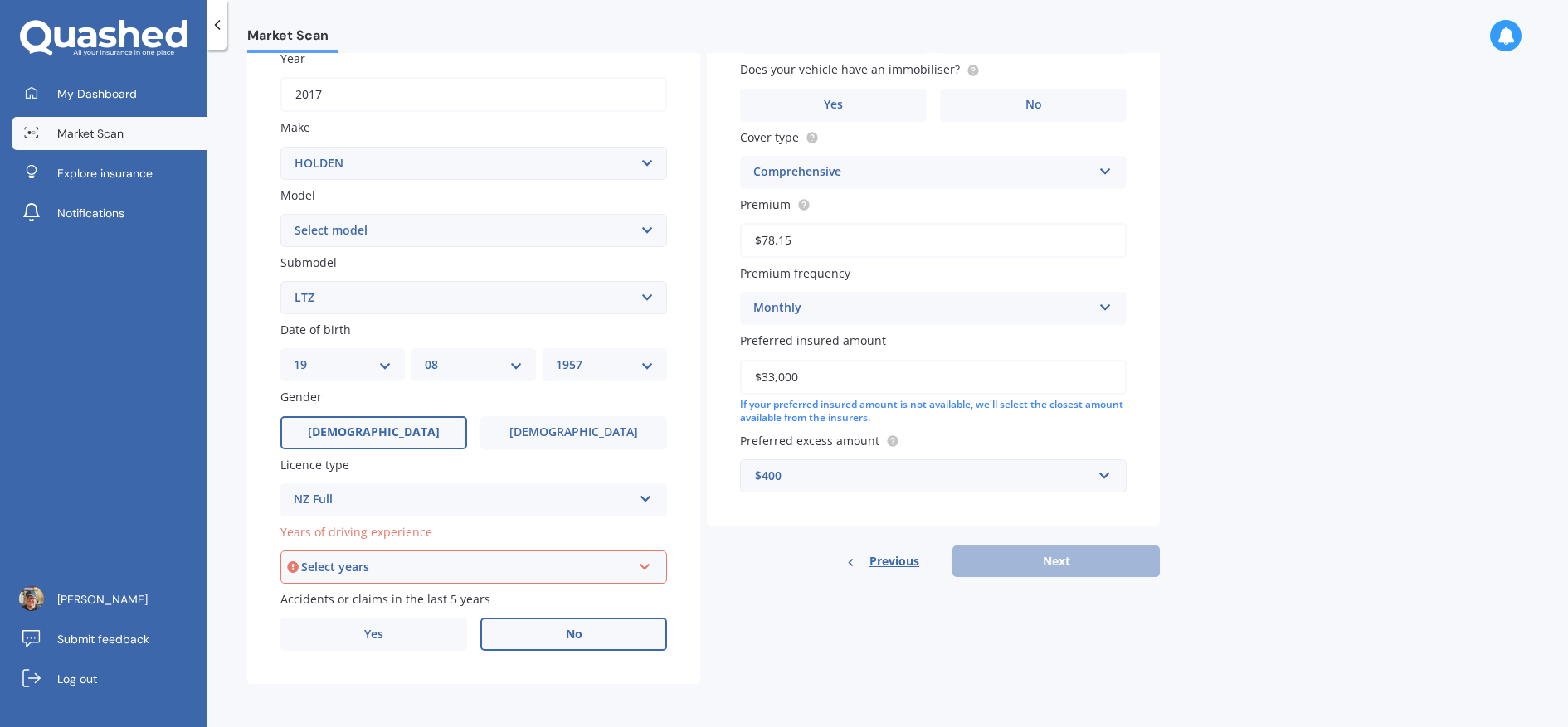
click at [572, 631] on span "No" at bounding box center [574, 634] width 17 height 14
click at [0, 0] on input "No" at bounding box center [0, 0] width 0 height 0
click at [886, 102] on label "Yes" at bounding box center [834, 105] width 187 height 33
click at [0, 0] on input "Yes" at bounding box center [0, 0] width 0 height 0
click at [644, 569] on icon at bounding box center [644, 563] width 14 height 11
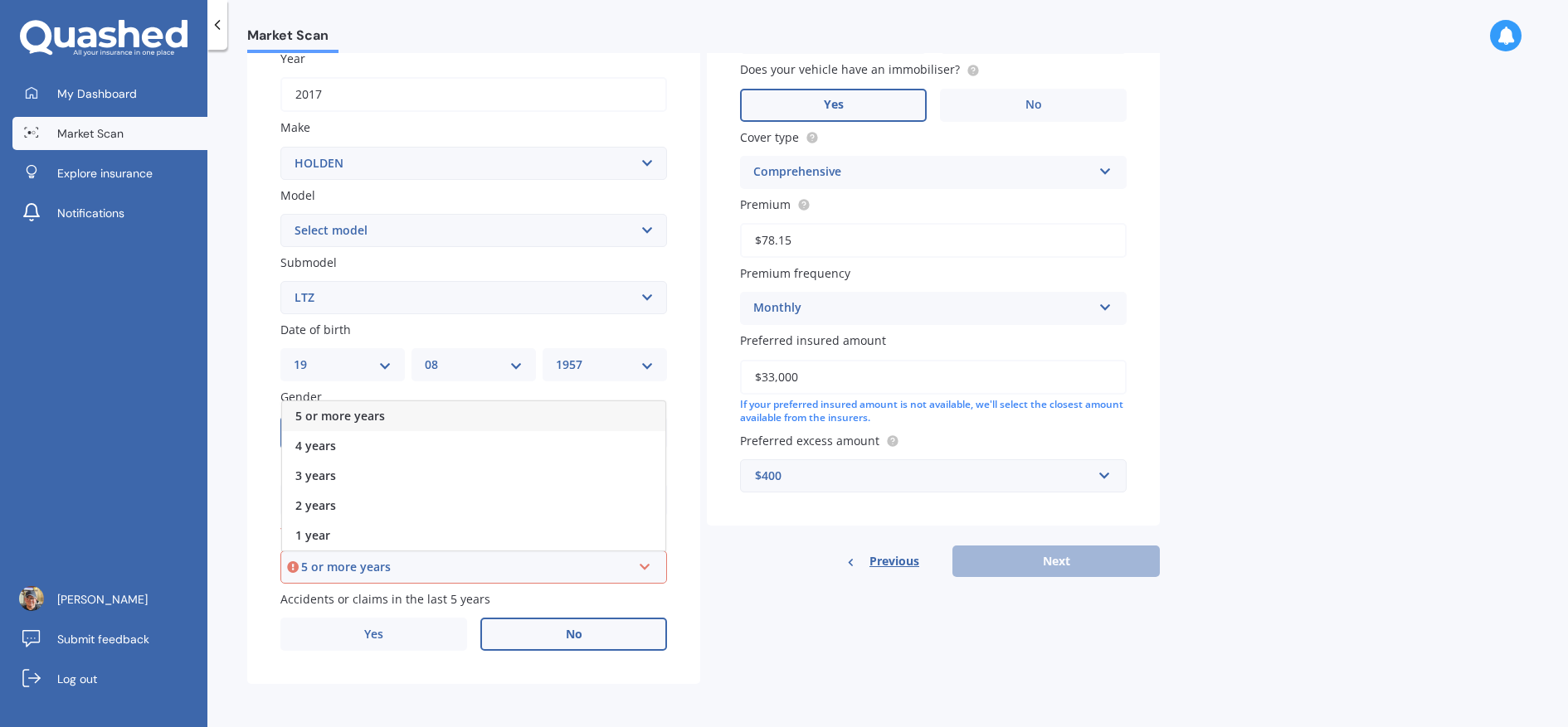
click at [332, 418] on span "5 or more years" at bounding box center [340, 416] width 90 height 16
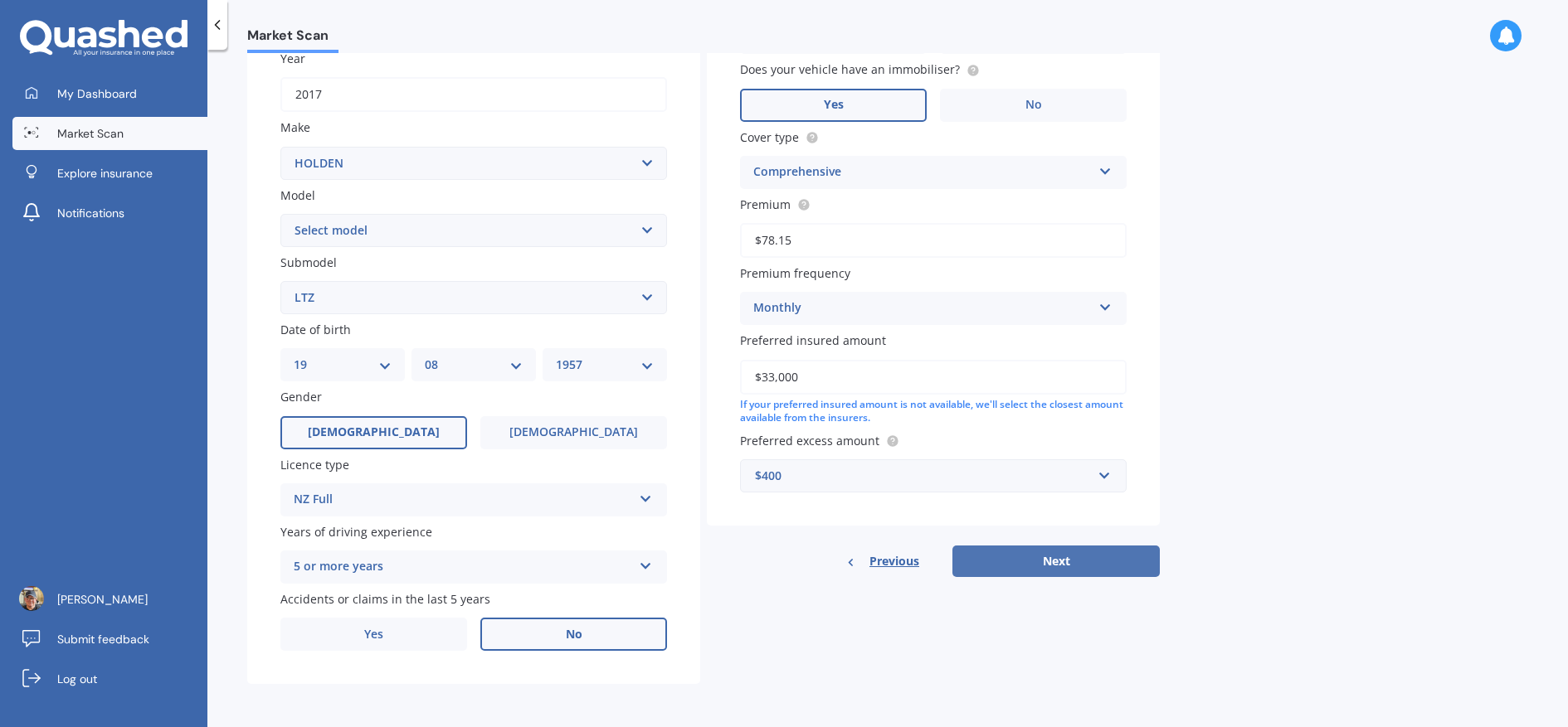
click at [1045, 567] on button "Next" at bounding box center [1057, 562] width 208 height 32
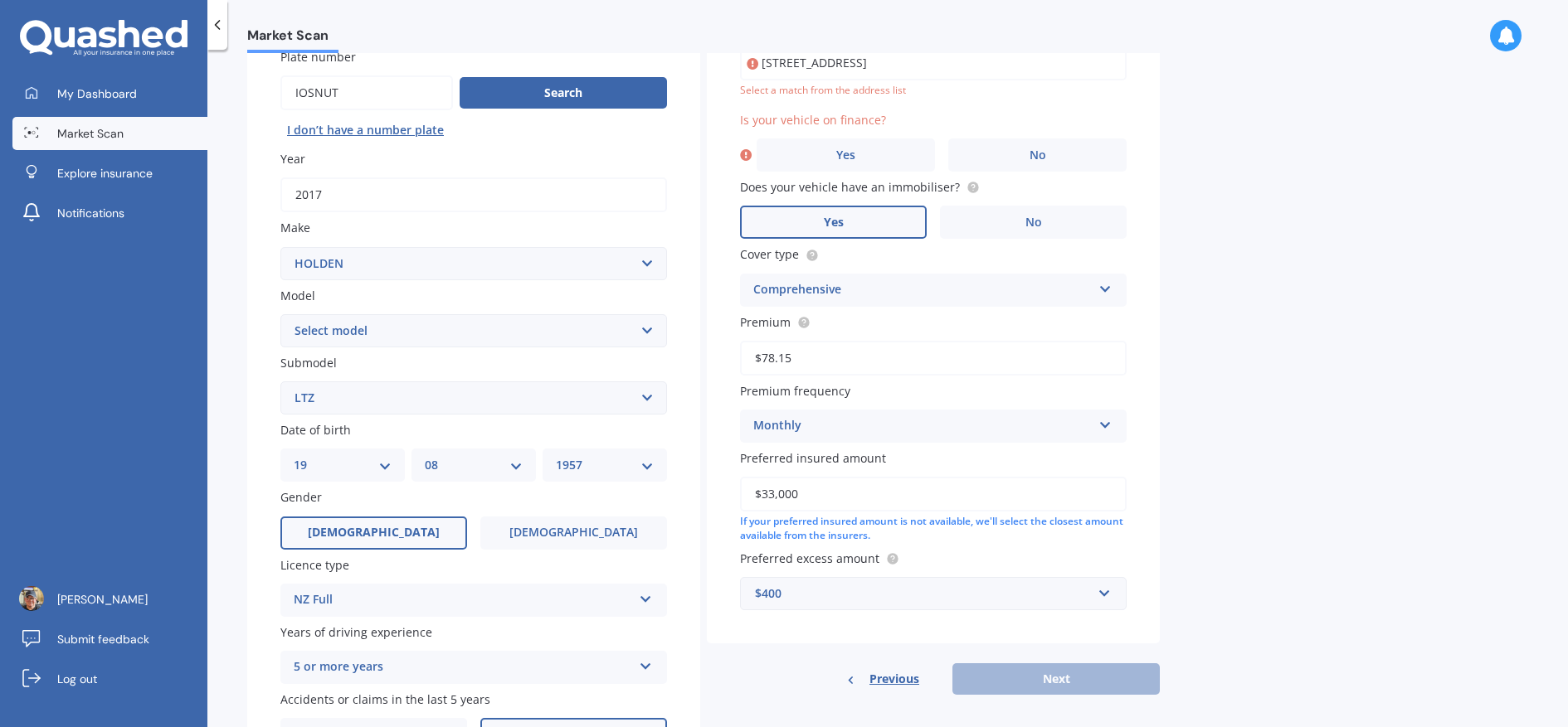
scroll to position [114, 0]
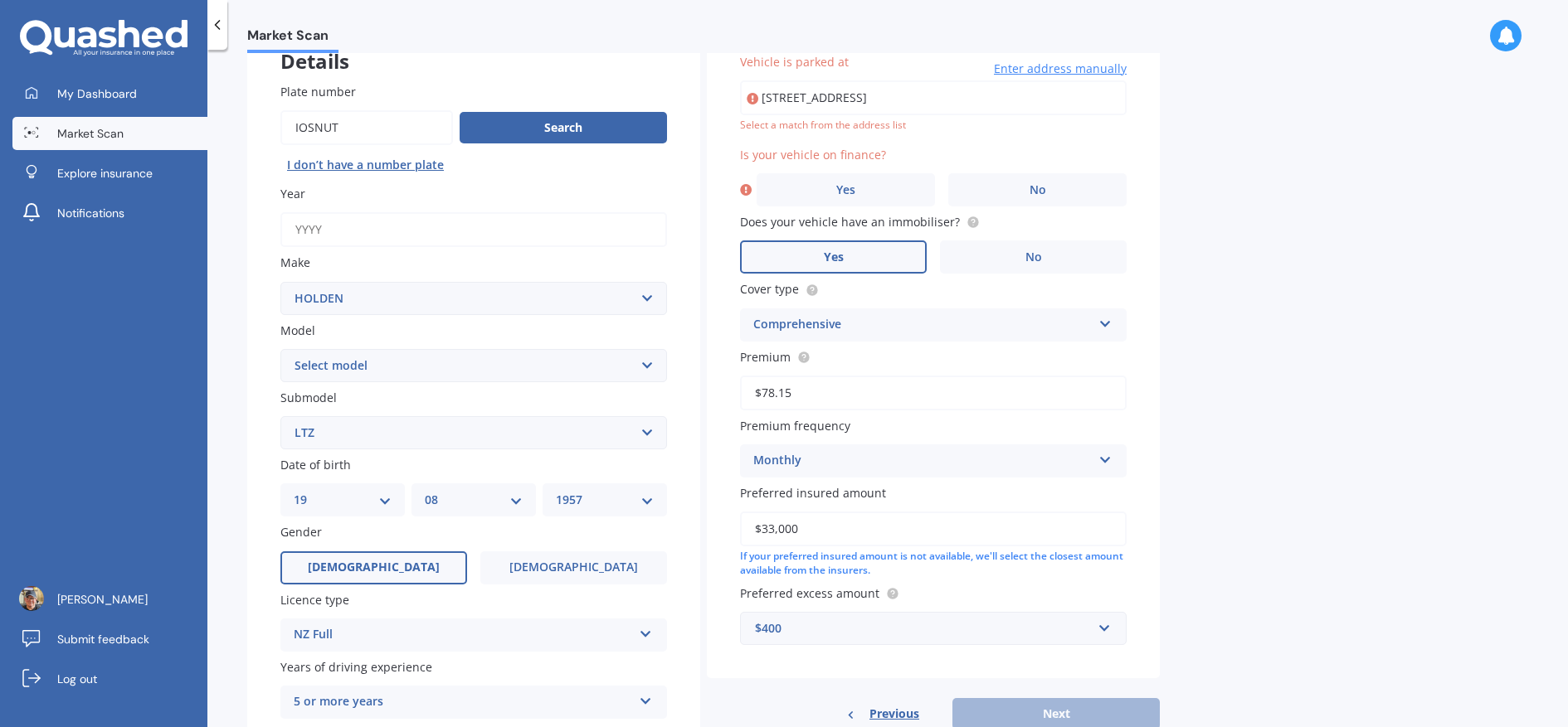
type input "1957"
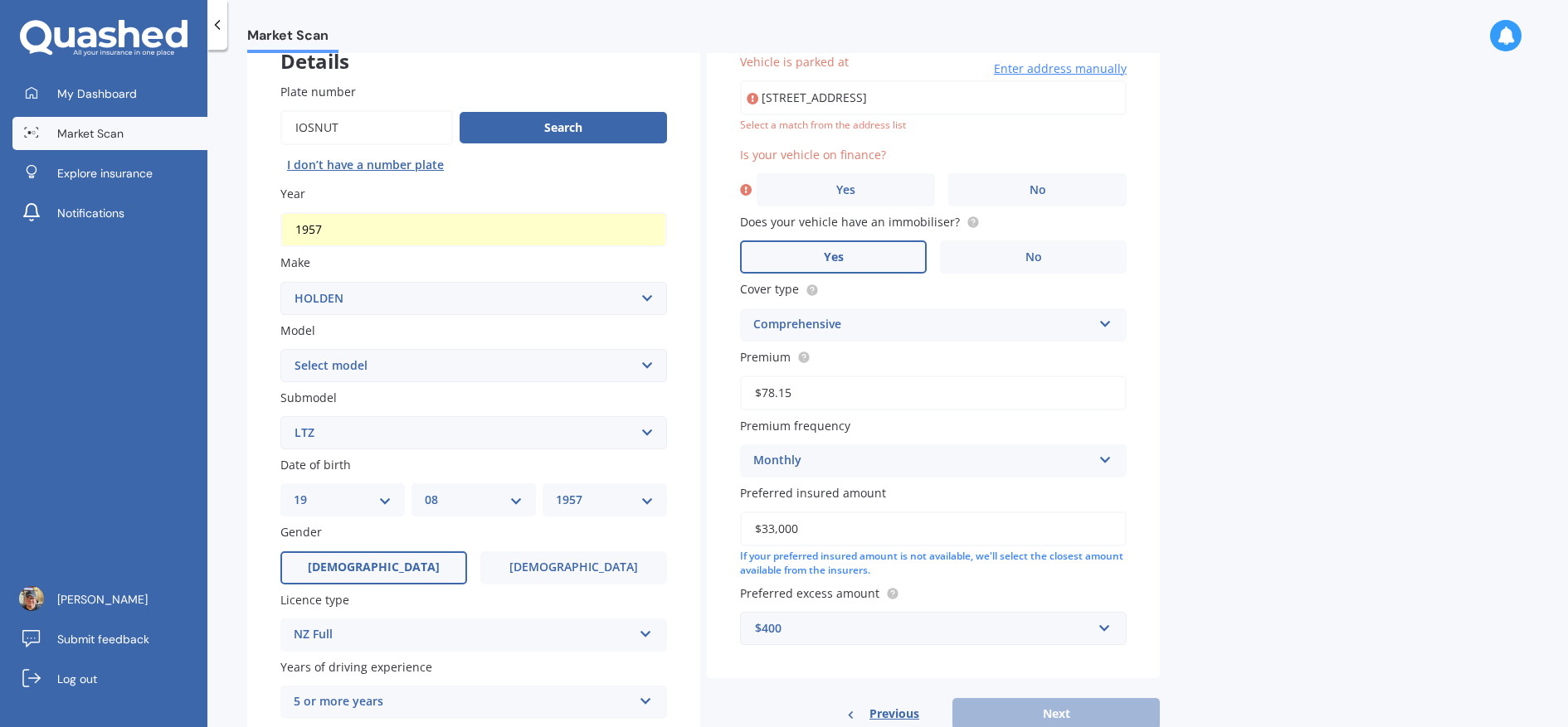
click at [852, 100] on input "[STREET_ADDRESS]" at bounding box center [934, 97] width 387 height 35
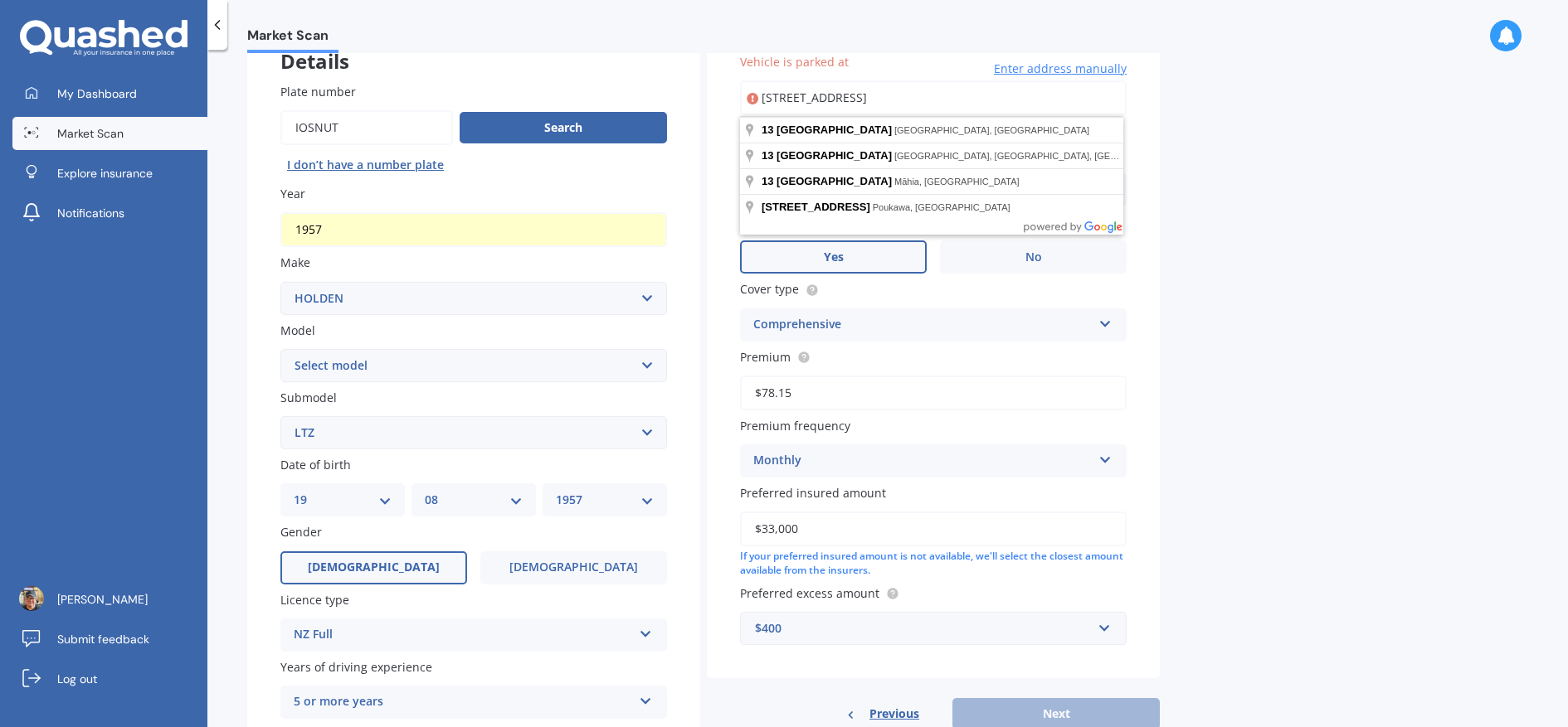
click at [1010, 82] on input "[STREET_ADDRESS]" at bounding box center [934, 97] width 387 height 35
drag, startPoint x: 932, startPoint y: 90, endPoint x: 745, endPoint y: 78, distance: 187.4
click at [745, 78] on div "Vehicle is parked at [STREET_ADDRESS] Enter address manually Select a match fro…" at bounding box center [934, 93] width 387 height 79
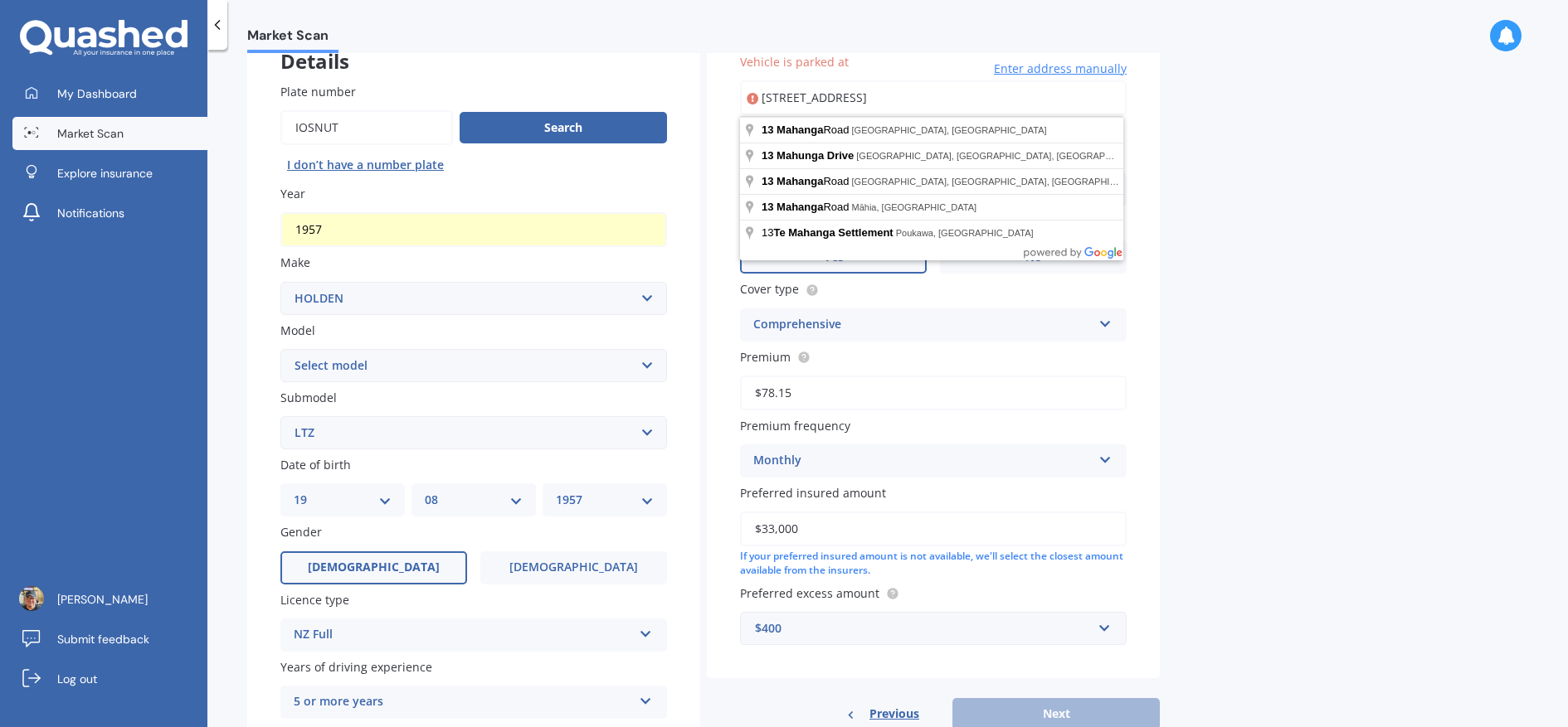
type input "[STREET_ADDRESS]"
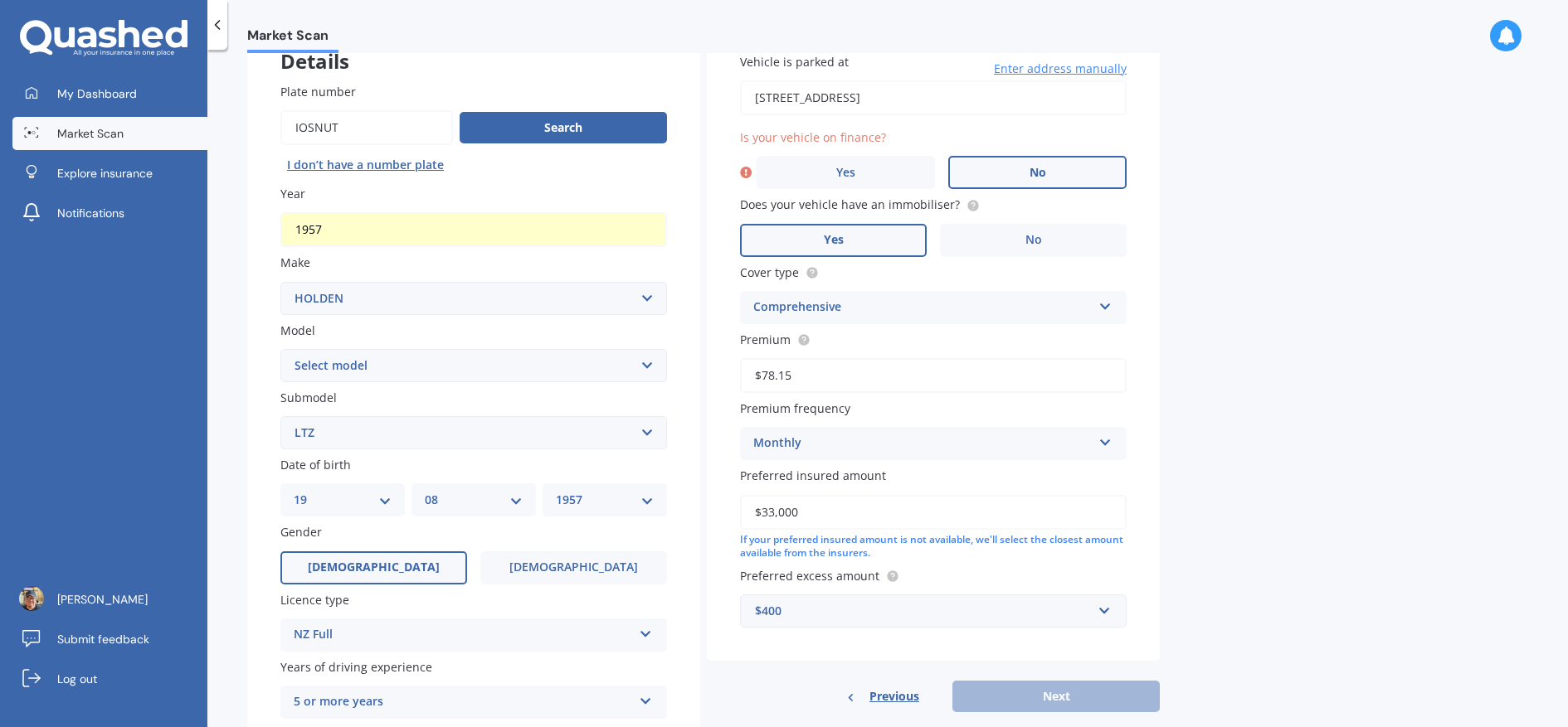
click at [1043, 180] on label "No" at bounding box center [1037, 172] width 179 height 33
click at [0, 0] on input "No" at bounding box center [0, 0] width 0 height 0
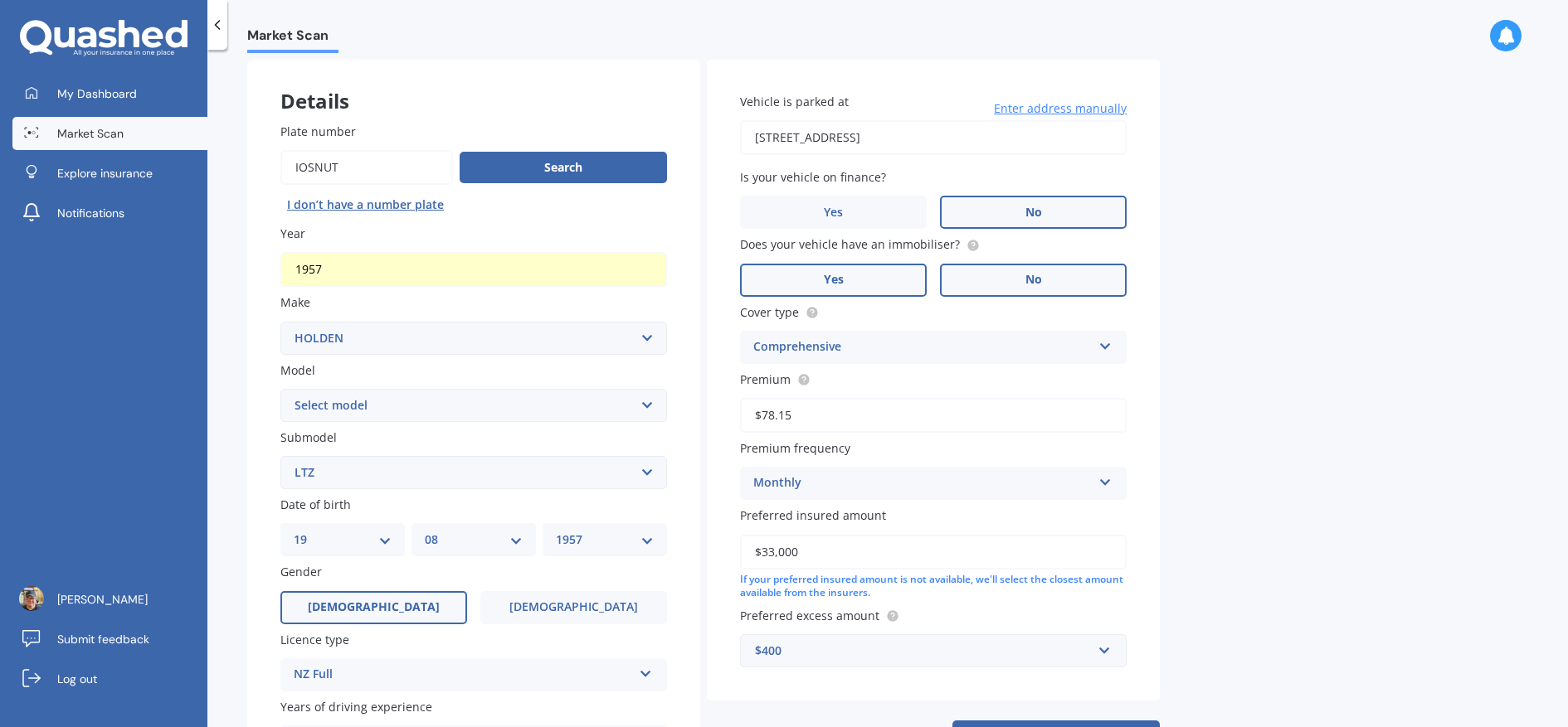
scroll to position [76, 0]
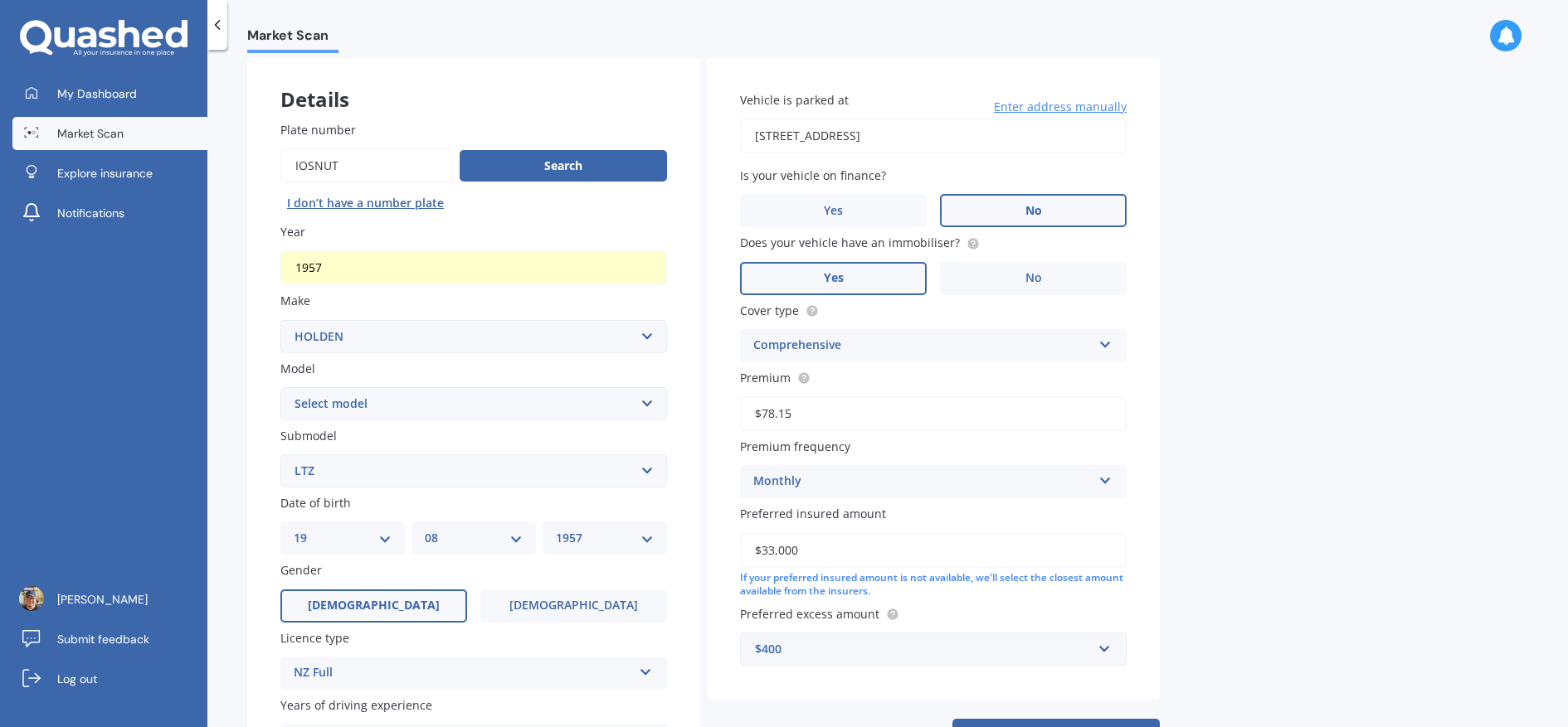
click at [452, 269] on input "1957" at bounding box center [474, 267] width 387 height 35
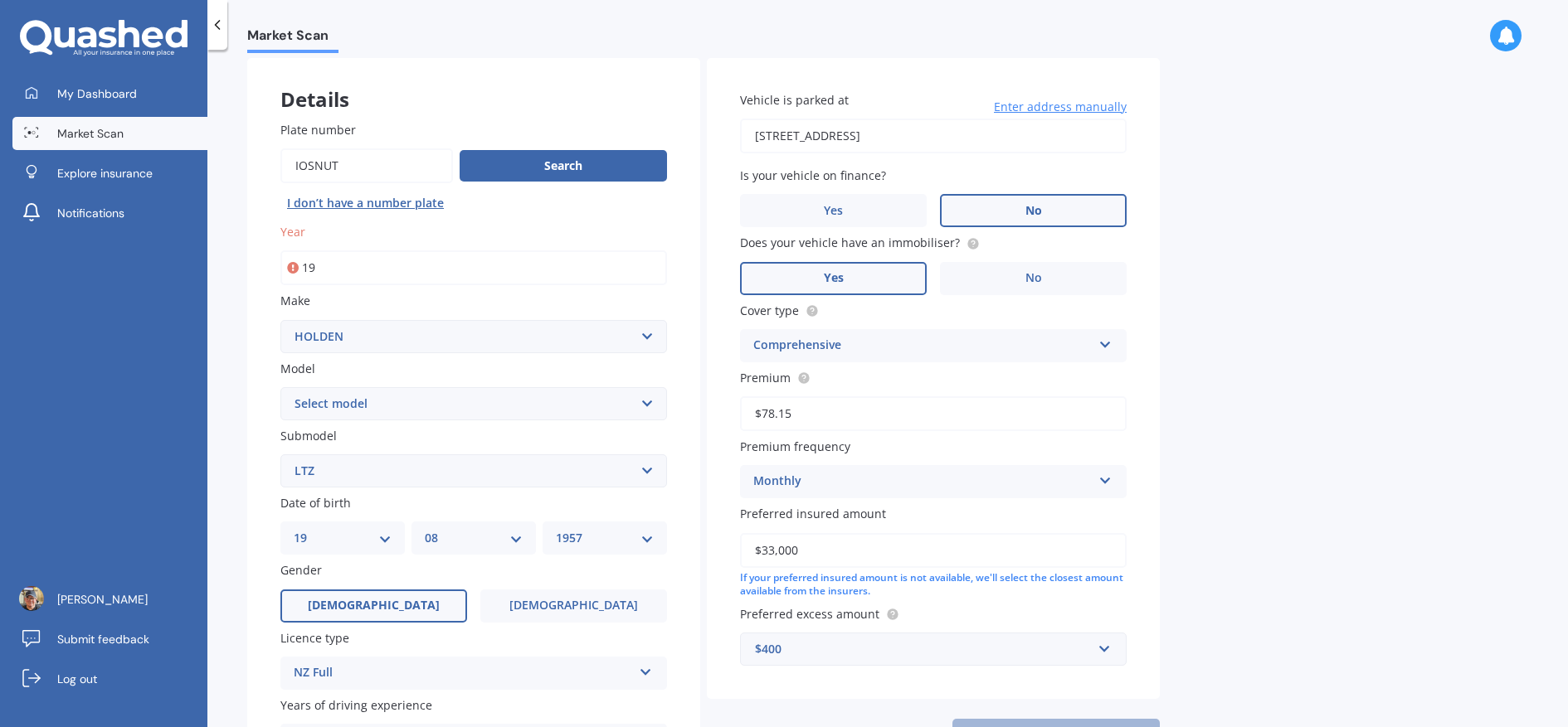
type input "1"
type input "2017"
click at [1242, 321] on div "Market Scan Vehicle Market Scan 70 % We just need a few more details to provide…" at bounding box center [887, 392] width 1360 height 677
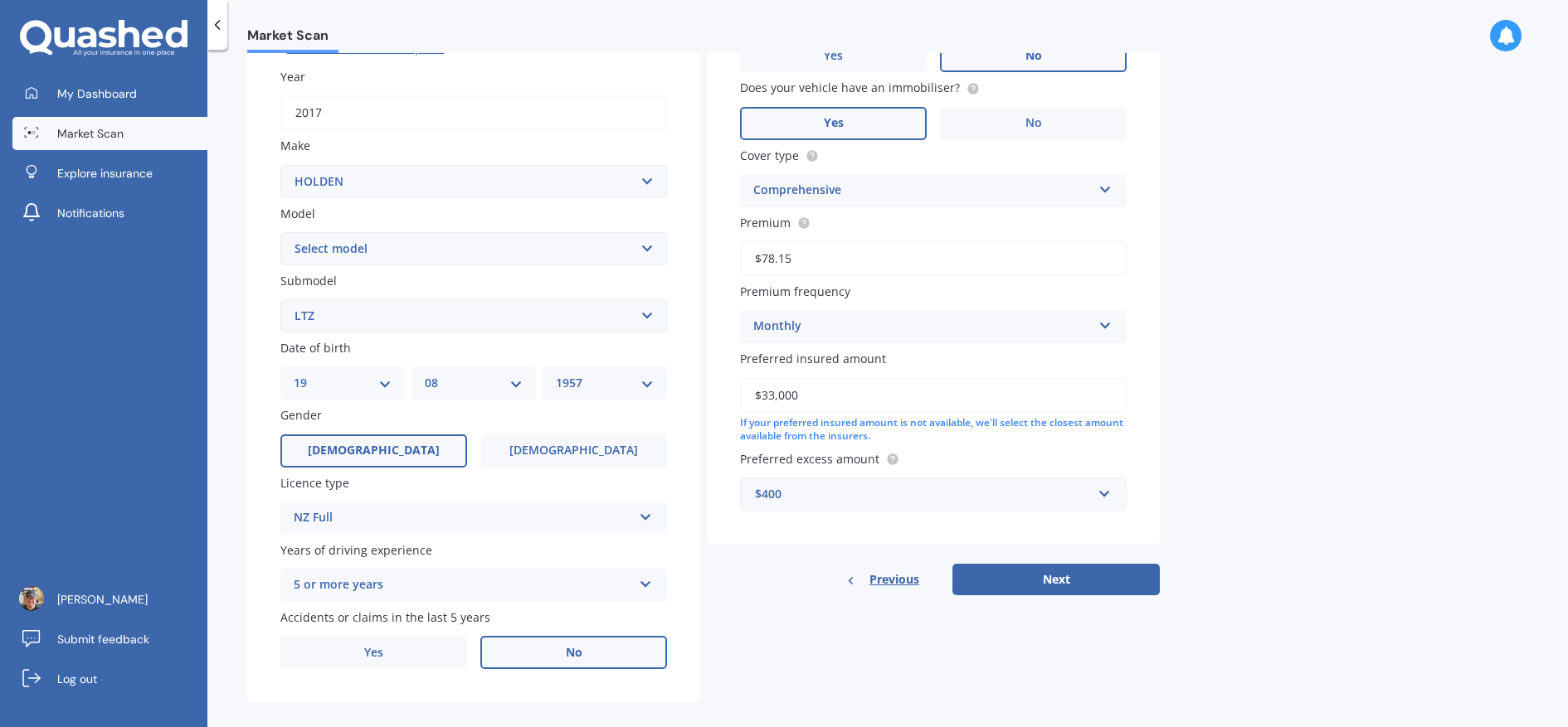
scroll to position [253, 0]
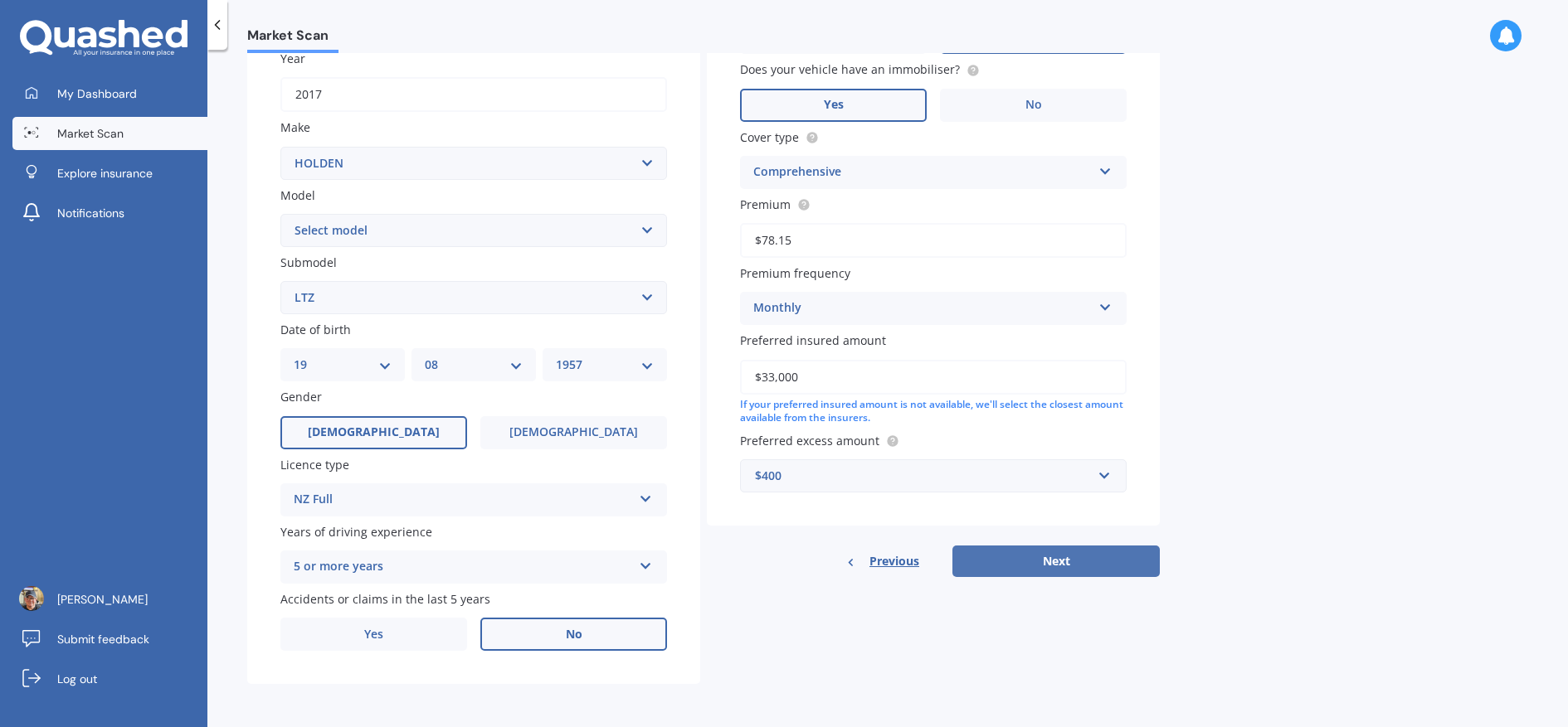
click at [1073, 565] on button "Next" at bounding box center [1057, 562] width 208 height 32
select select "19"
select select "08"
select select "1957"
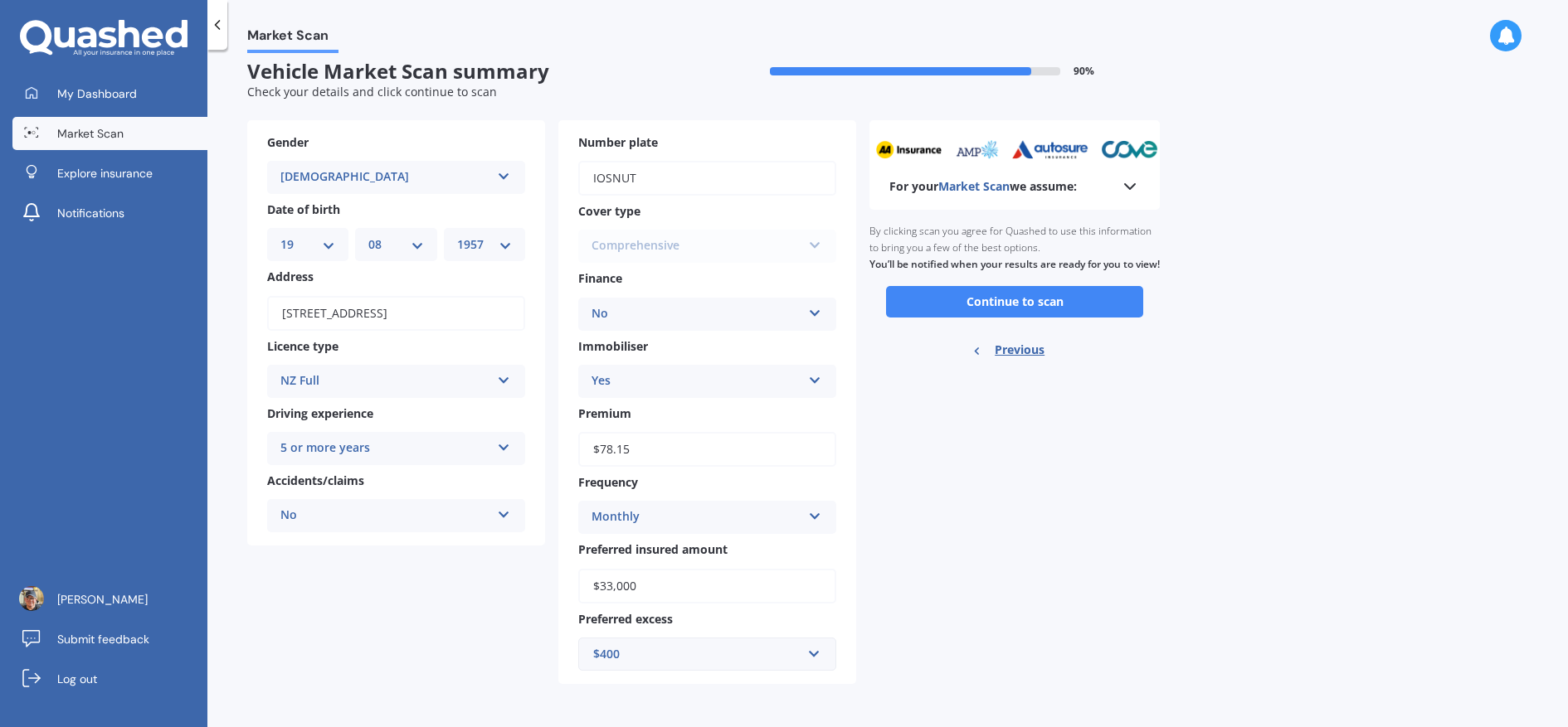
scroll to position [0, 0]
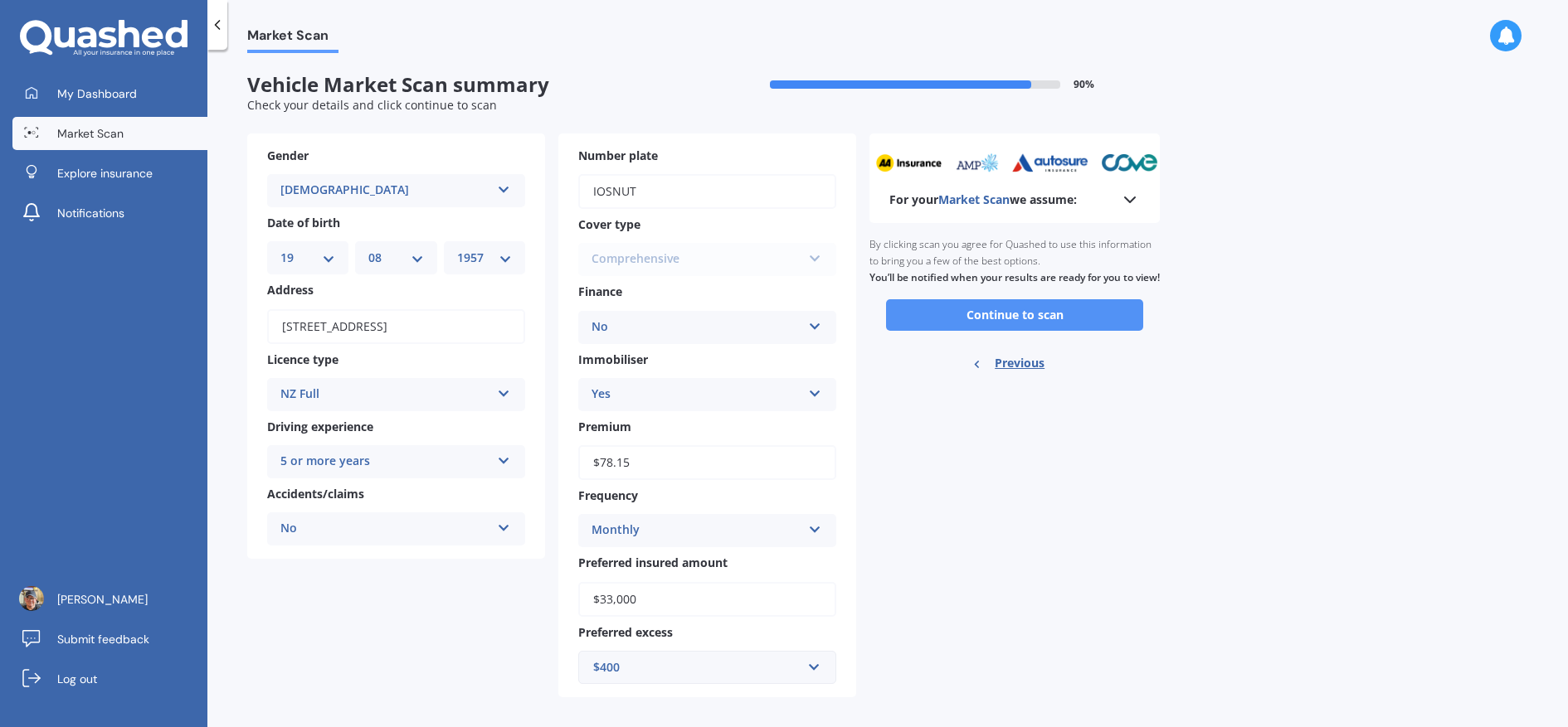
click at [1017, 331] on button "Continue to scan" at bounding box center [1014, 315] width 257 height 32
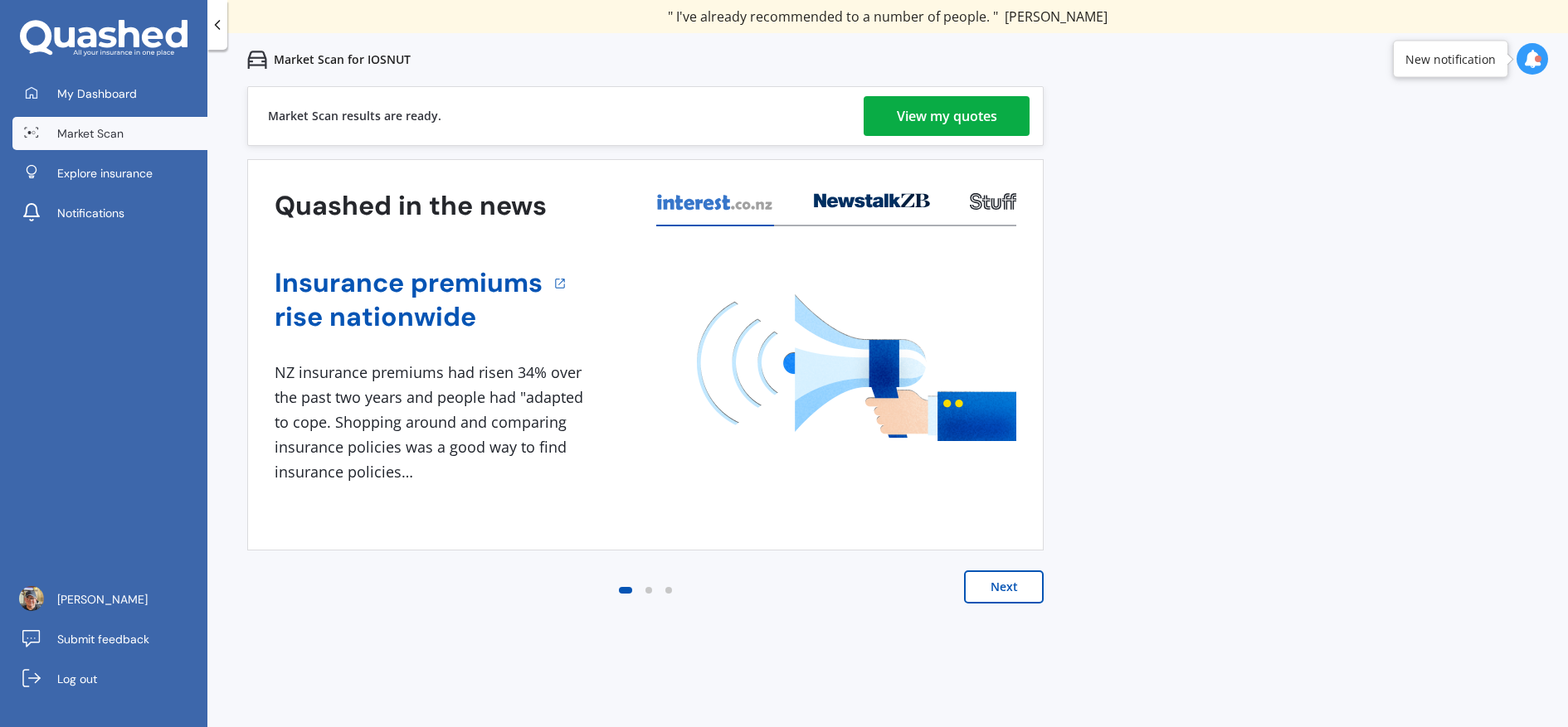
click at [971, 120] on div "View my quotes" at bounding box center [946, 116] width 100 height 40
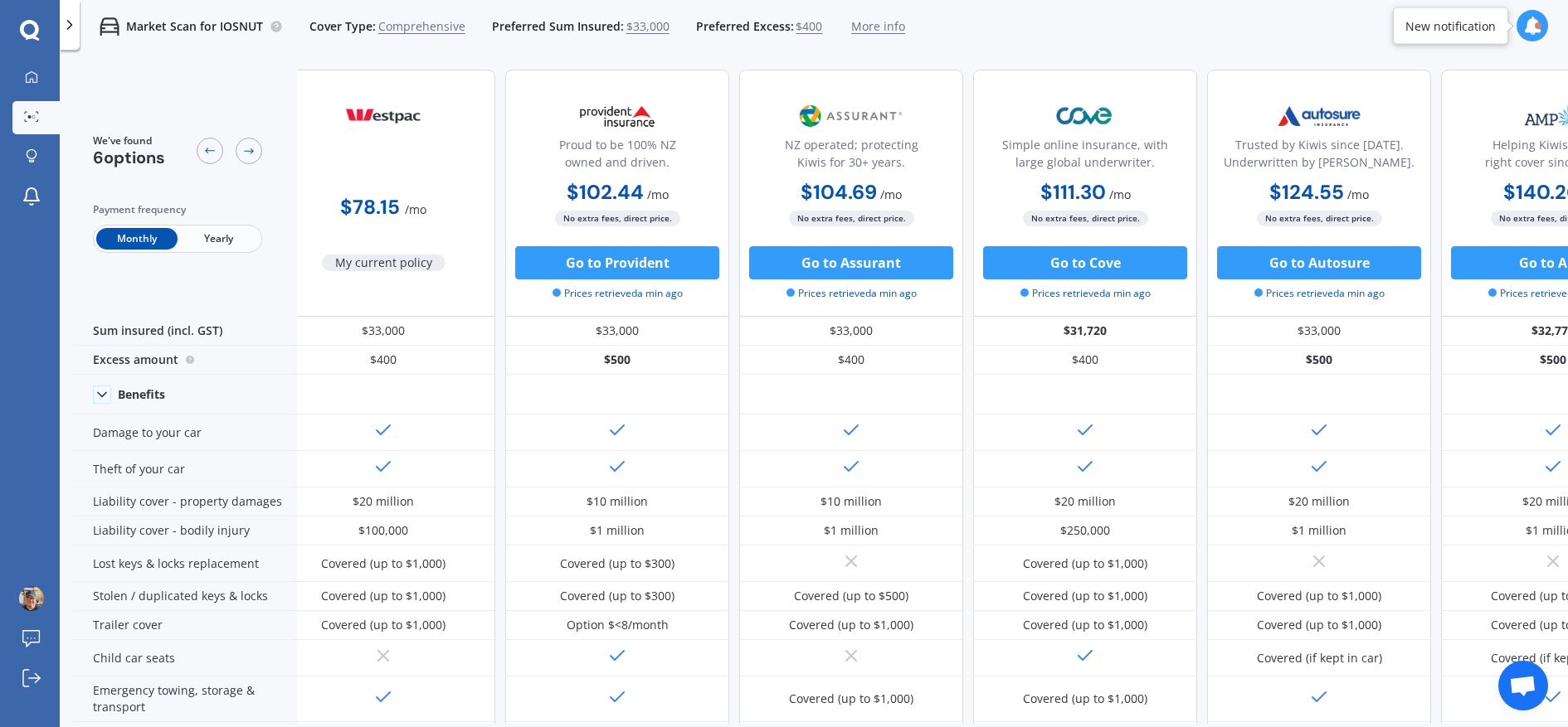
scroll to position [1, 0]
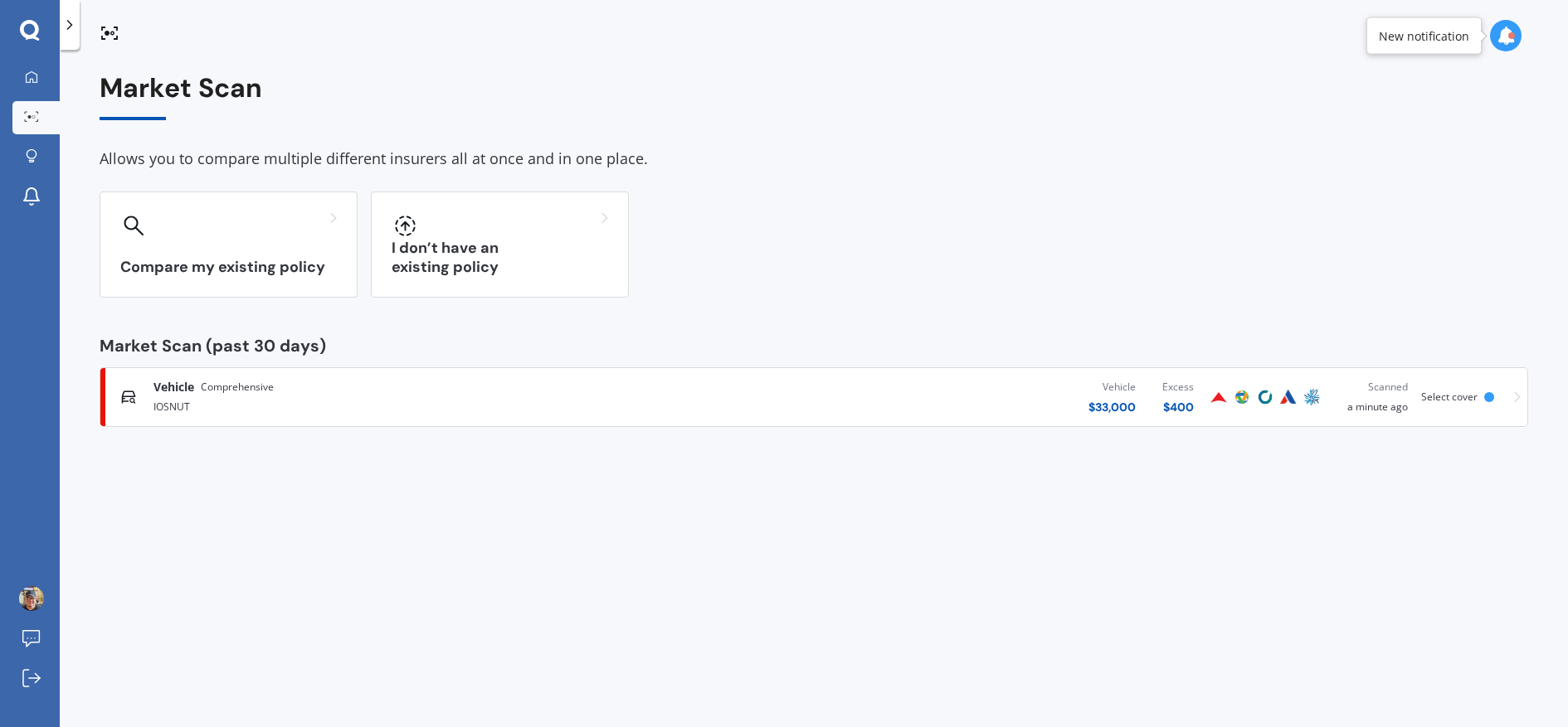
click at [909, 381] on div "Vehicle $ 33,000 Excess $ 400" at bounding box center [935, 396] width 543 height 50
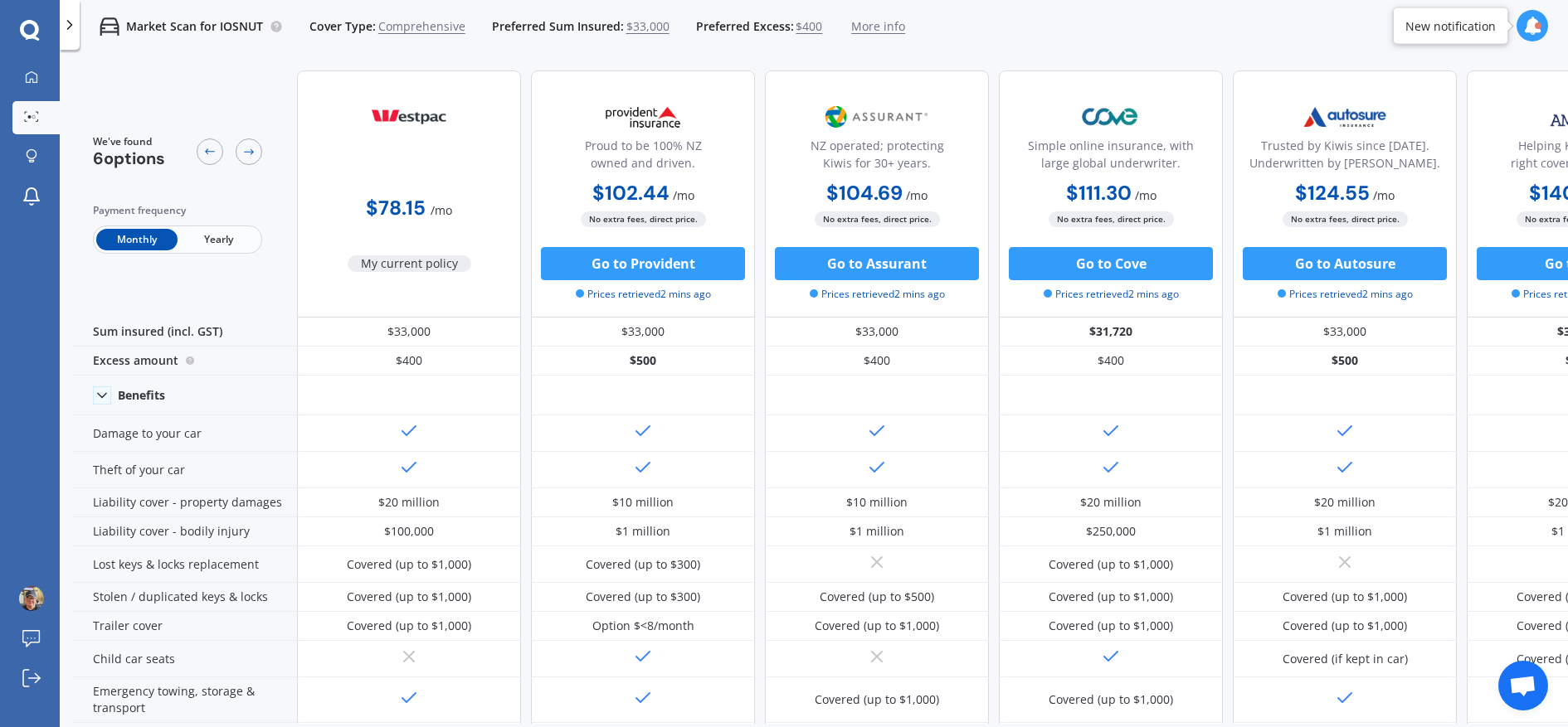
click at [1536, 34] on icon at bounding box center [1532, 26] width 19 height 19
click at [1427, 121] on div "Market Scan Ready IOSNUT" at bounding box center [1407, 107] width 148 height 31
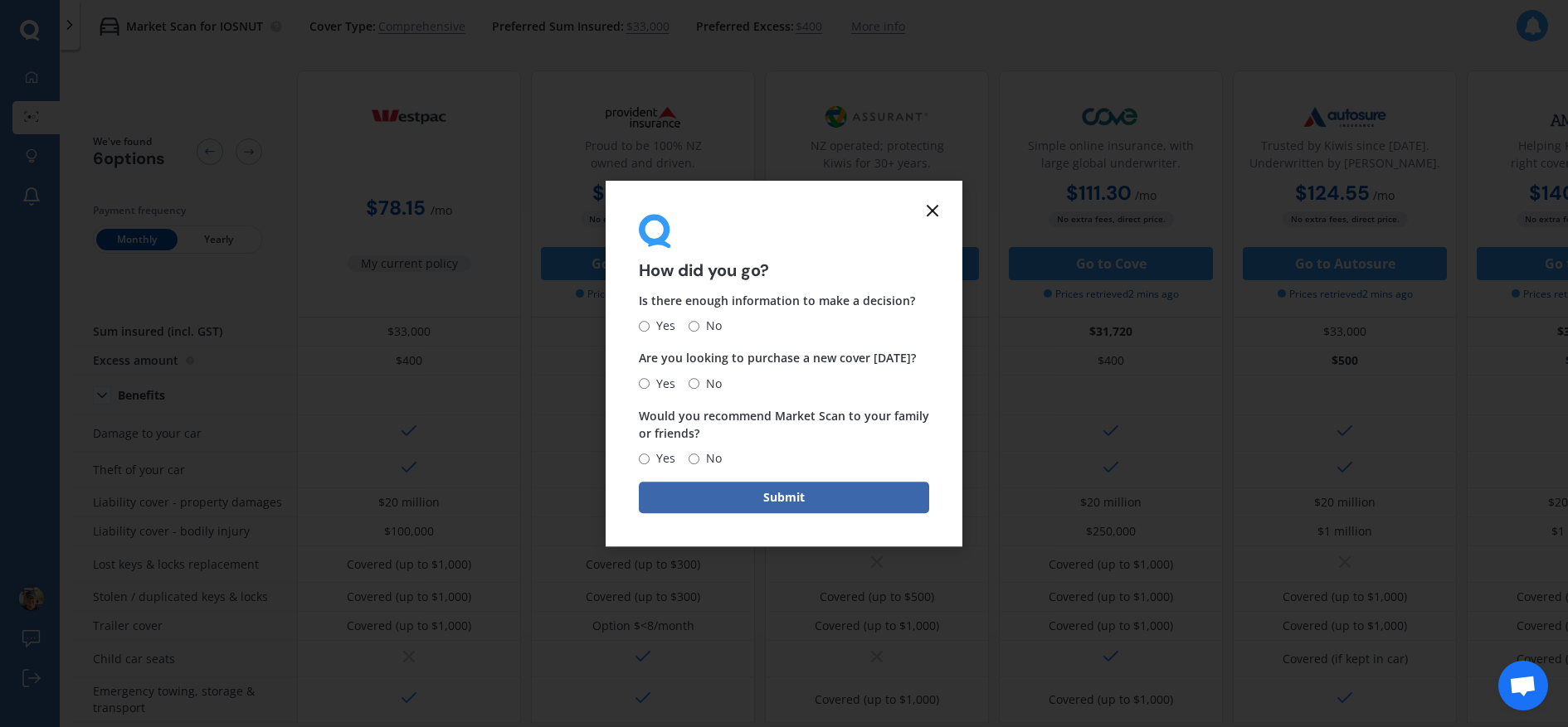
click at [934, 210] on icon at bounding box center [932, 210] width 20 height 20
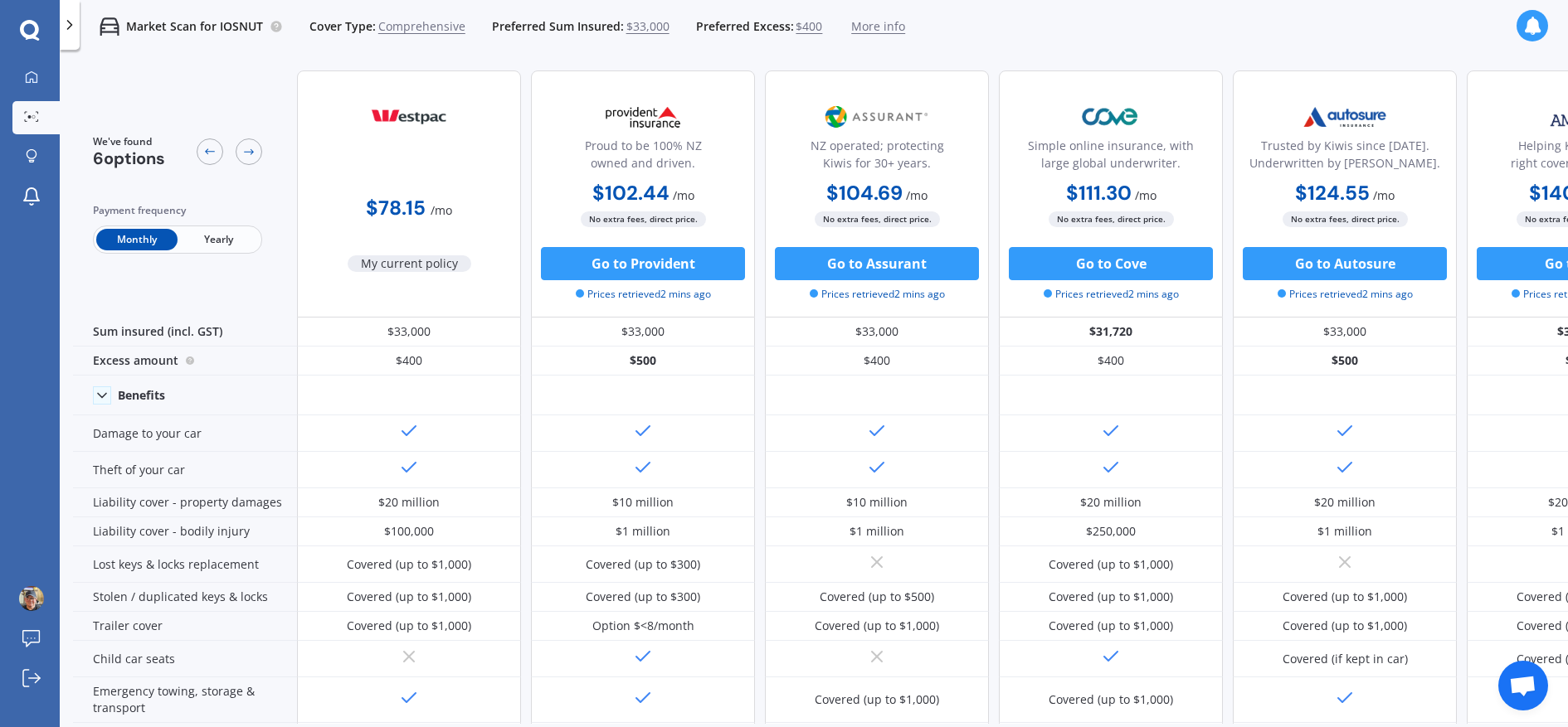
click at [225, 242] on span "Yearly" at bounding box center [218, 239] width 81 height 21
click at [140, 234] on span "Monthly" at bounding box center [137, 239] width 81 height 21
click at [40, 42] on div "My Dashboard Market Scan Explore insurance Notifications [PERSON_NAME] Submit f…" at bounding box center [30, 364] width 60 height 727
click at [29, 33] on icon at bounding box center [29, 30] width 20 height 21
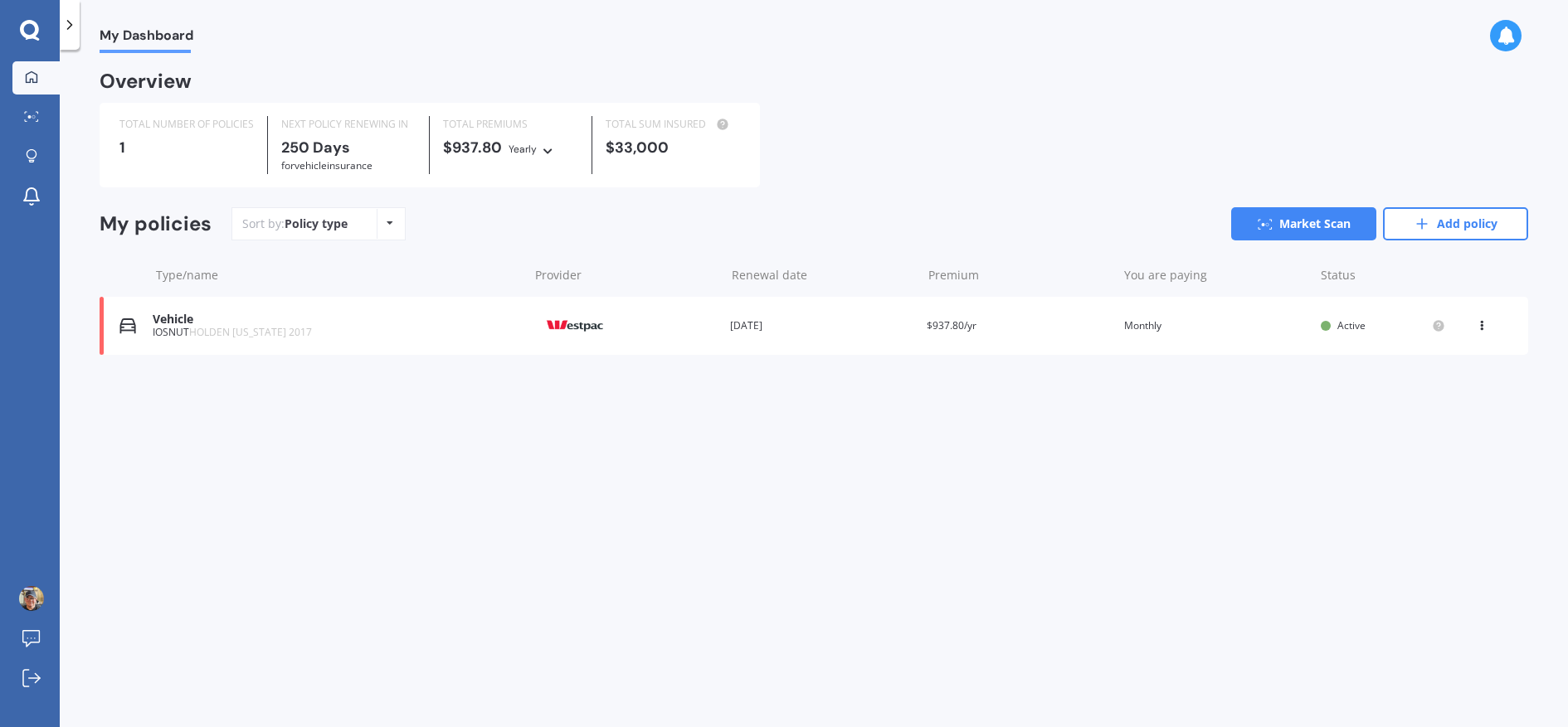
click at [245, 331] on span "HOLDEN [US_STATE] 2017" at bounding box center [250, 332] width 122 height 14
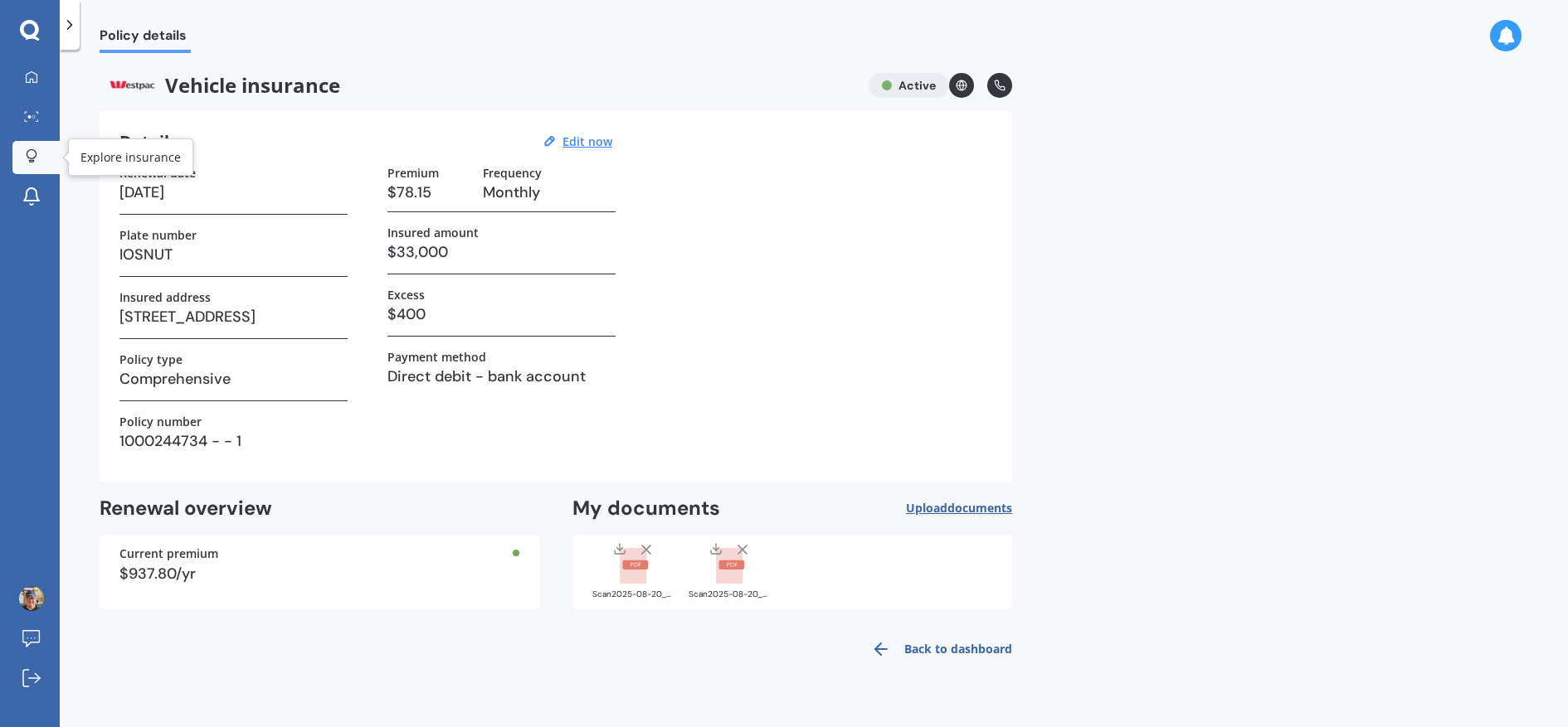
click at [36, 142] on link "Explore insurance" at bounding box center [36, 157] width 48 height 33
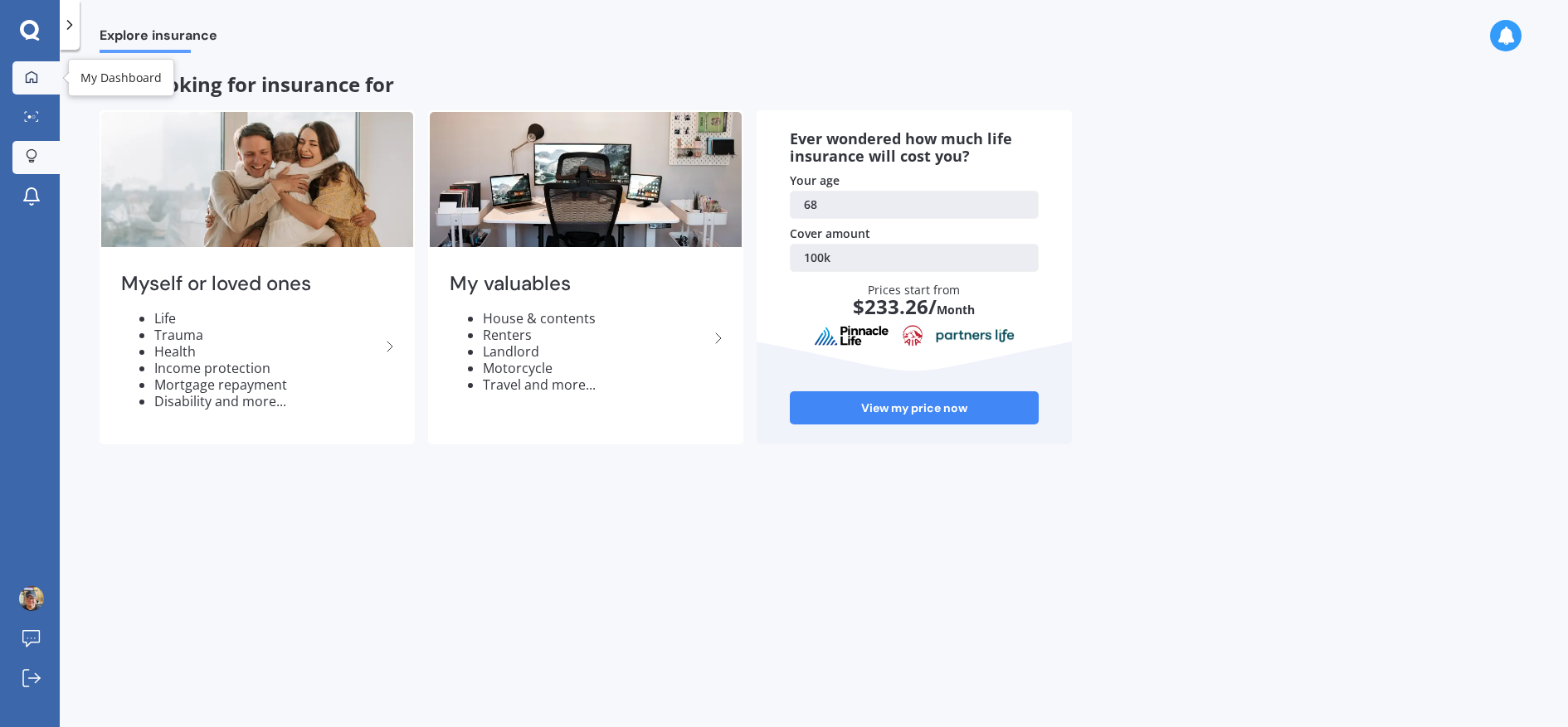
click at [33, 77] on icon at bounding box center [32, 77] width 13 height 13
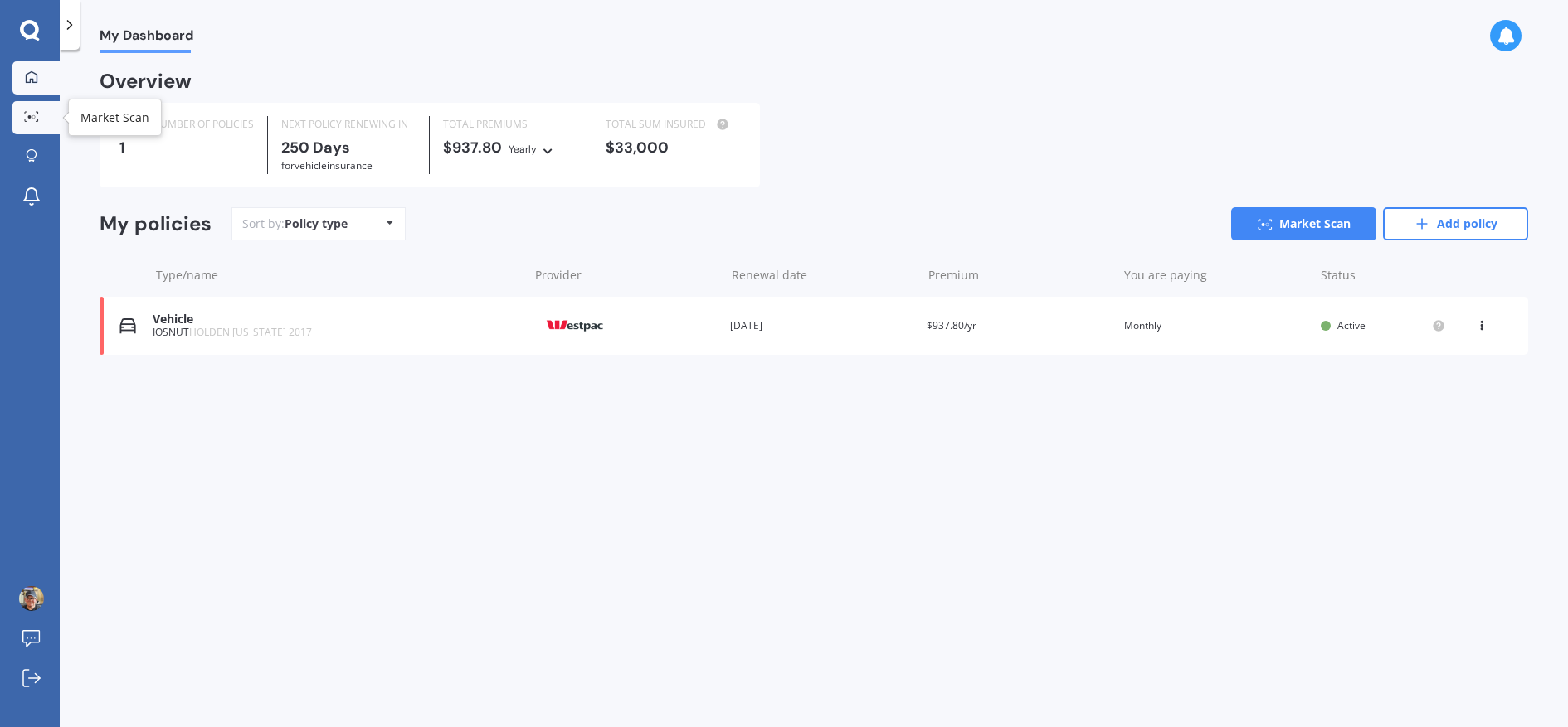
click at [29, 108] on link "Market Scan" at bounding box center [36, 117] width 48 height 33
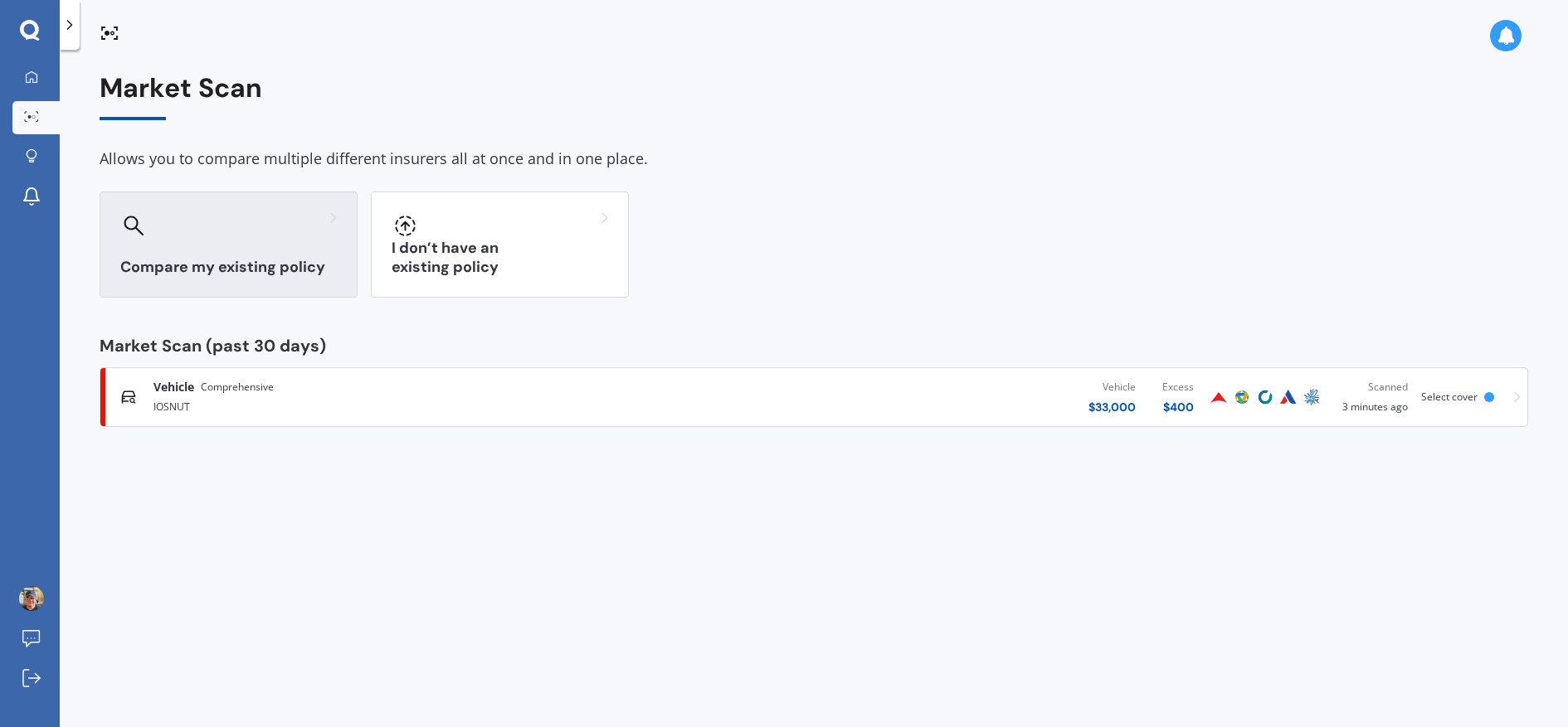
click at [258, 277] on div "Compare my existing policy" at bounding box center [228, 245] width 258 height 107
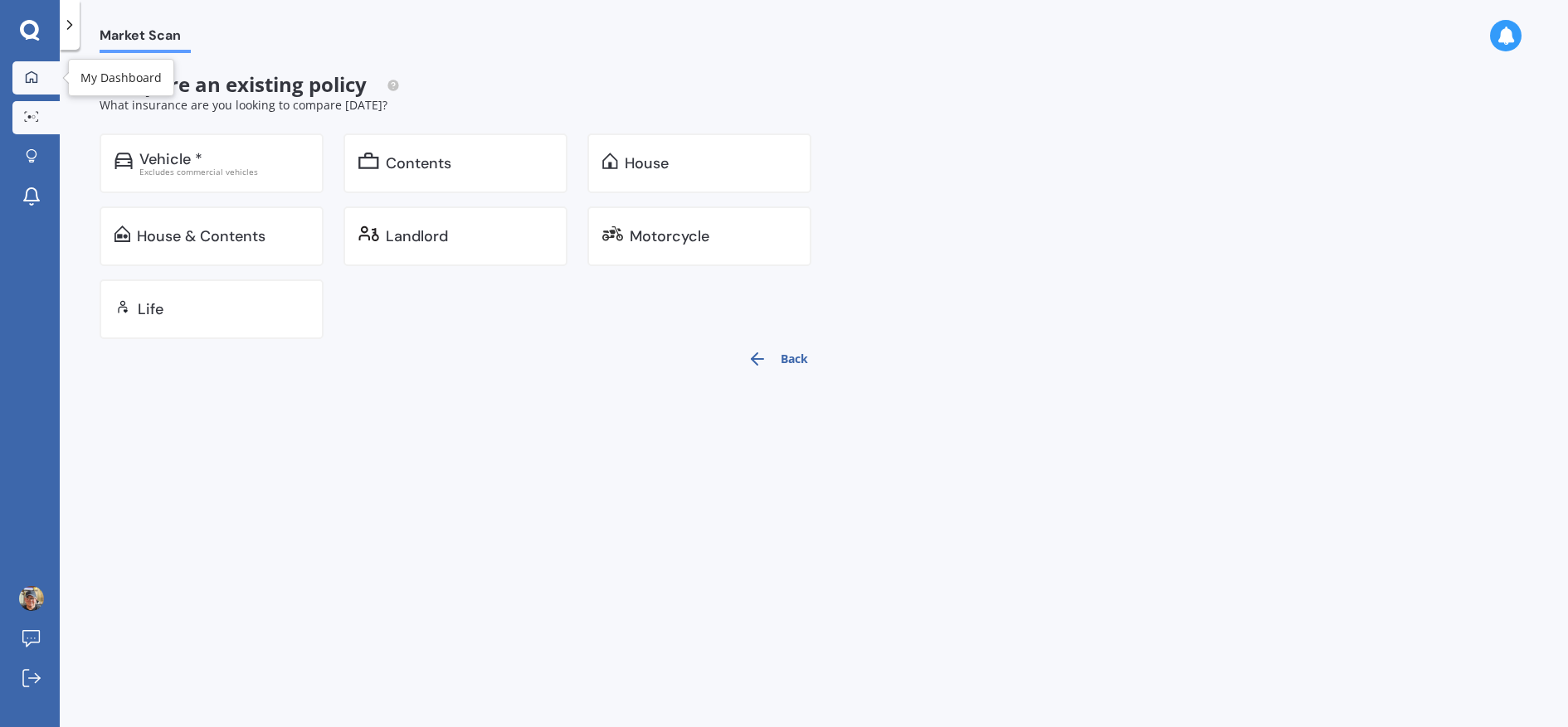
click at [28, 75] on icon at bounding box center [32, 77] width 13 height 13
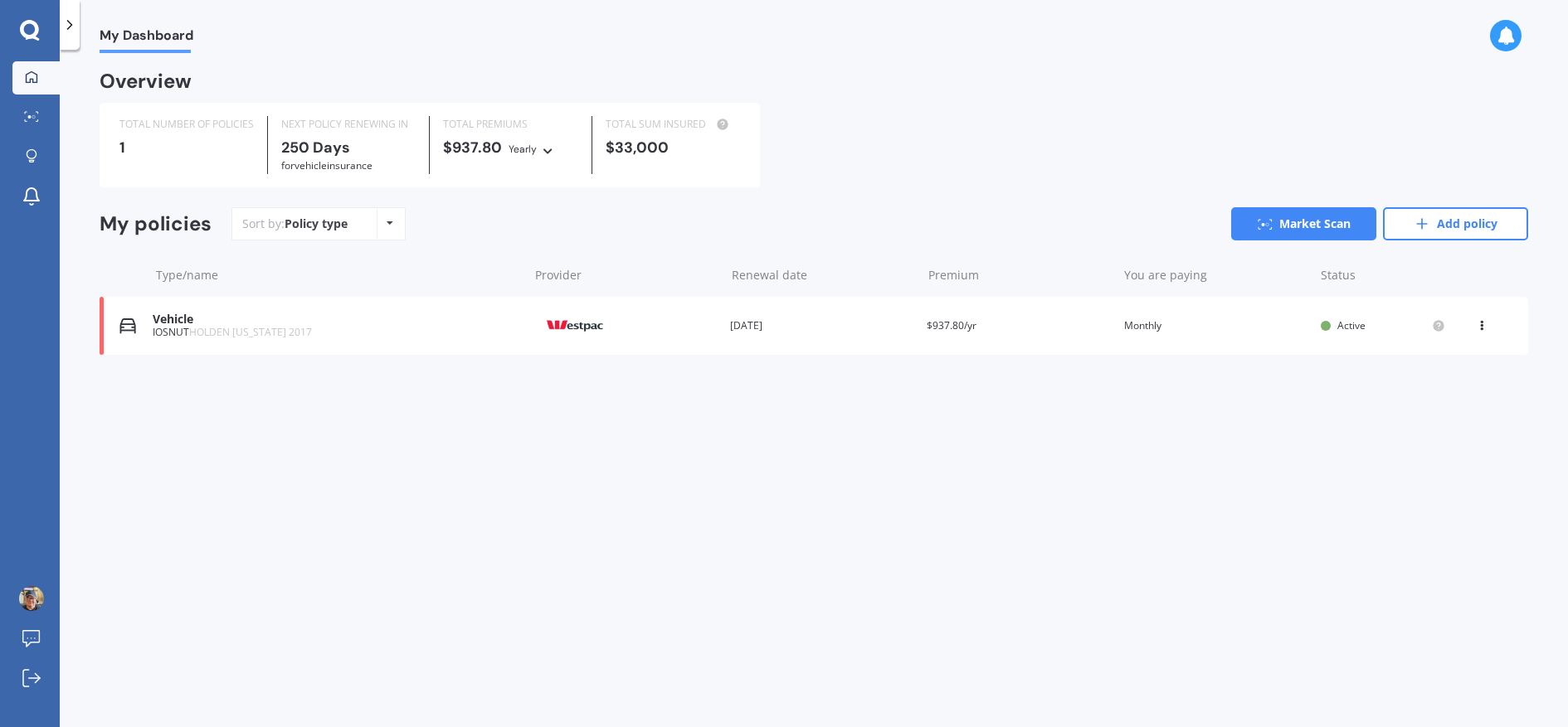
click at [29, 24] on icon at bounding box center [29, 30] width 20 height 21
click at [37, 612] on div at bounding box center [31, 599] width 25 height 26
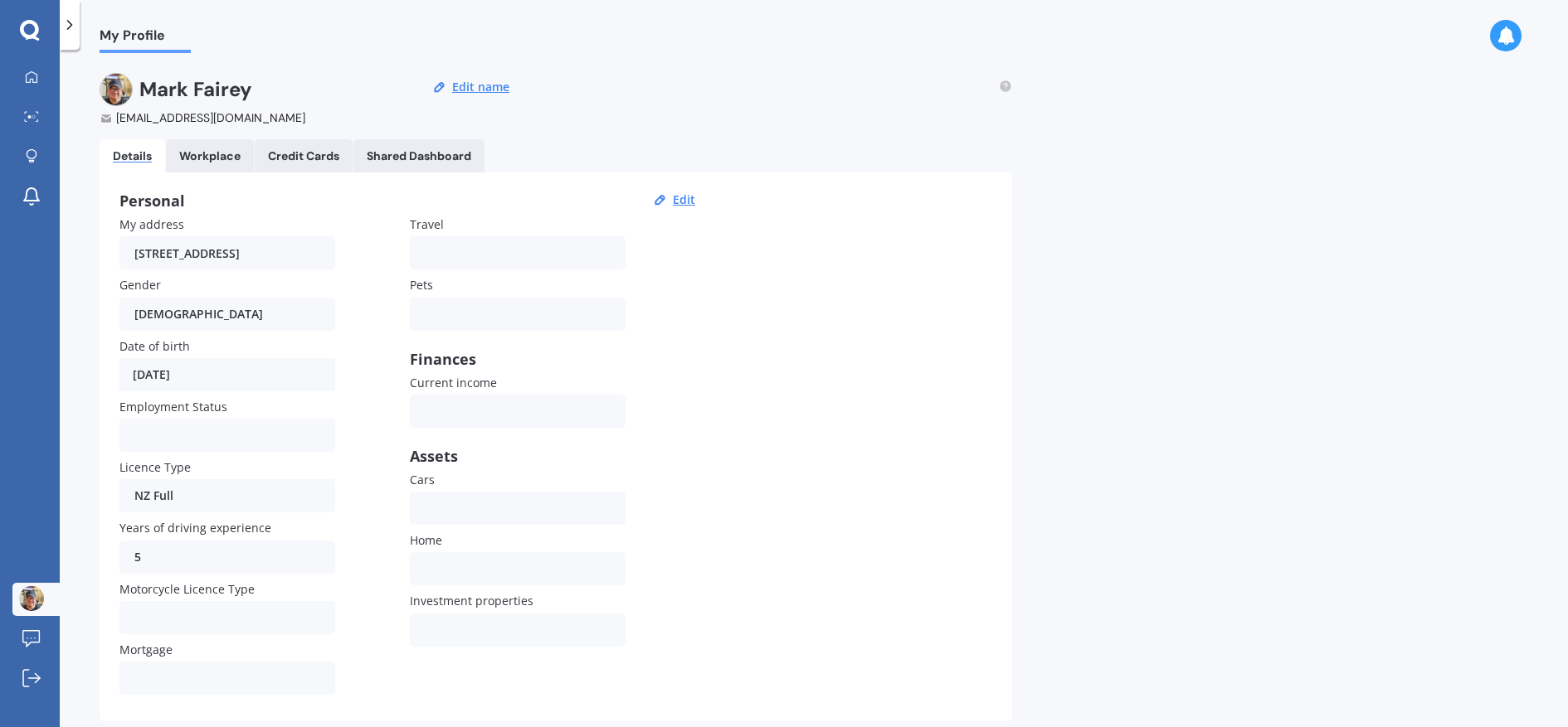
click at [217, 142] on link "Workplace" at bounding box center [209, 155] width 88 height 33
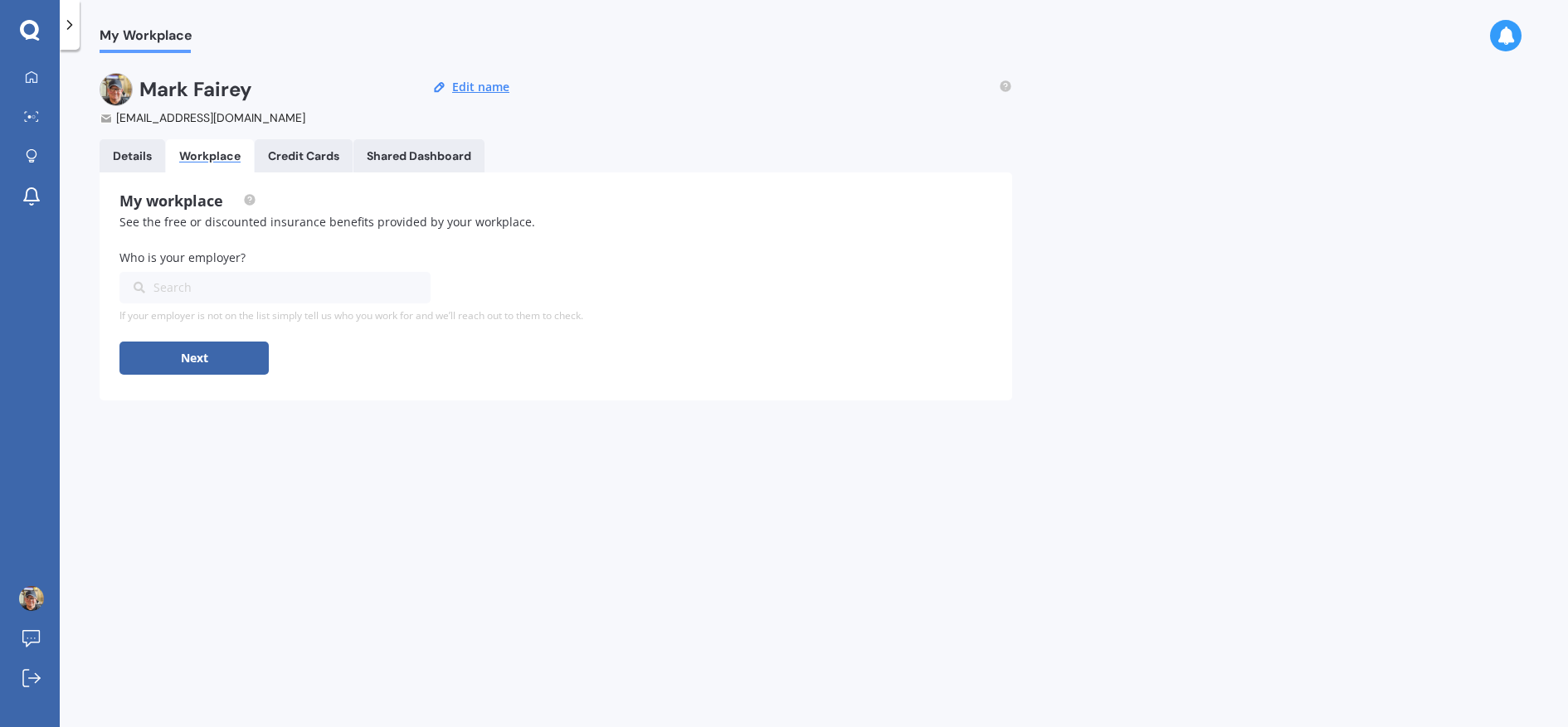
click at [266, 287] on div "Search" at bounding box center [265, 288] width 263 height 19
click at [299, 150] on div "Credit Cards" at bounding box center [304, 156] width 71 height 14
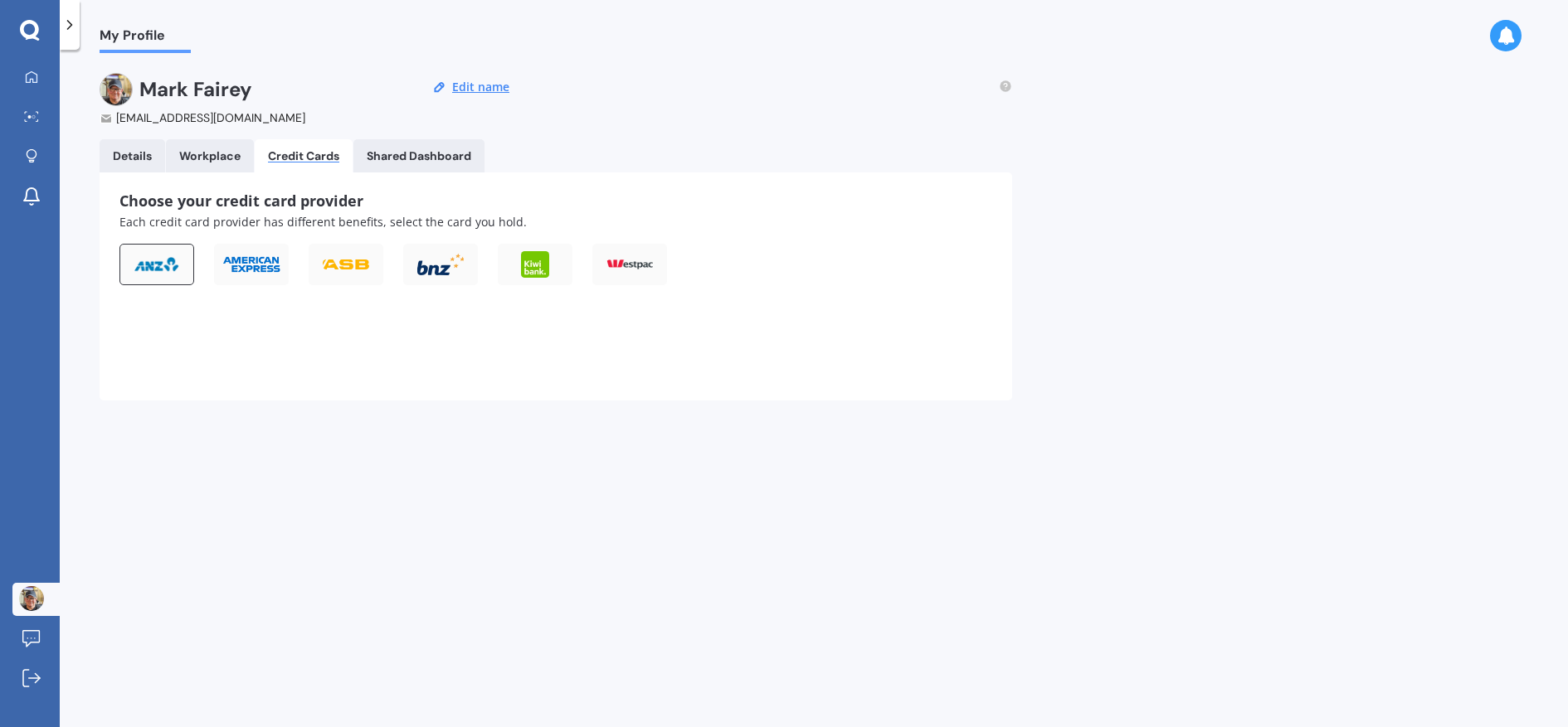
click at [170, 263] on img at bounding box center [157, 264] width 47 height 17
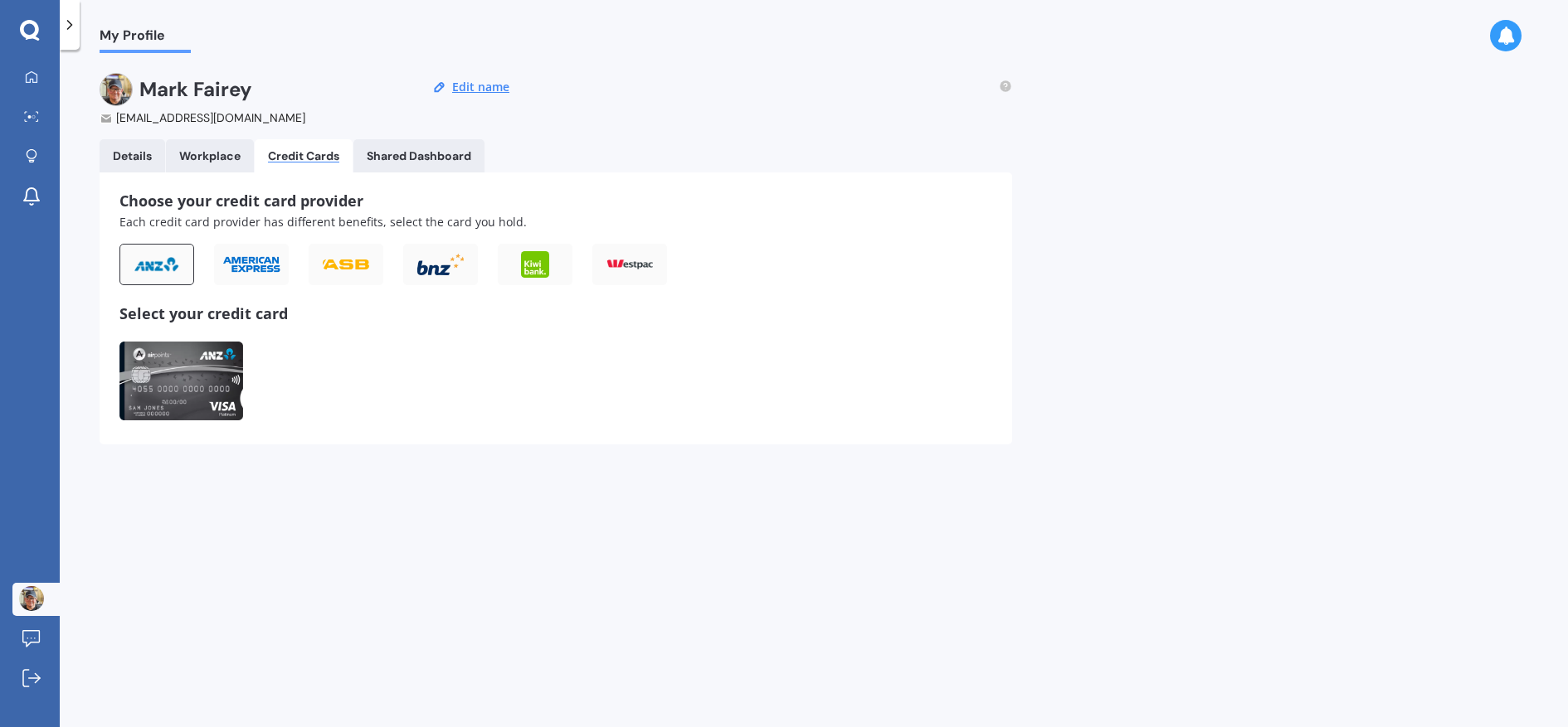
click at [173, 385] on img at bounding box center [181, 381] width 123 height 78
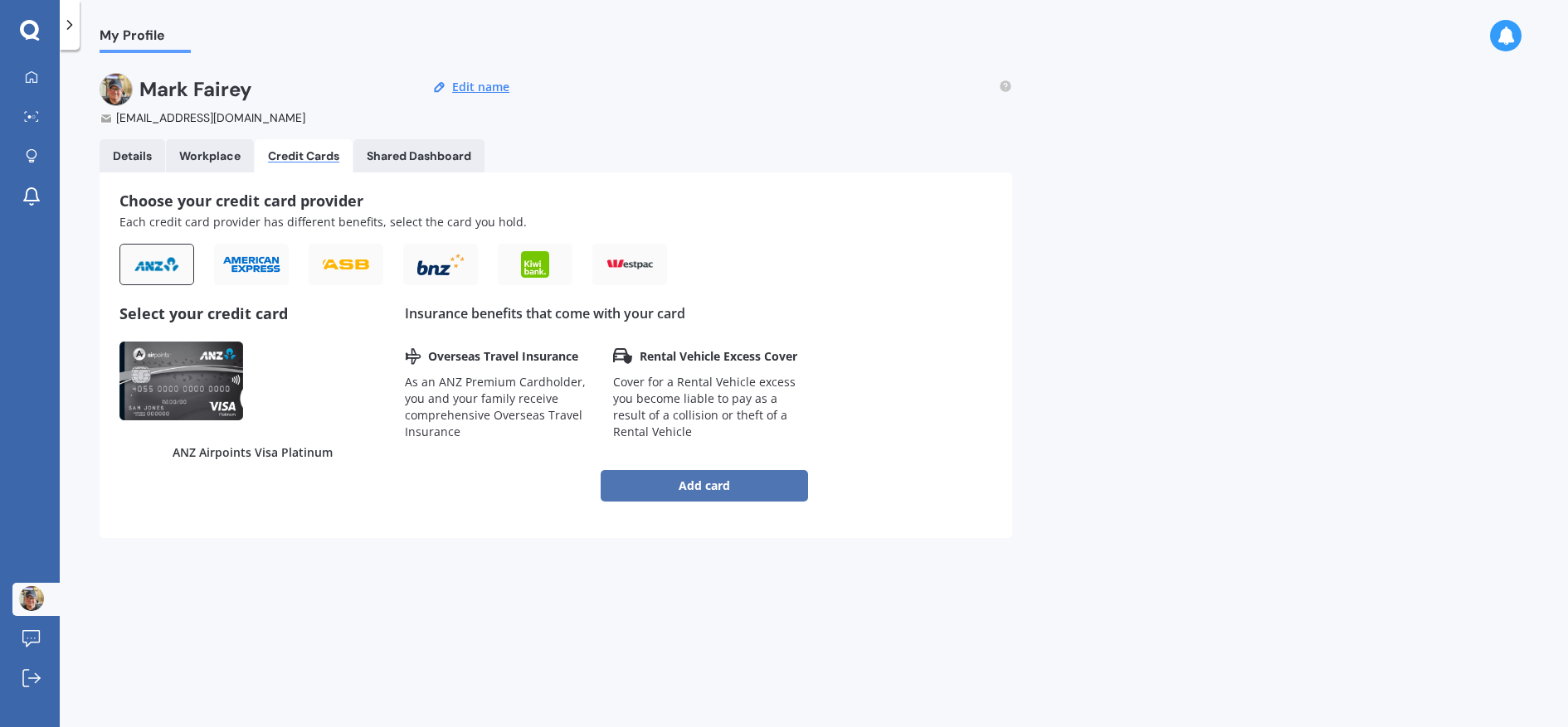
click at [720, 485] on button "Add card" at bounding box center [705, 486] width 208 height 32
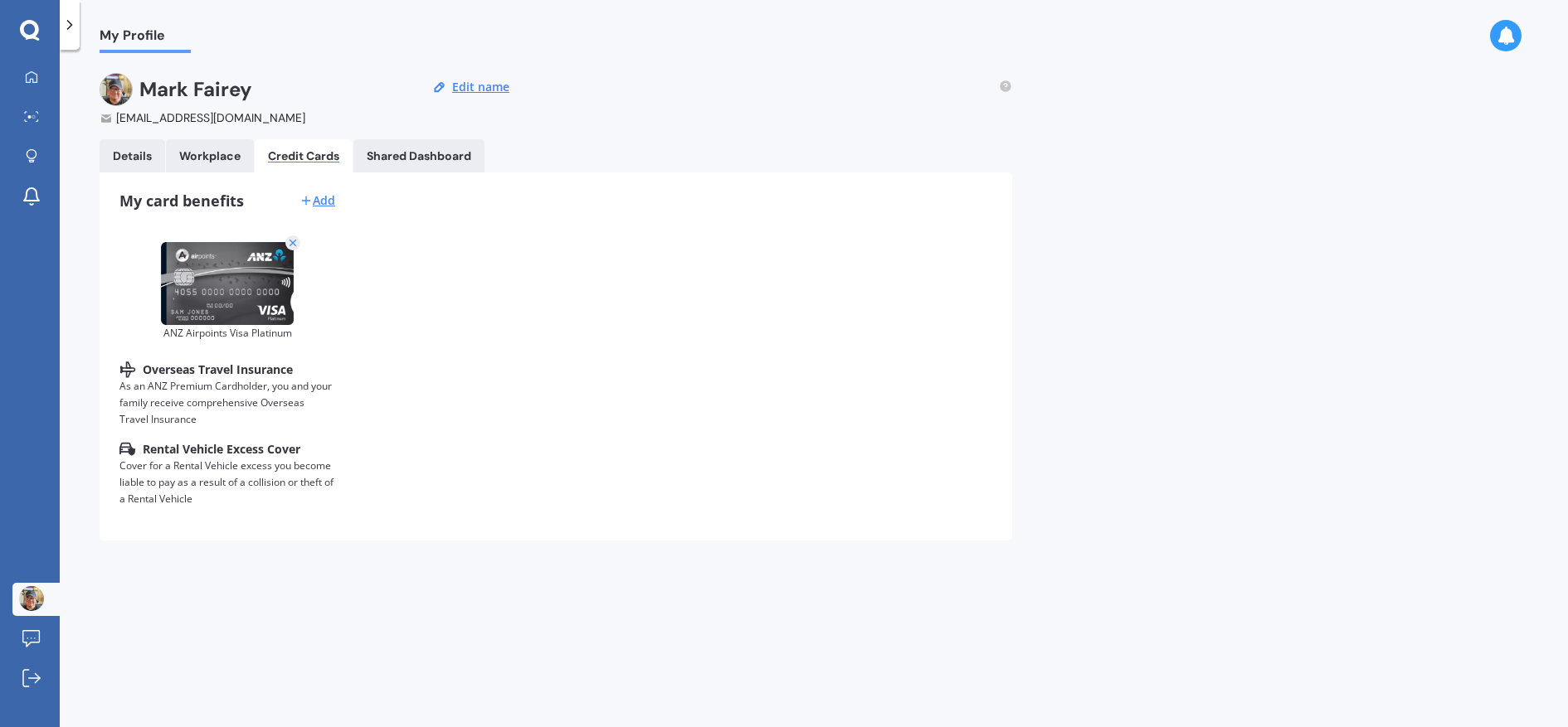
click at [440, 164] on Dashboard "Shared Dashboard" at bounding box center [419, 155] width 131 height 33
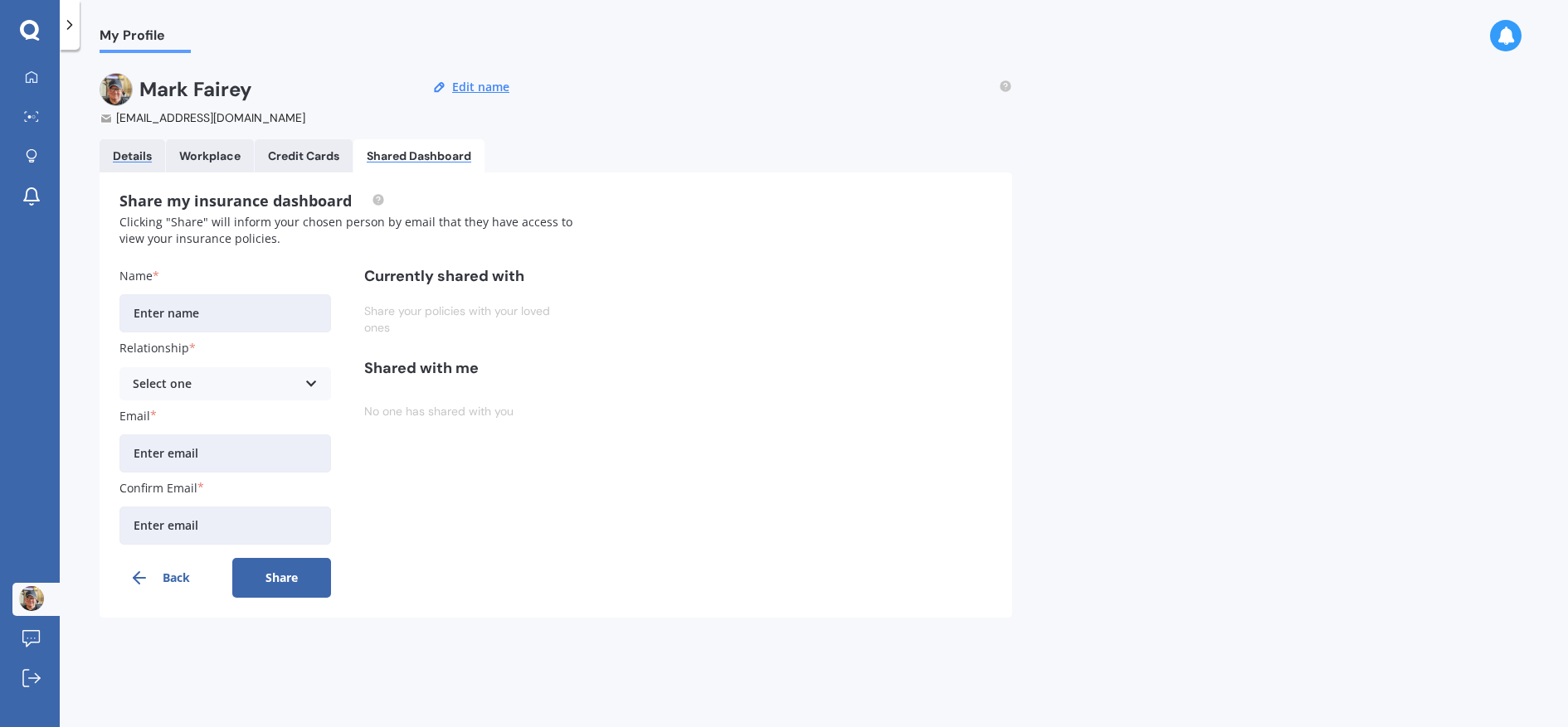
click at [150, 160] on div "Details" at bounding box center [133, 156] width 39 height 14
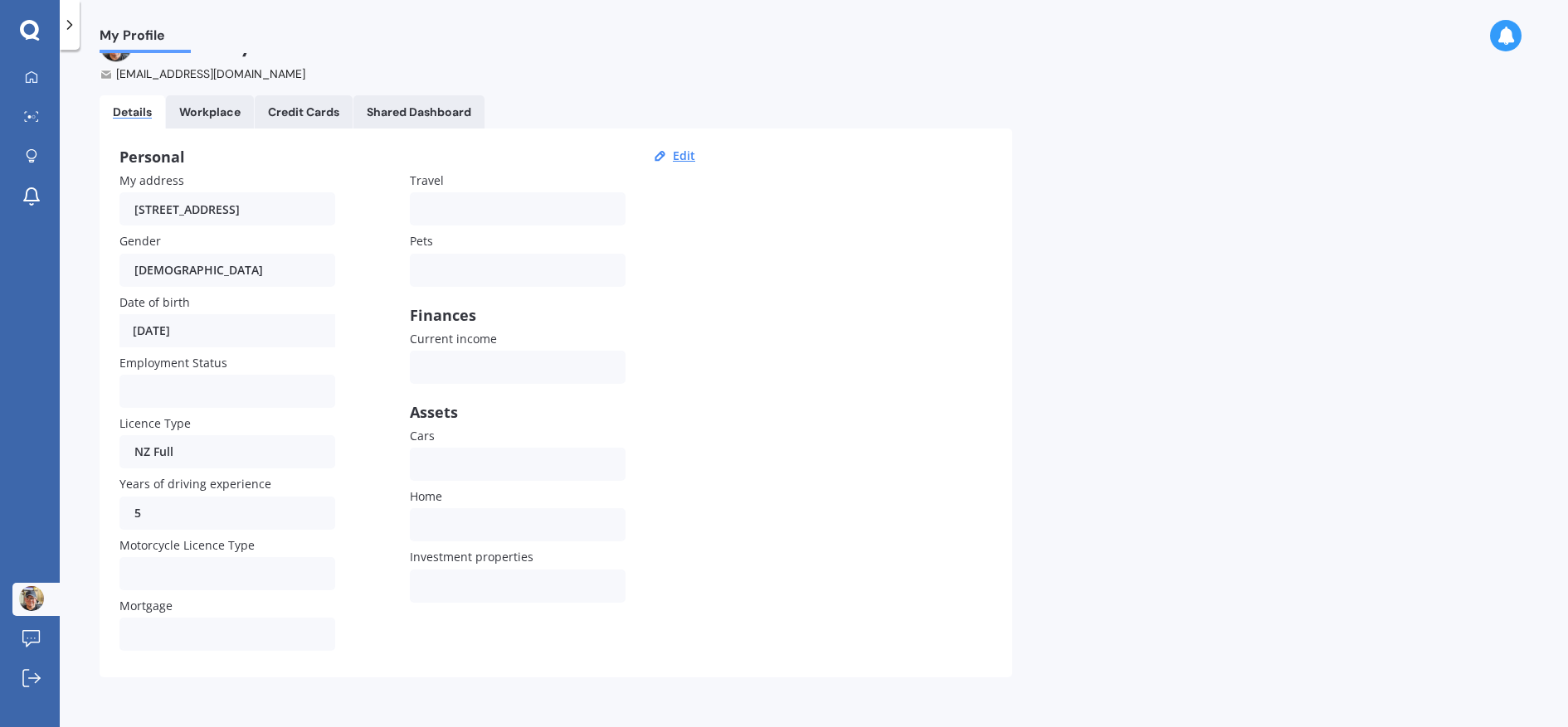
scroll to position [44, 0]
click at [488, 274] on div "None Dog Cat Both Others" at bounding box center [517, 270] width 216 height 33
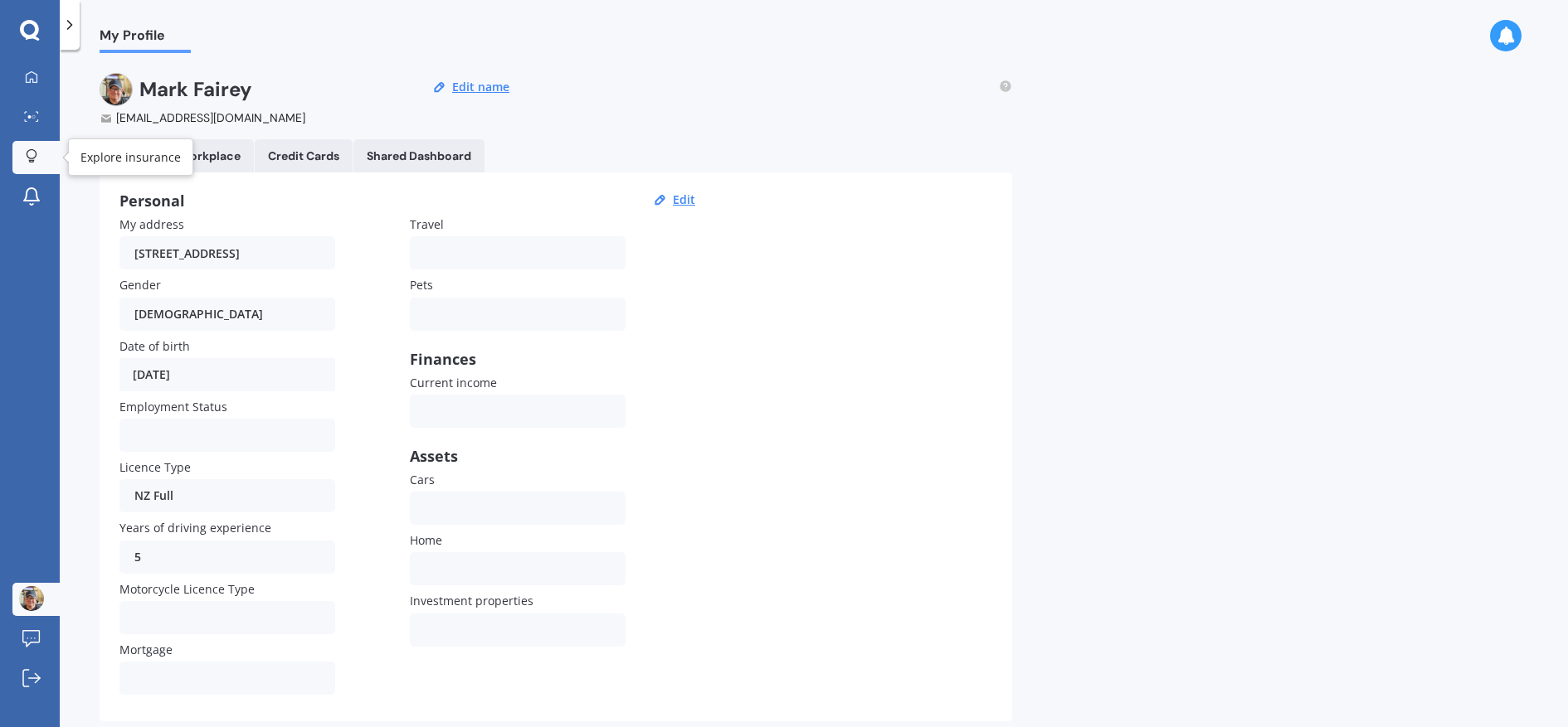
click at [30, 156] on icon at bounding box center [32, 156] width 11 height 14
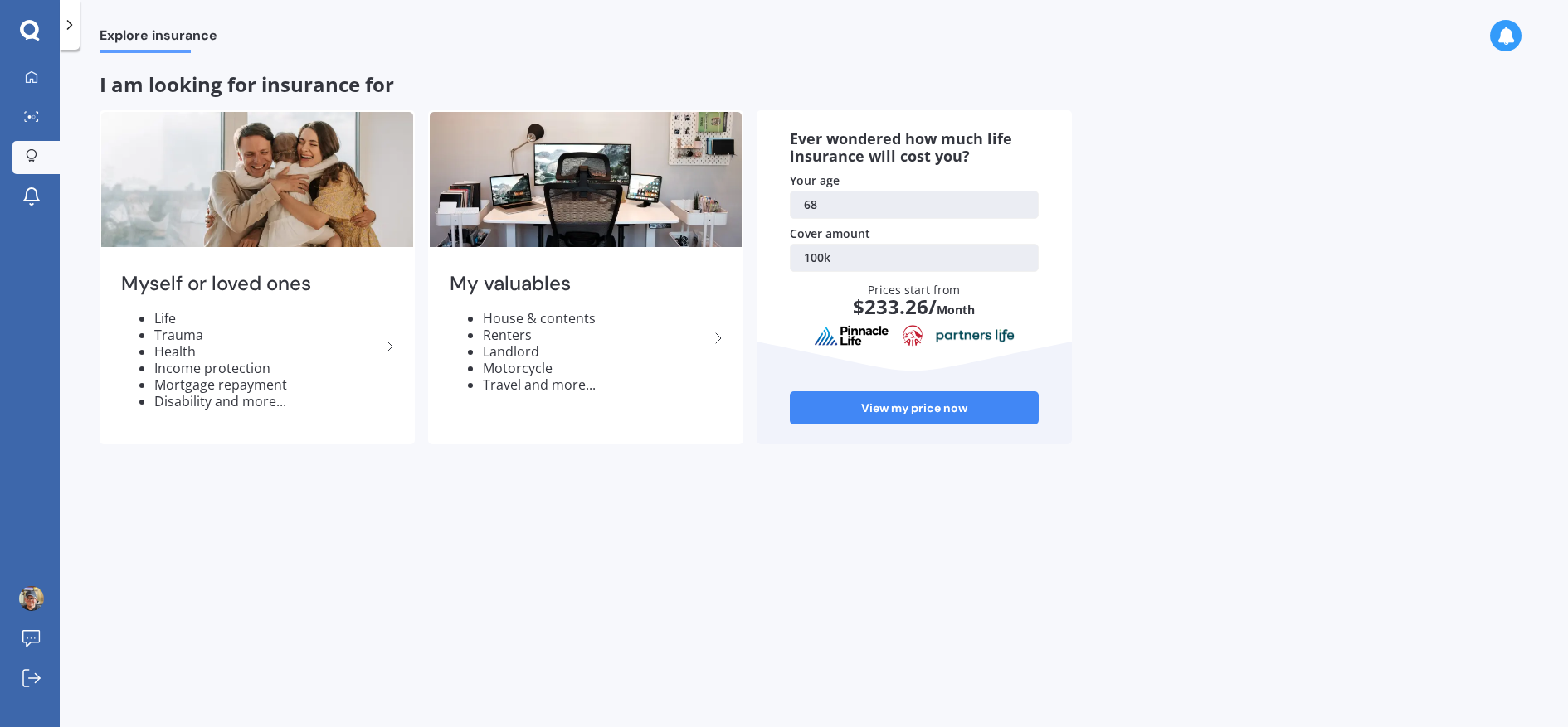
click at [32, 17] on div "My Dashboard Market Scan Explore insurance Notifications [PERSON_NAME] Submit f…" at bounding box center [30, 364] width 60 height 727
click at [63, 18] on icon at bounding box center [70, 25] width 17 height 17
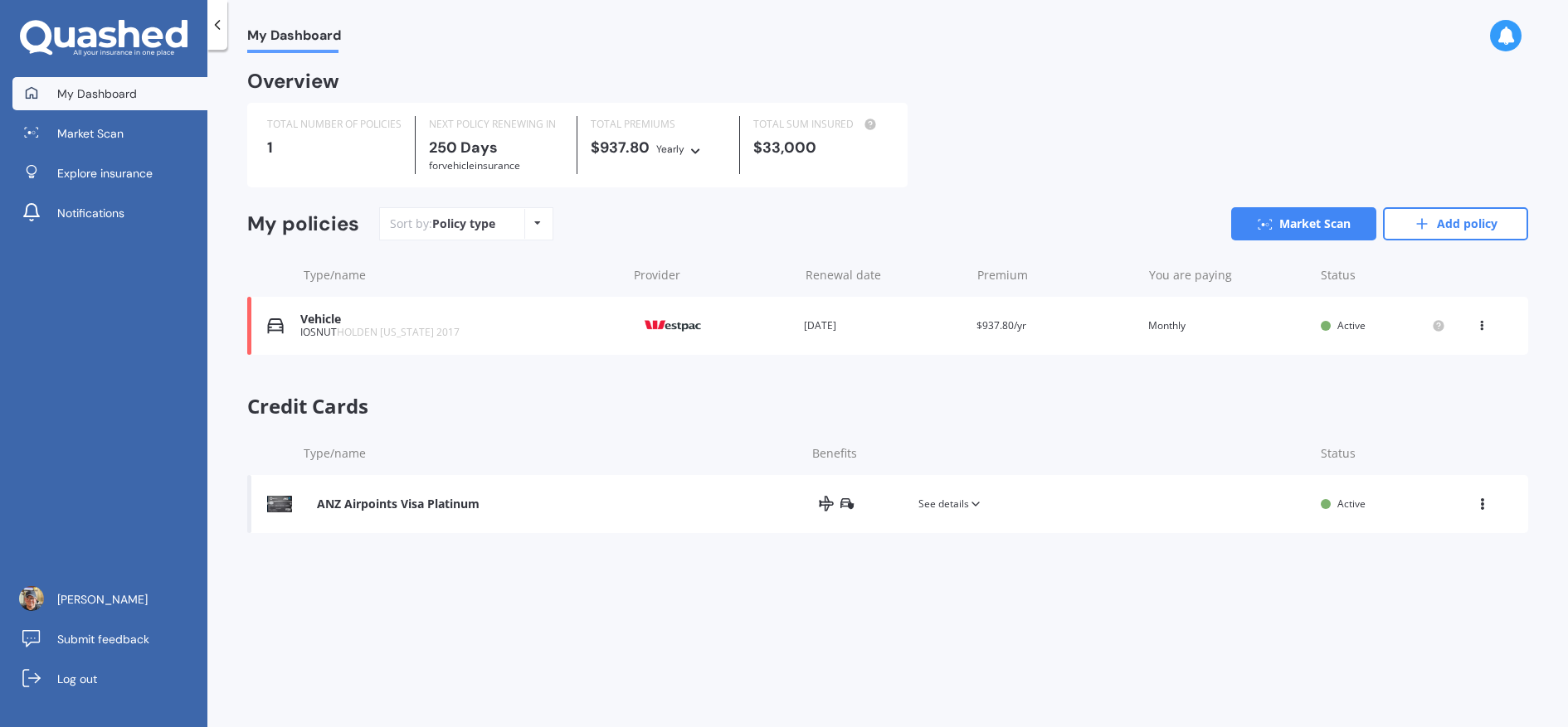
click at [437, 335] on span "HOLDEN [US_STATE] 2017" at bounding box center [397, 332] width 122 height 14
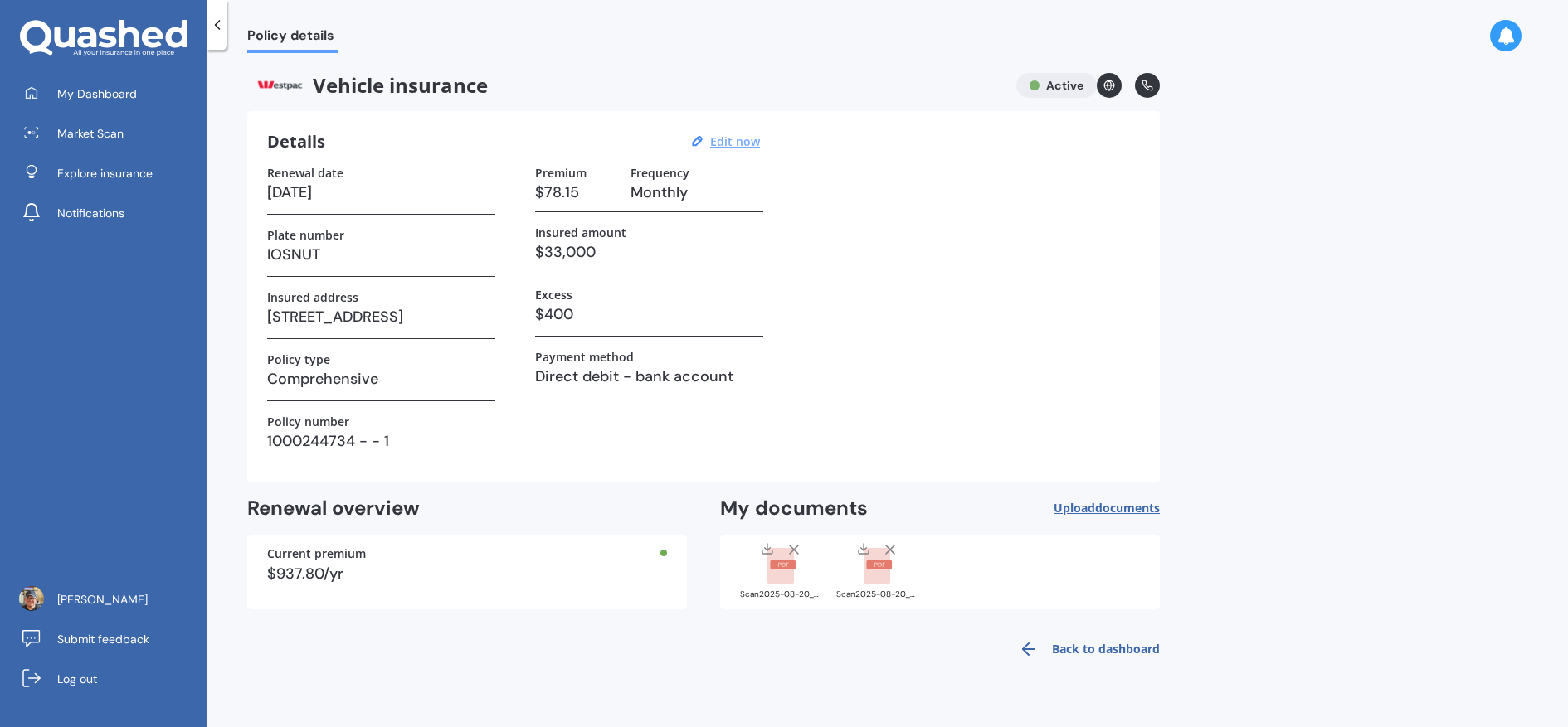
click at [730, 138] on u "Edit now" at bounding box center [735, 141] width 50 height 16
select select "28"
select select "04"
select select "2026"
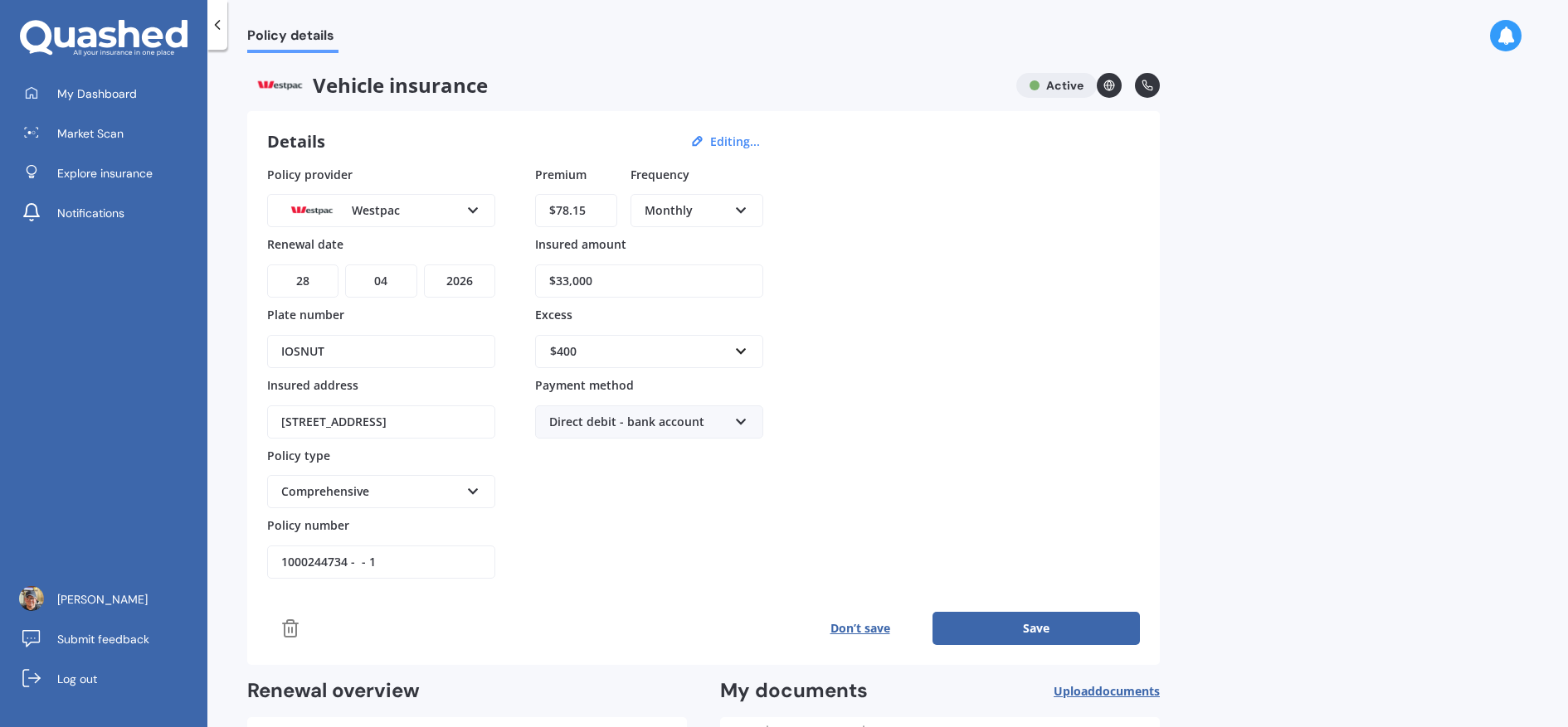
click at [655, 210] on div "Monthly" at bounding box center [686, 211] width 83 height 19
click at [595, 208] on input "$78.15" at bounding box center [576, 210] width 82 height 33
drag, startPoint x: 600, startPoint y: 217, endPoint x: 507, endPoint y: 208, distance: 93.4
click at [507, 208] on div "Policy provider Westpac AA AMI AMP ANZ ASB Aioi Nissay Dowa Ando Assurant Autos…" at bounding box center [704, 372] width 873 height 414
type input "$90.78"
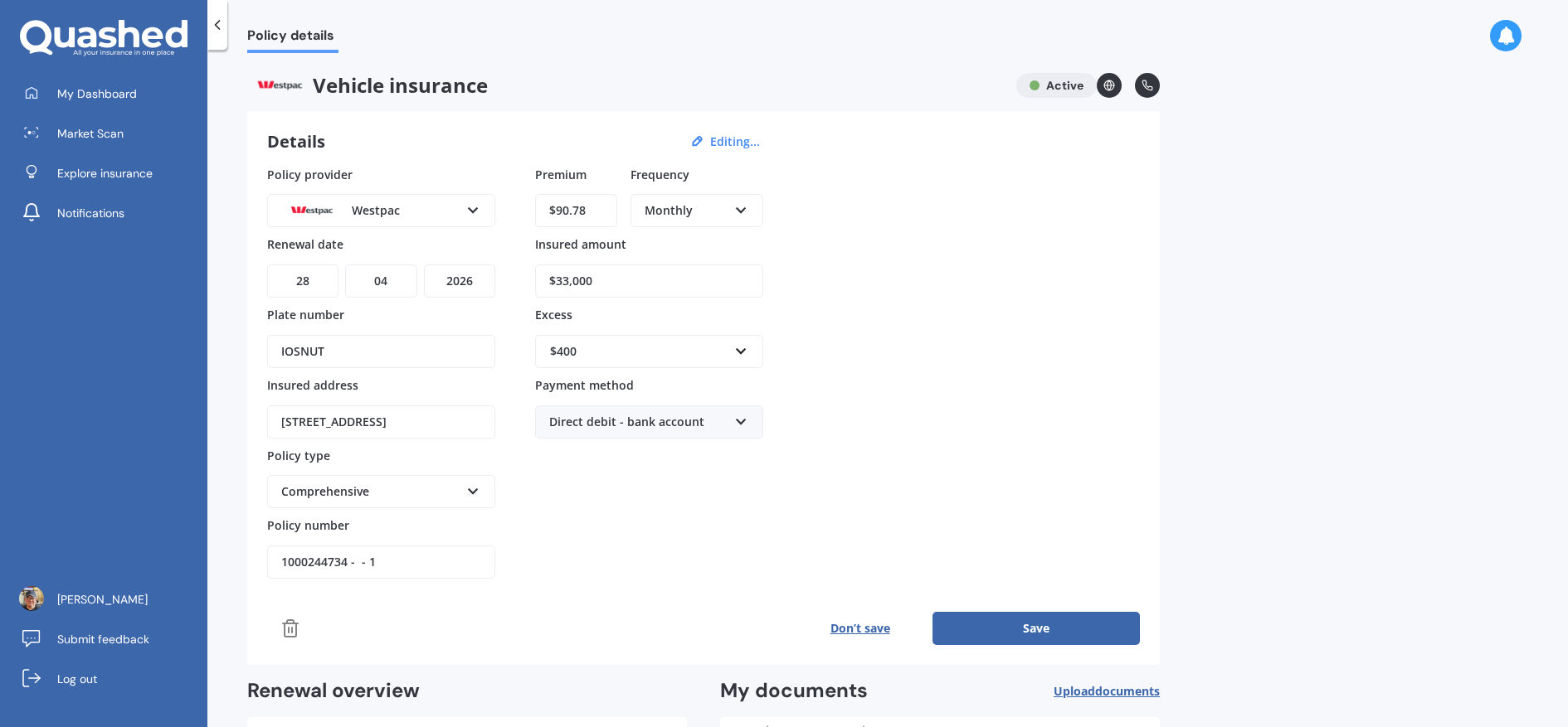
click at [1047, 636] on button "Save" at bounding box center [1037, 628] width 208 height 33
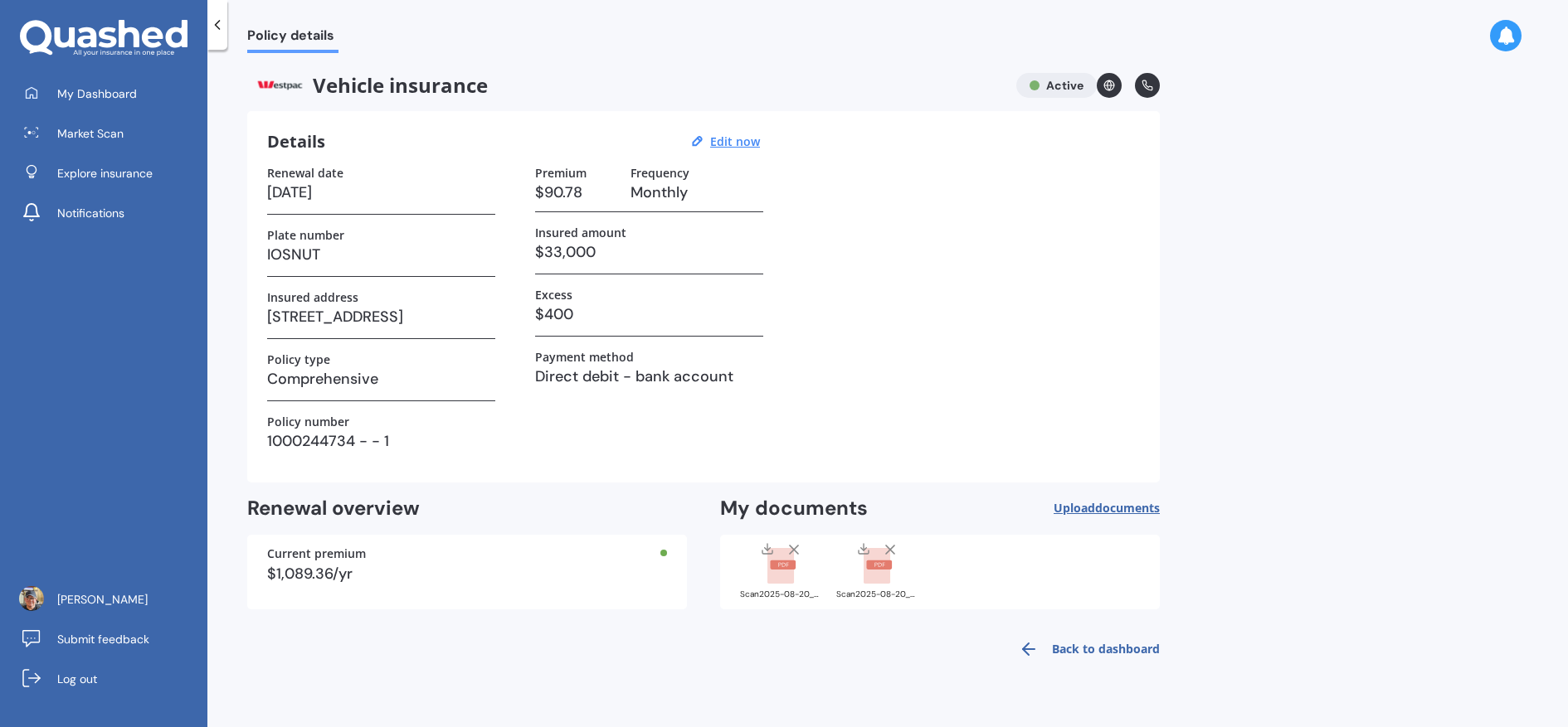
drag, startPoint x: 600, startPoint y: 619, endPoint x: 601, endPoint y: 631, distance: 12.0
click at [600, 619] on div "Vehicle insurance Active Details Edit now Renewal date 28/04/2026 Plate number …" at bounding box center [703, 371] width 913 height 596
click at [150, 125] on link "Market Scan" at bounding box center [109, 133] width 195 height 33
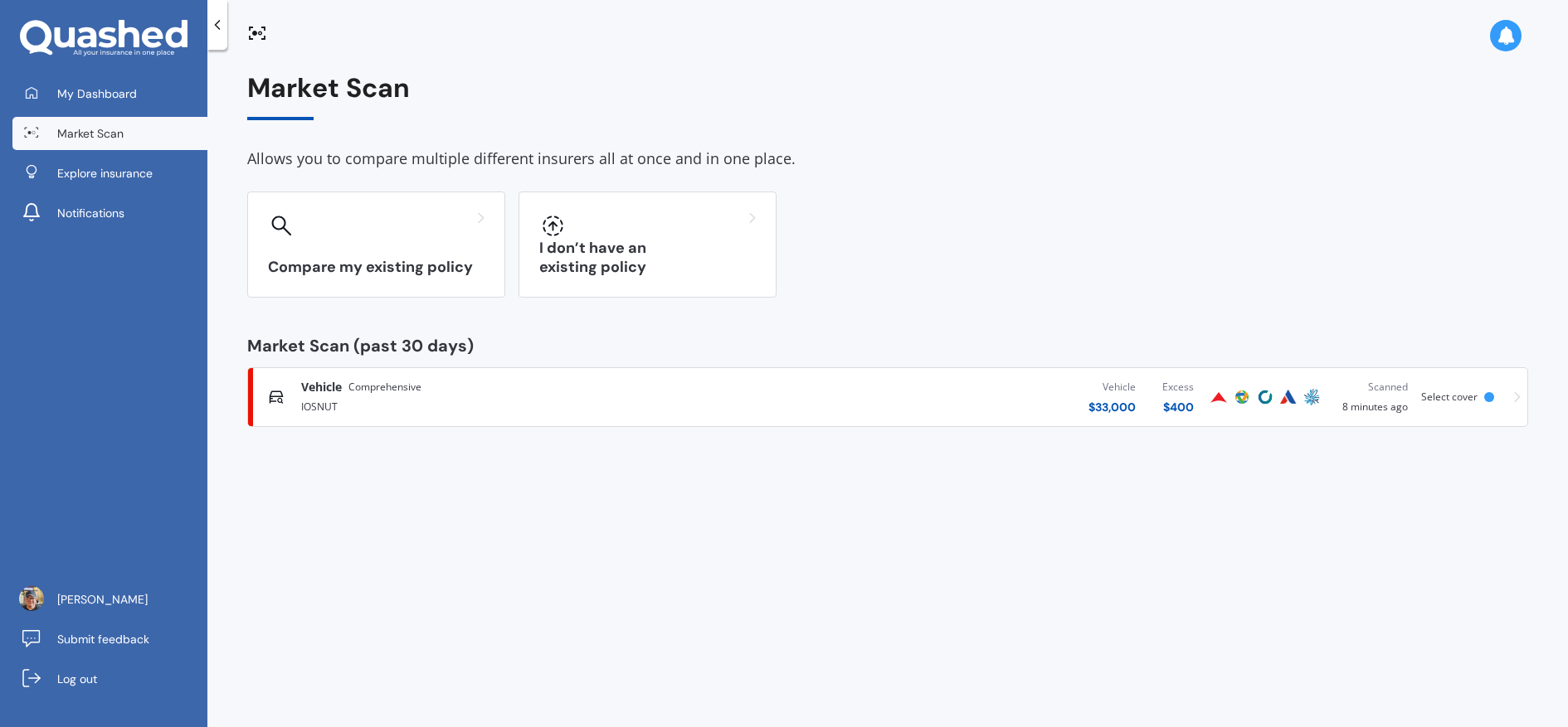
click at [853, 408] on div "Vehicle $ 33,000 Excess $ 400" at bounding box center [972, 396] width 469 height 50
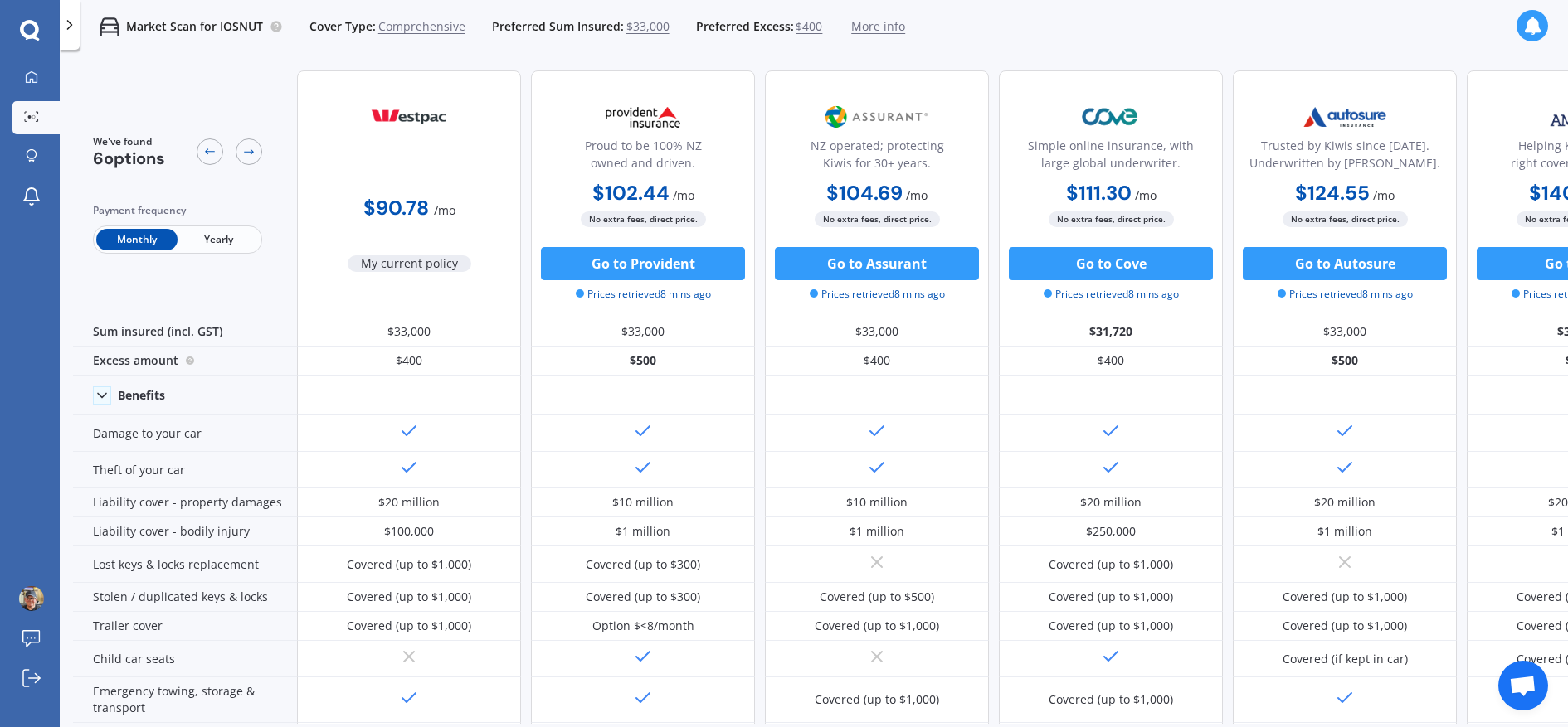
click at [1518, 690] on span "Open chat" at bounding box center [1522, 687] width 27 height 23
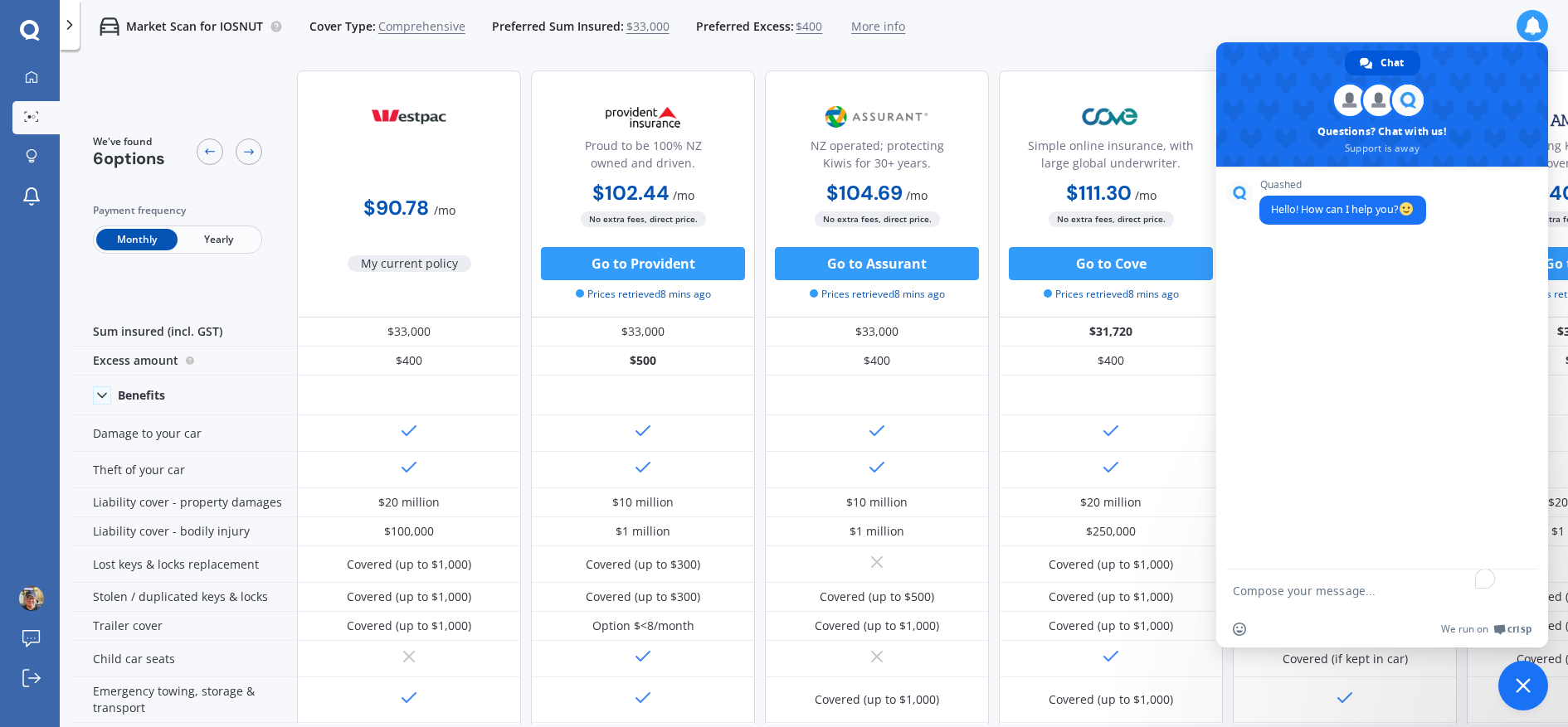
click at [1272, 589] on textarea "To enrich screen reader interactions, please activate Accessibility in Grammarl…" at bounding box center [1366, 591] width 266 height 41
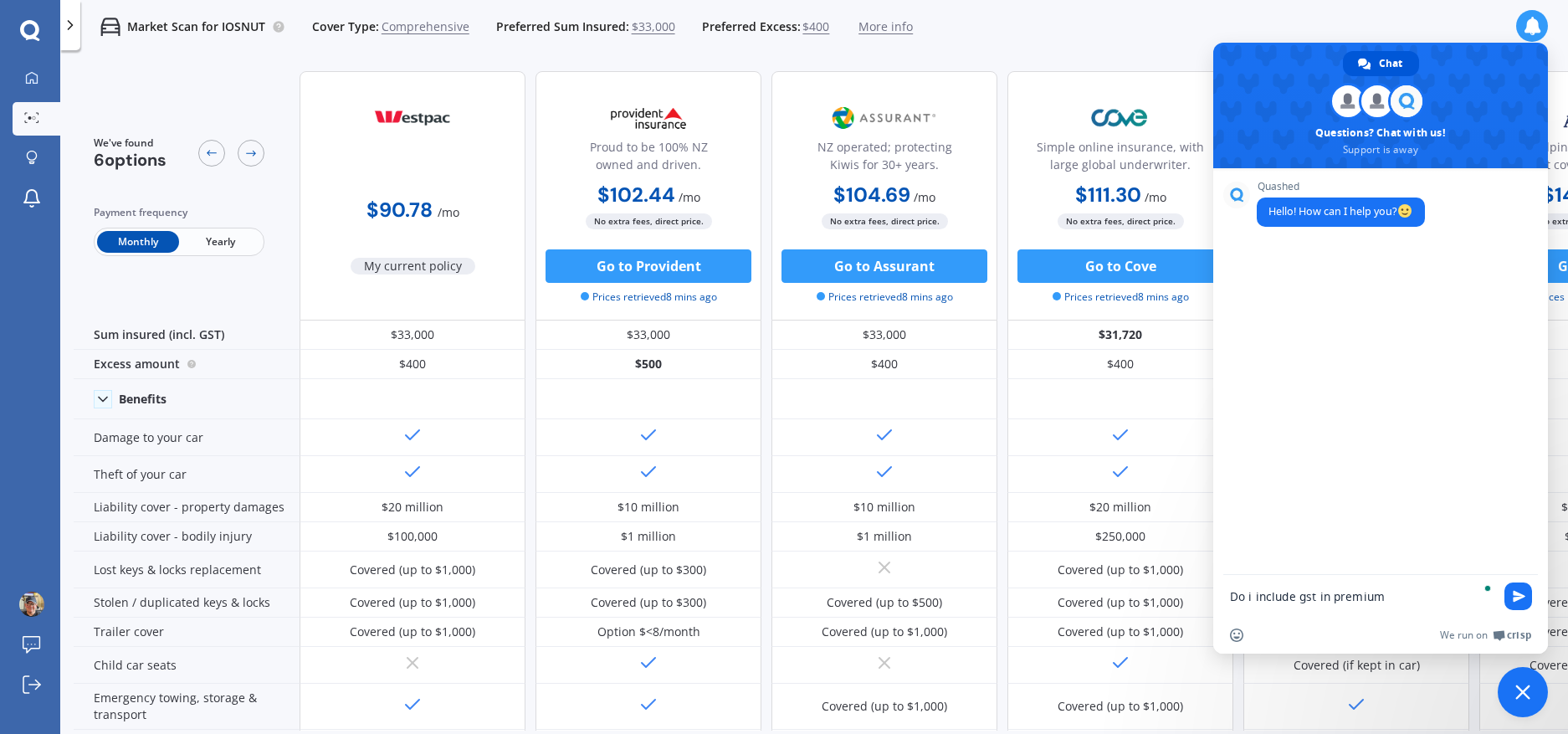
type textarea "Do i include gst in premiums"
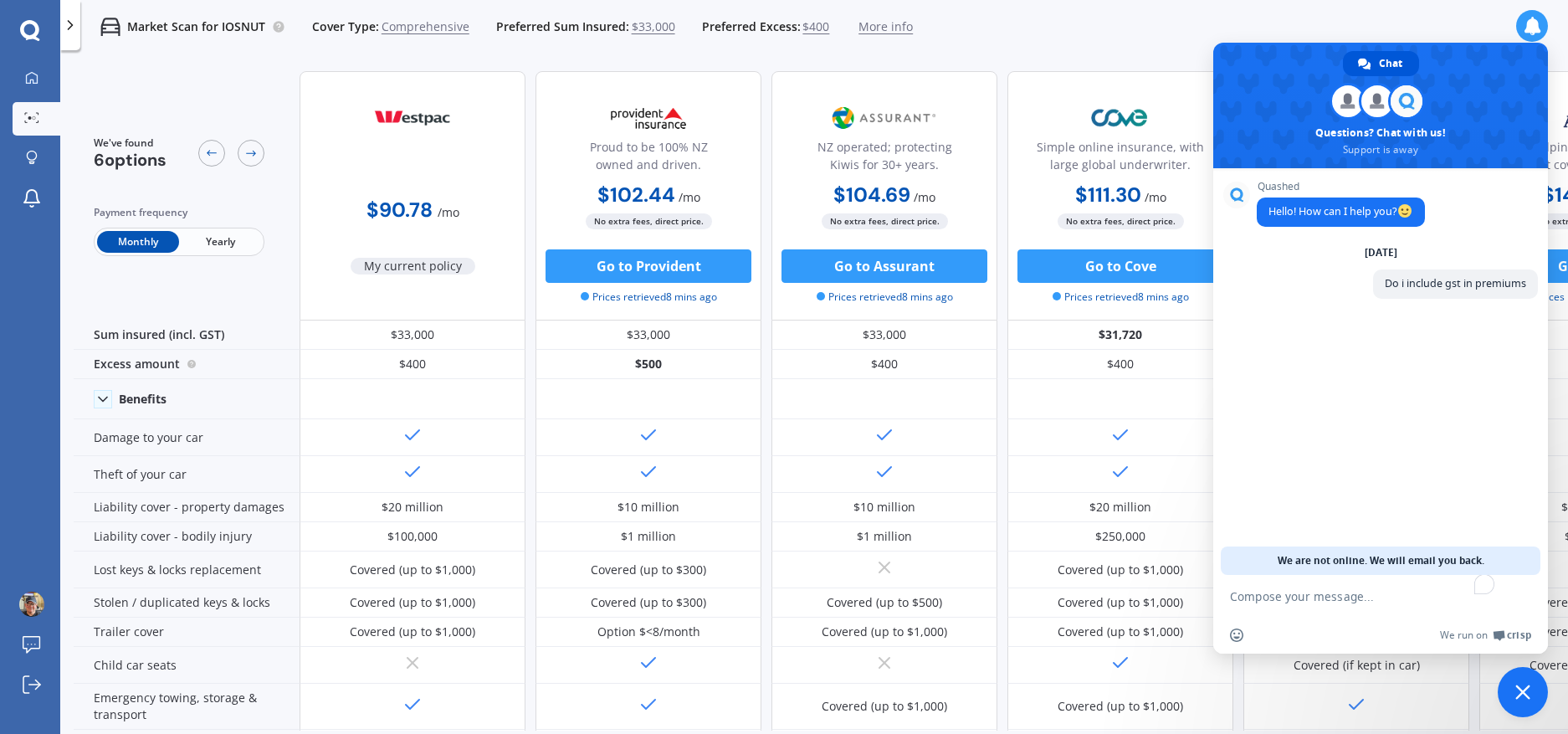
click at [1470, 34] on div "Market Scan for IOSNUT Cover Type: Comprehensive Preferred Sum Insured: $33,000…" at bounding box center [814, 26] width 1508 height 54
click at [1529, 696] on span "Close chat" at bounding box center [1523, 692] width 15 height 15
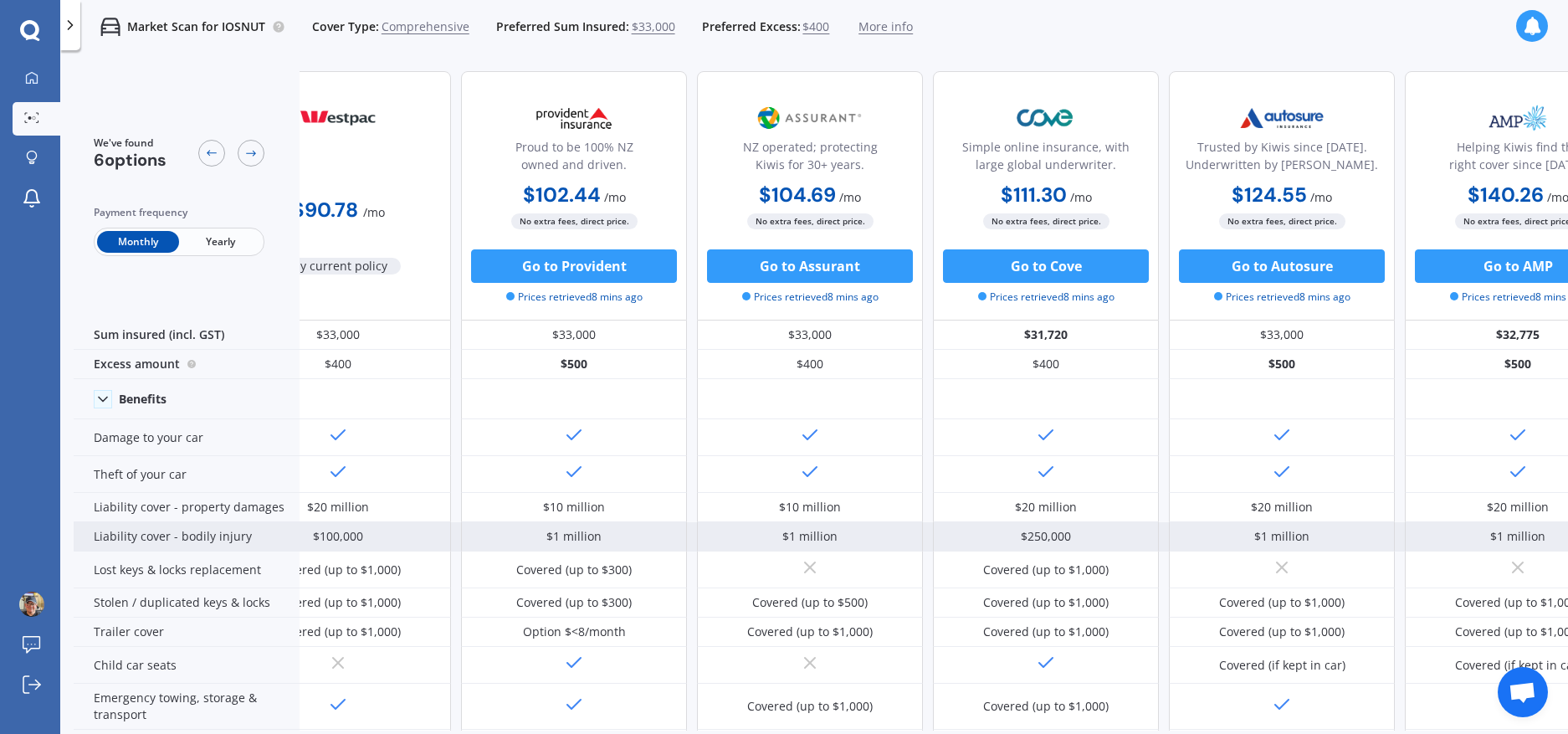
scroll to position [0, 145]
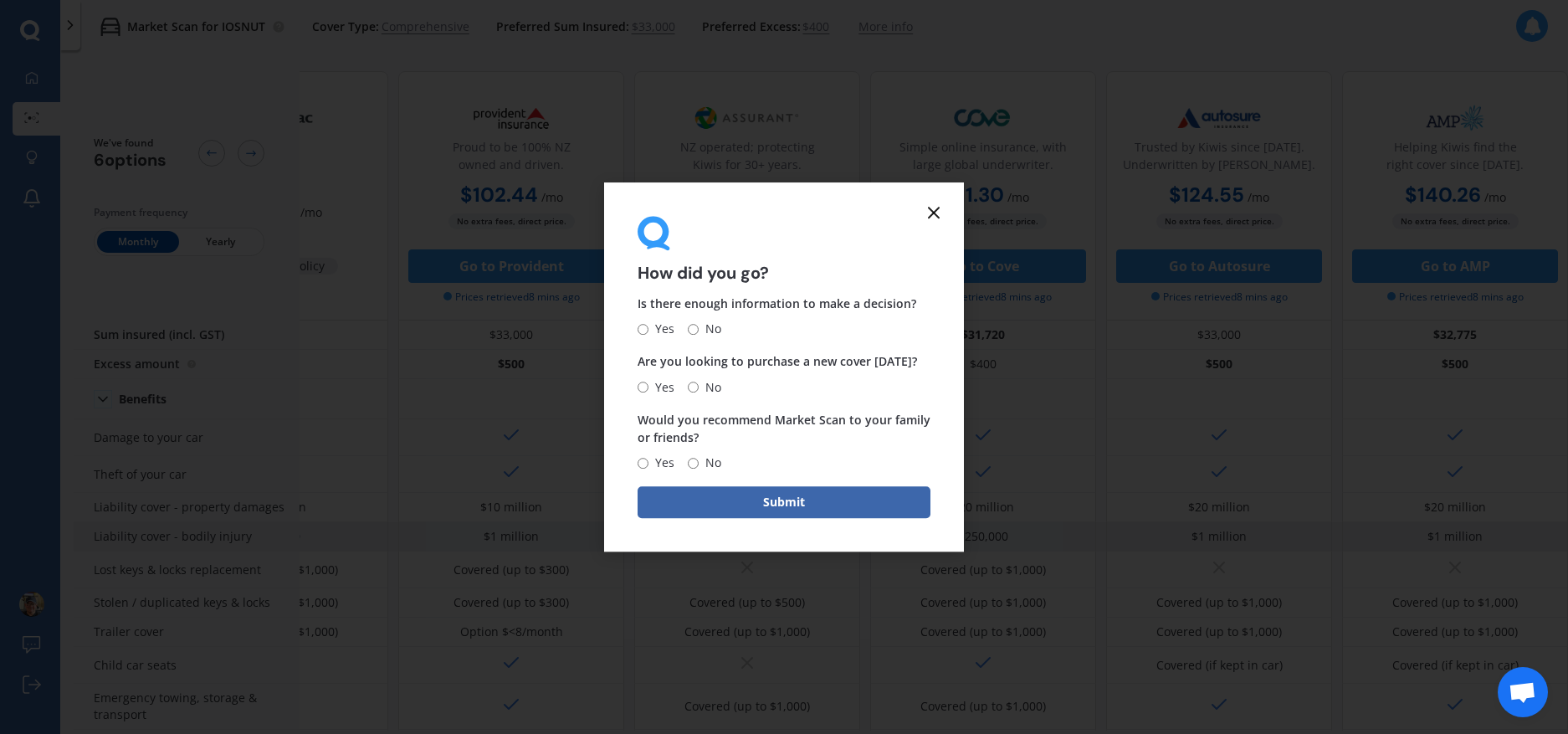
scroll to position [0, 145]
click at [928, 205] on icon at bounding box center [933, 212] width 20 height 20
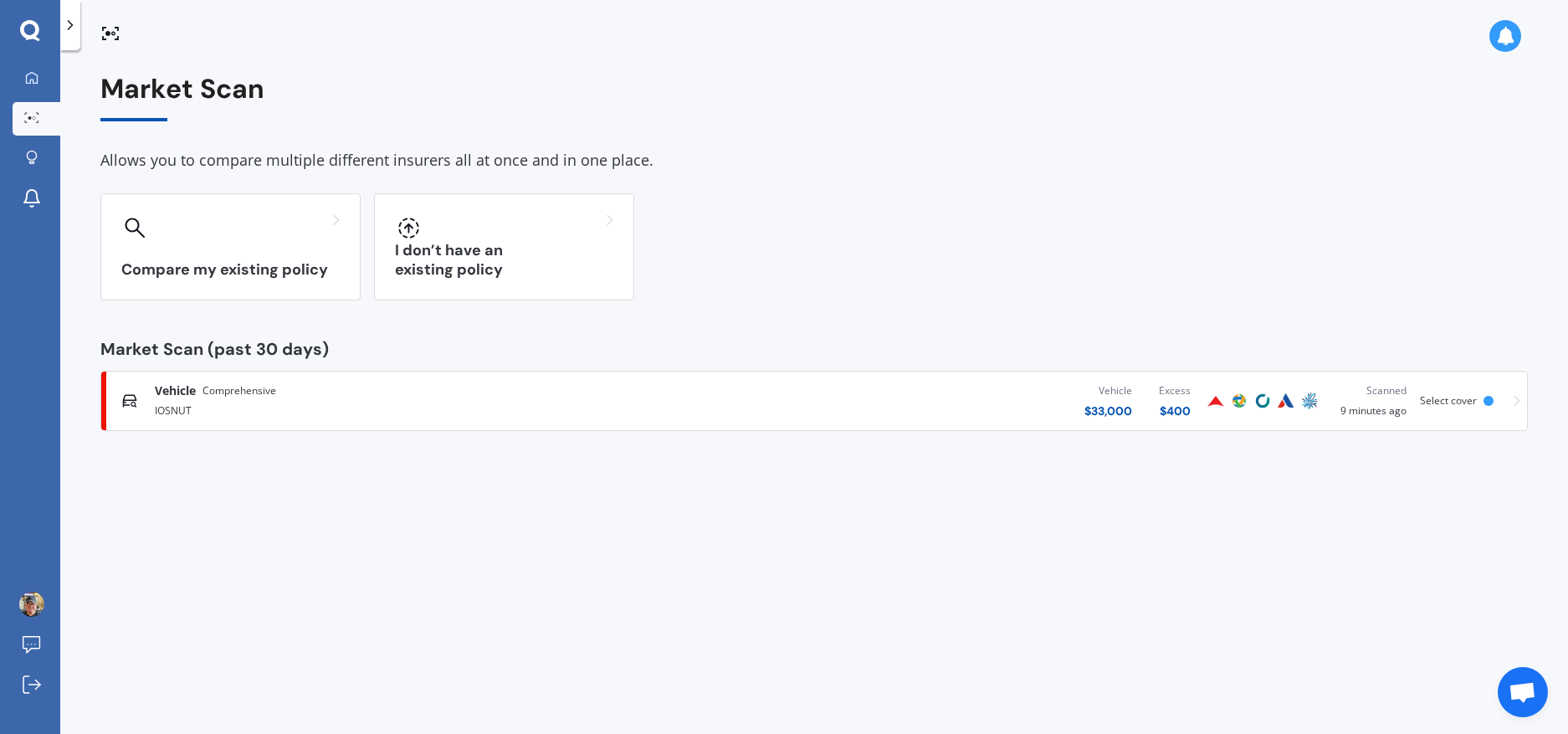
click at [1078, 412] on div "Vehicle $ 33,000 Excess $ 400" at bounding box center [933, 400] width 541 height 50
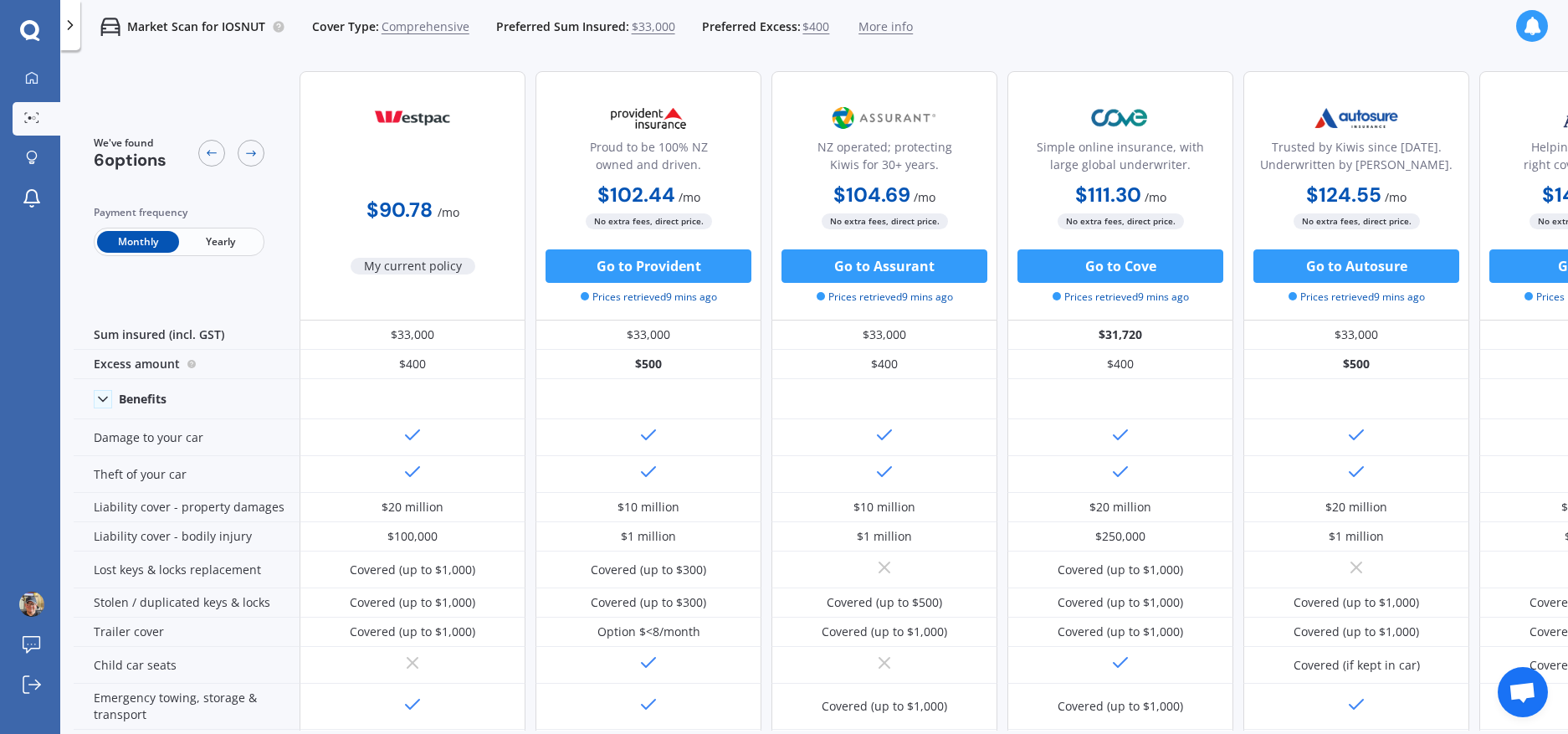
click at [1536, 33] on icon at bounding box center [1532, 26] width 19 height 19
click at [1431, 100] on div "Market Scan Ready" at bounding box center [1389, 102] width 116 height 19
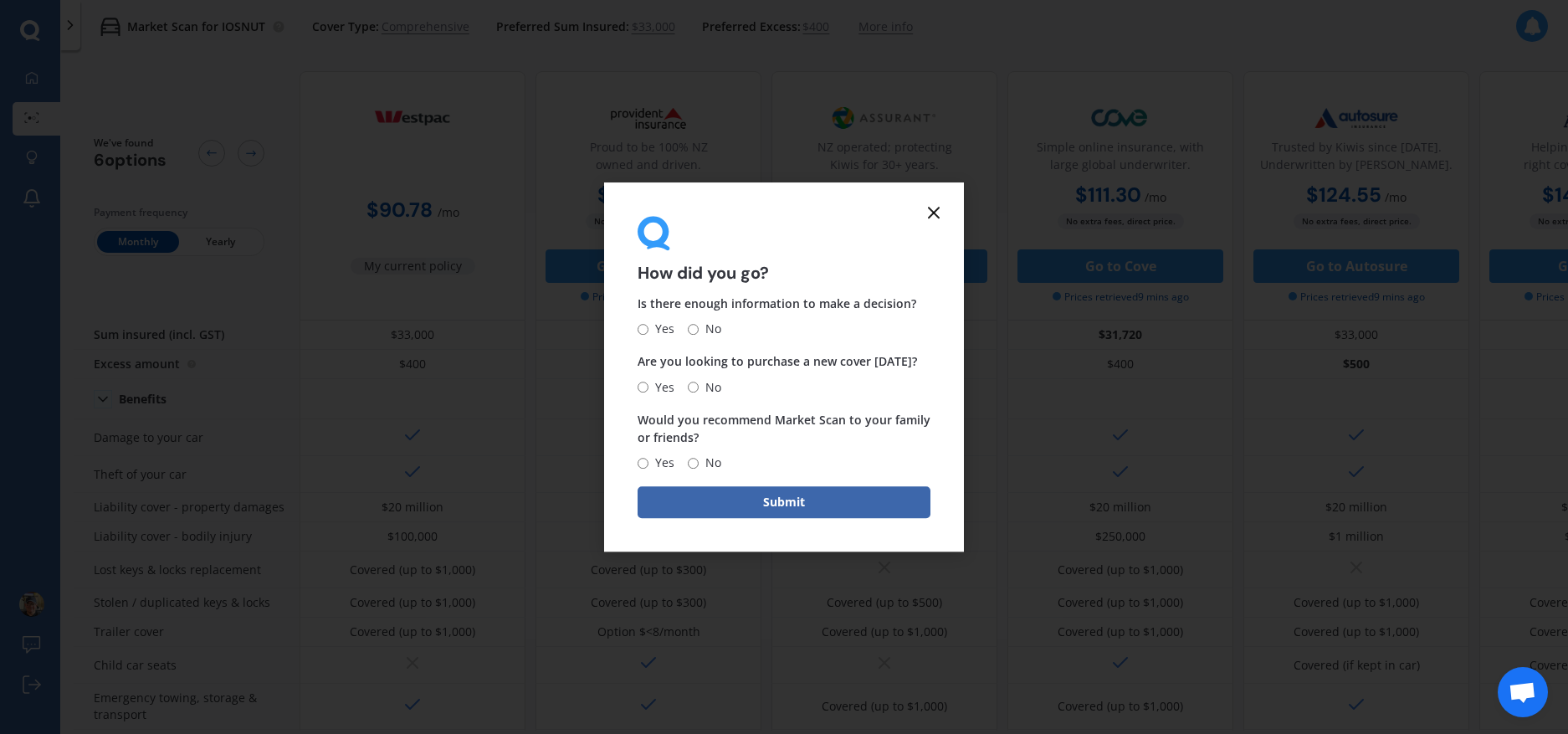
click at [640, 324] on input "Yes" at bounding box center [643, 329] width 11 height 11
radio input "true"
click at [651, 454] on span "Yes" at bounding box center [662, 462] width 26 height 20
click at [649, 458] on input "Yes" at bounding box center [643, 463] width 11 height 11
radio input "true"
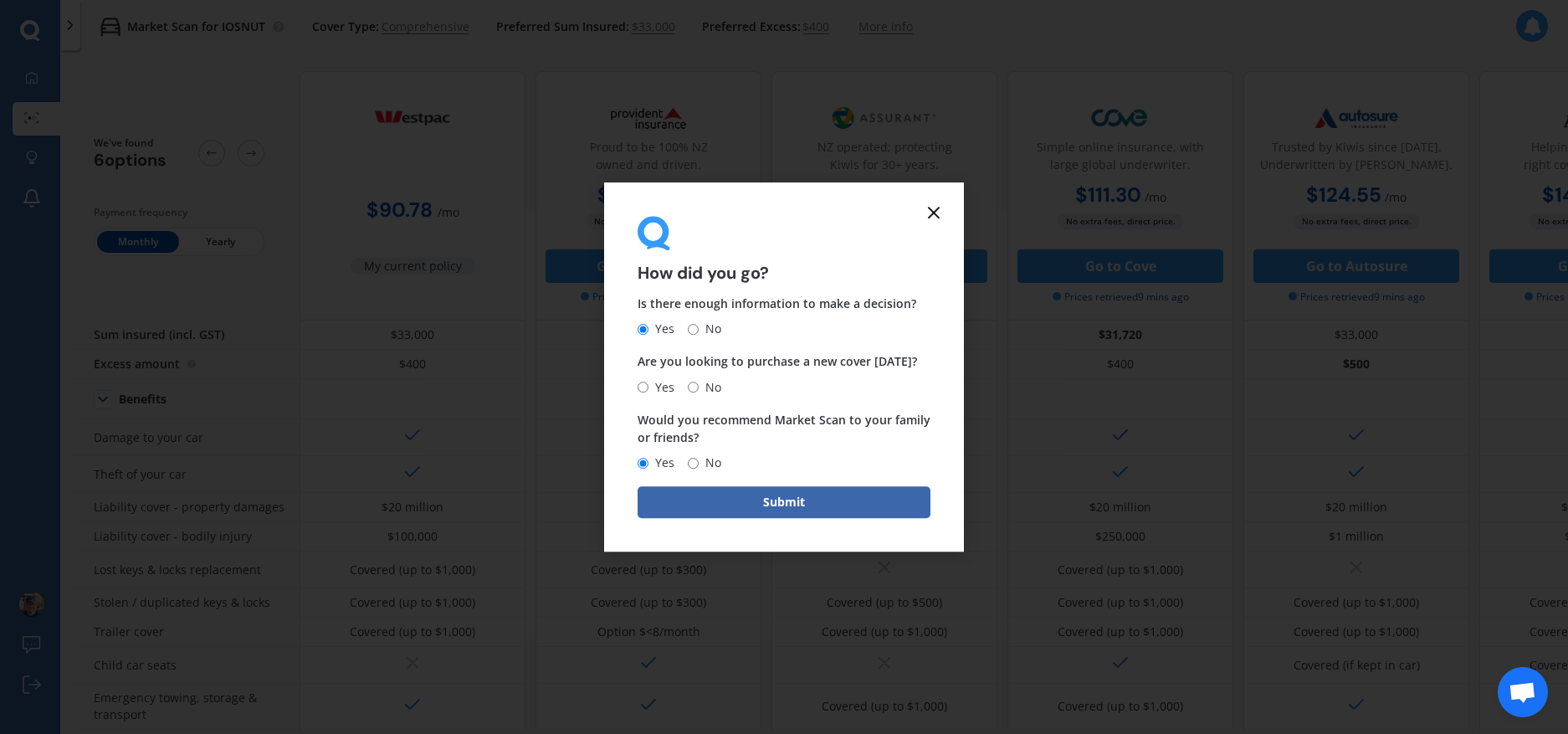
click at [695, 384] on input "No" at bounding box center [694, 388] width 11 height 11
radio input "true"
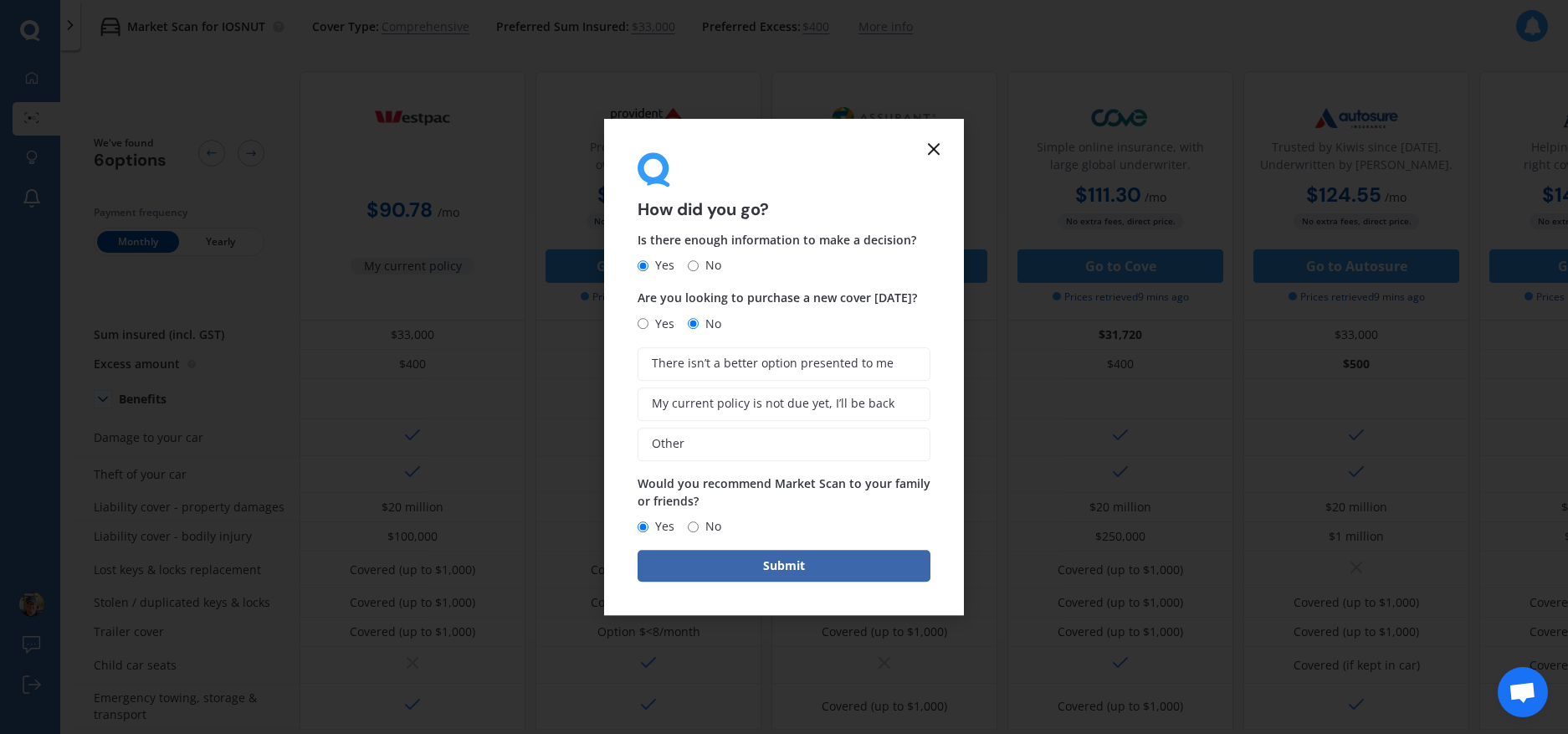
drag, startPoint x: 772, startPoint y: 409, endPoint x: 774, endPoint y: 432, distance: 23.1
click at [773, 409] on span "My current policy is not due yet, I’ll be back" at bounding box center [772, 404] width 242 height 14
click at [0, 0] on input "My current policy is not due yet, I’ll be back" at bounding box center [0, 0] width 0 height 0
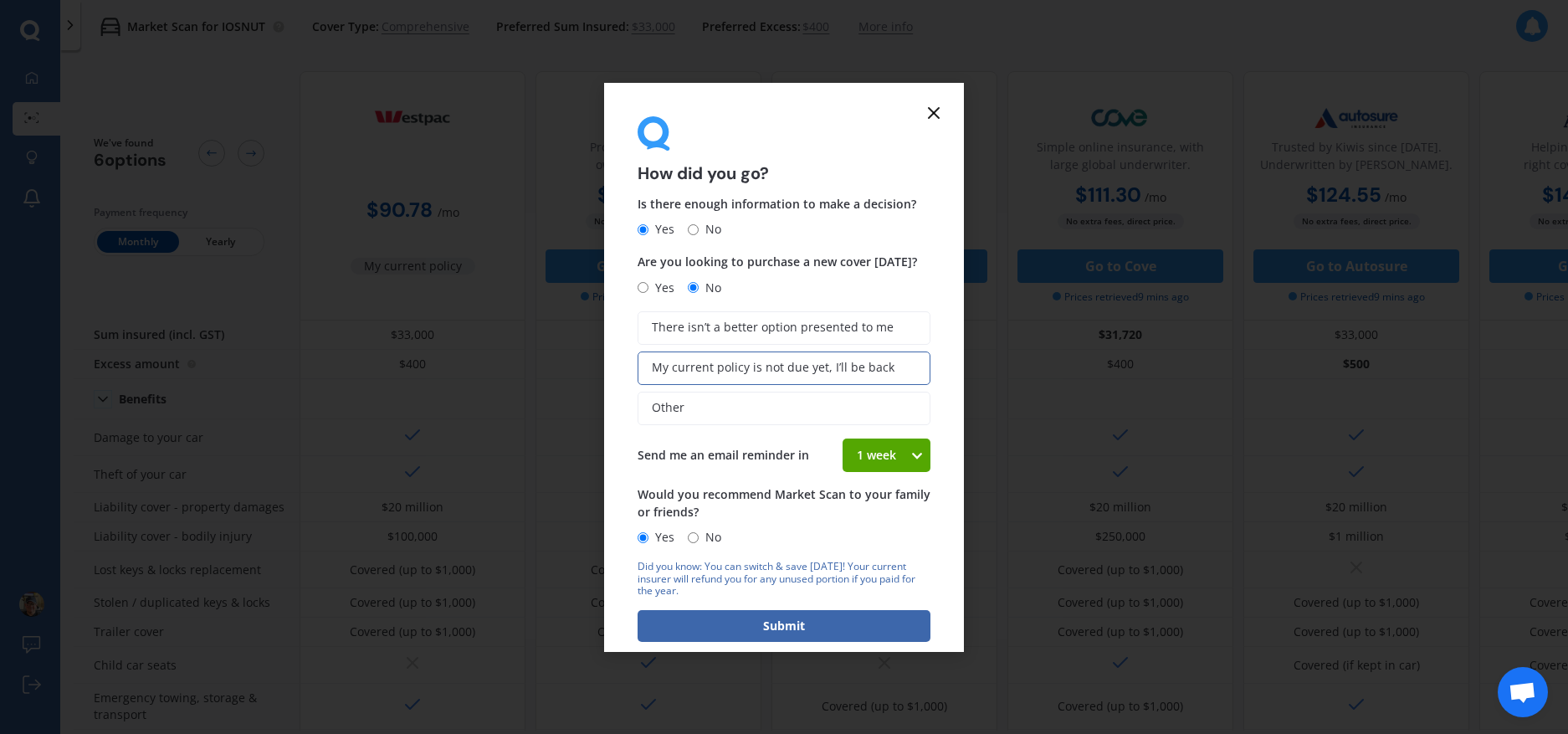
click at [910, 452] on icon at bounding box center [916, 456] width 14 height 17
click at [889, 580] on span "4 weeks" at bounding box center [879, 577] width 44 height 16
click at [800, 634] on button "Submit" at bounding box center [784, 626] width 293 height 32
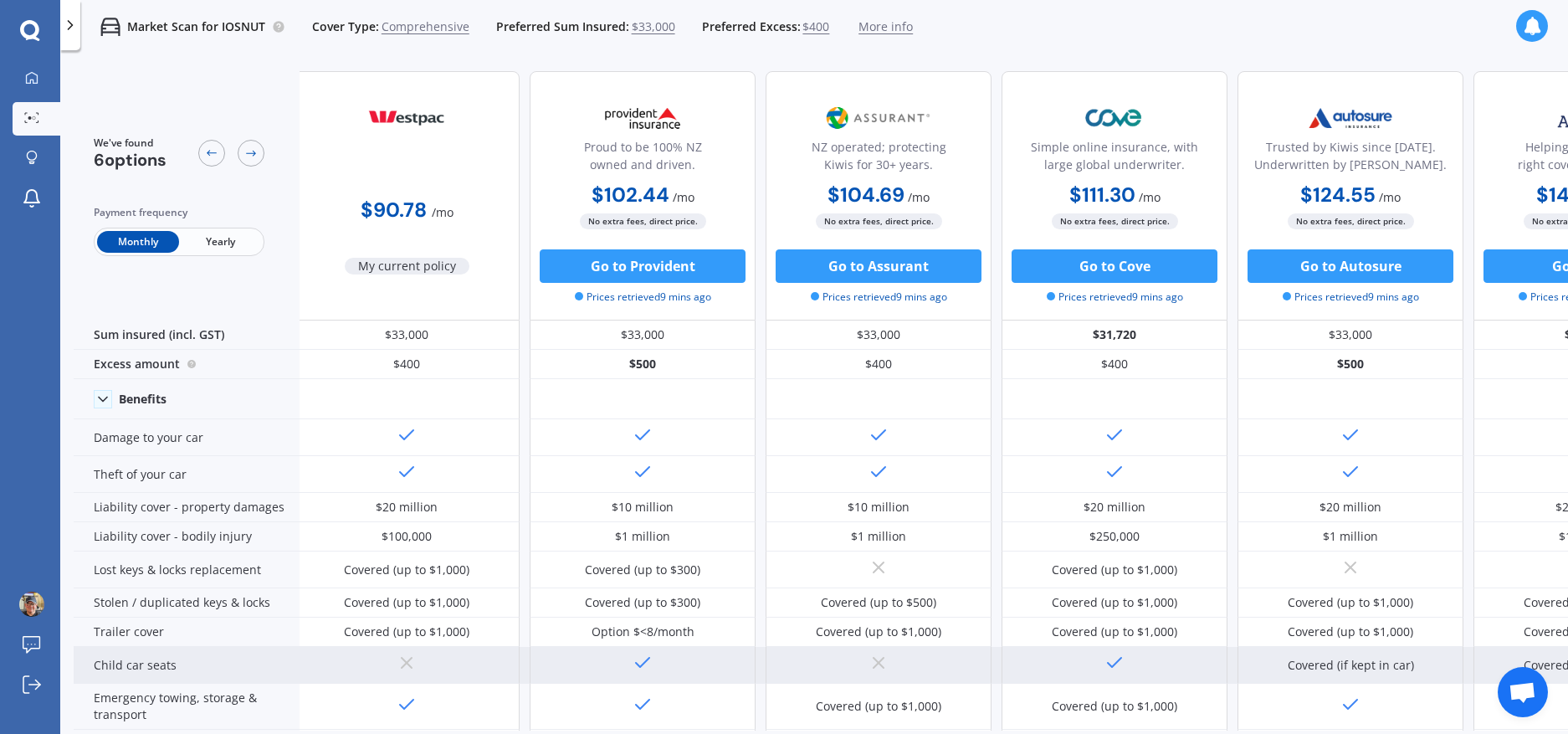
scroll to position [704, 6]
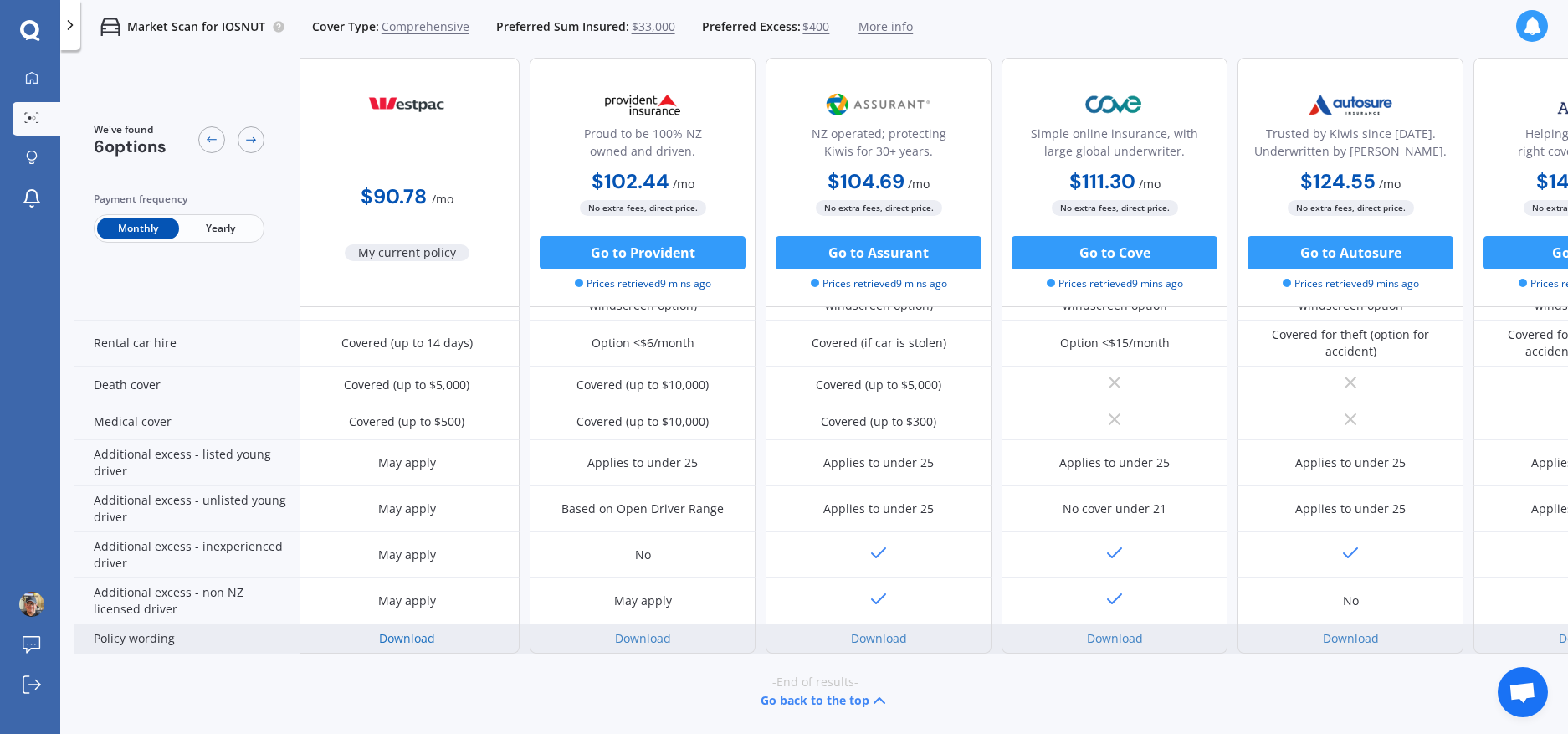
click at [407, 630] on link "Download" at bounding box center [406, 638] width 56 height 16
